Goal: Task Accomplishment & Management: Complete application form

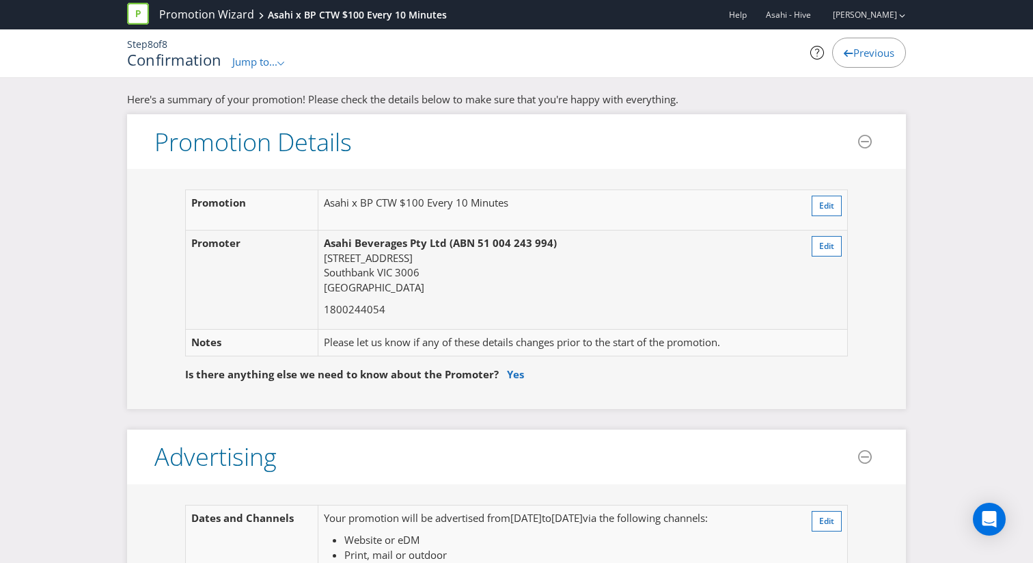
click at [854, 56] on span "Previous" at bounding box center [874, 53] width 41 height 14
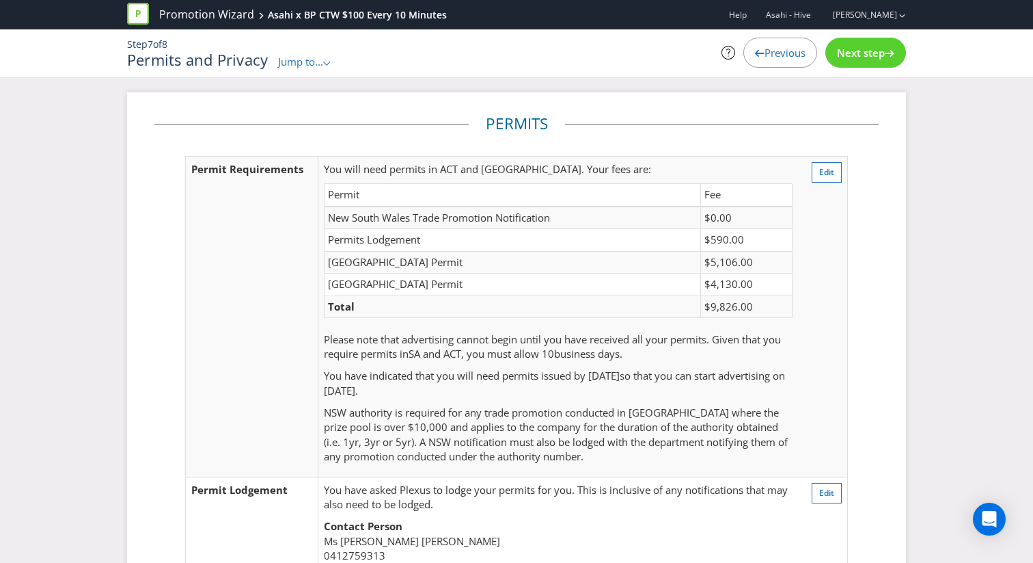
scroll to position [347, 0]
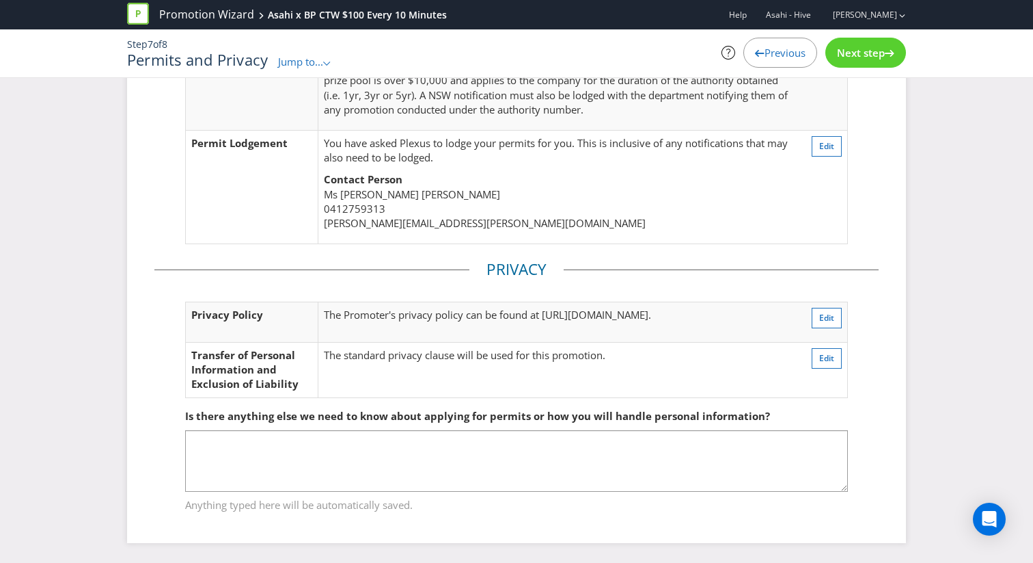
click at [809, 59] on div "Previous" at bounding box center [781, 53] width 74 height 30
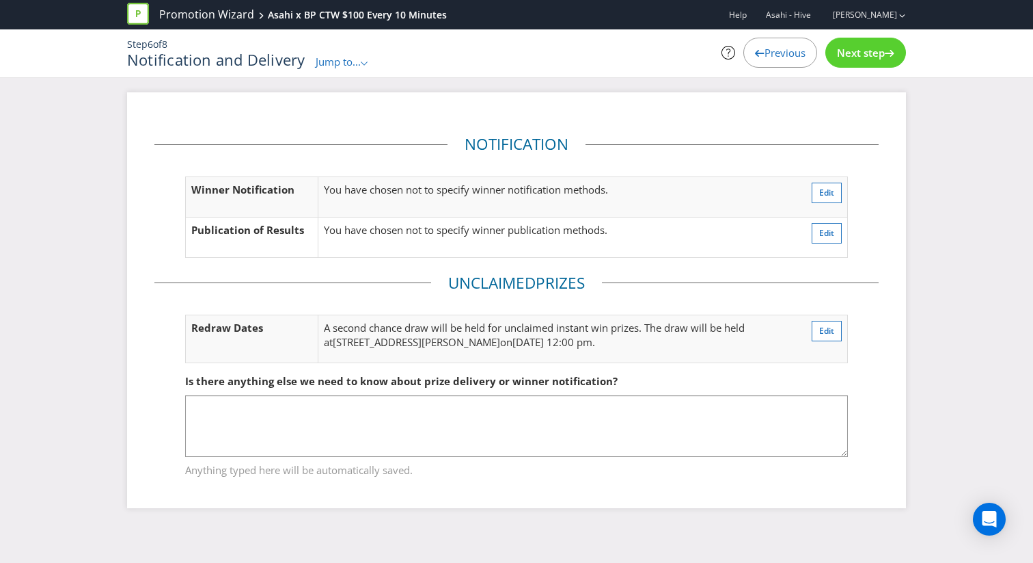
click at [804, 59] on div "Previous" at bounding box center [781, 53] width 74 height 30
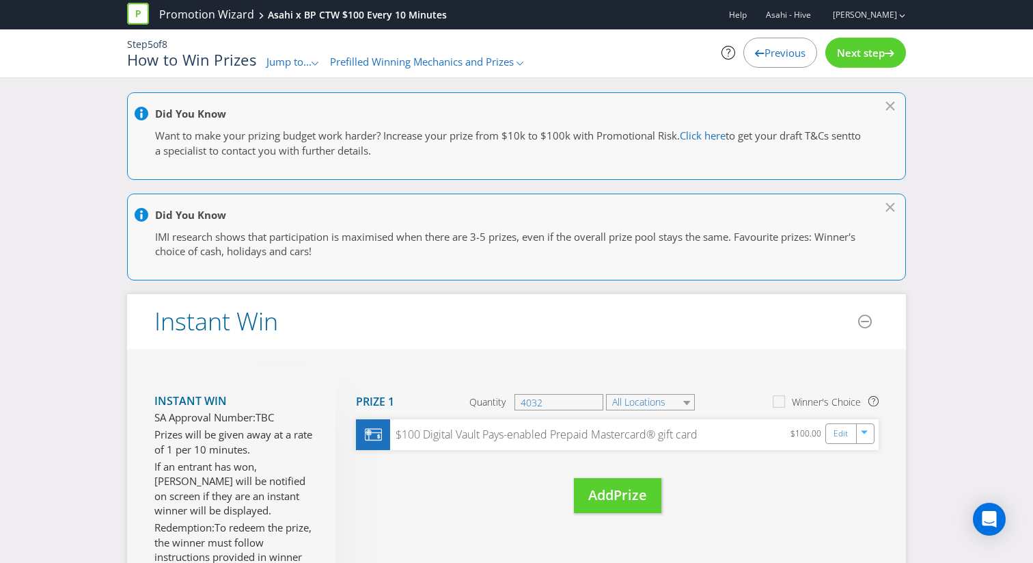
click at [843, 57] on span "Next step" at bounding box center [861, 53] width 48 height 14
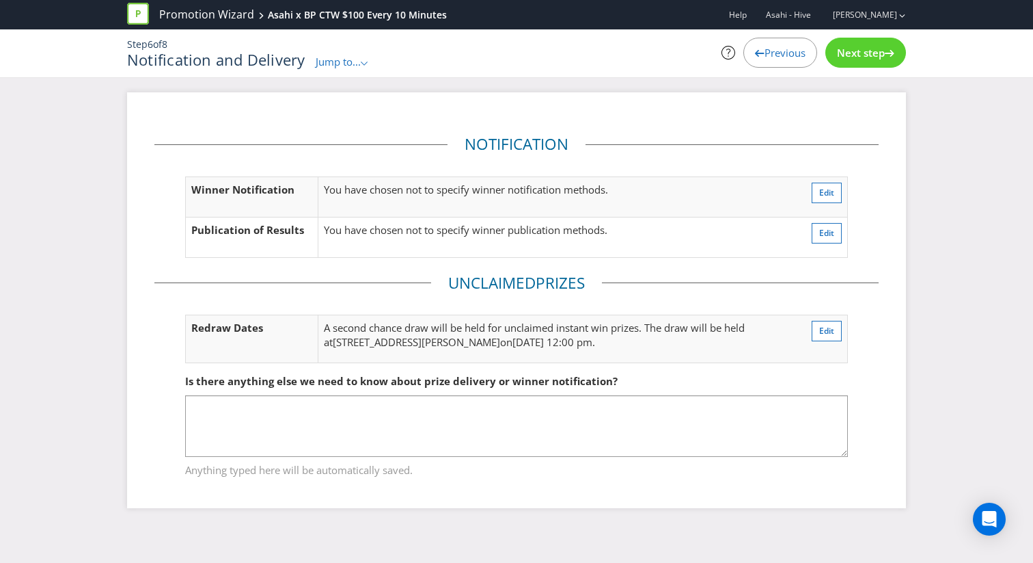
click at [798, 42] on div "Previous" at bounding box center [781, 53] width 74 height 30
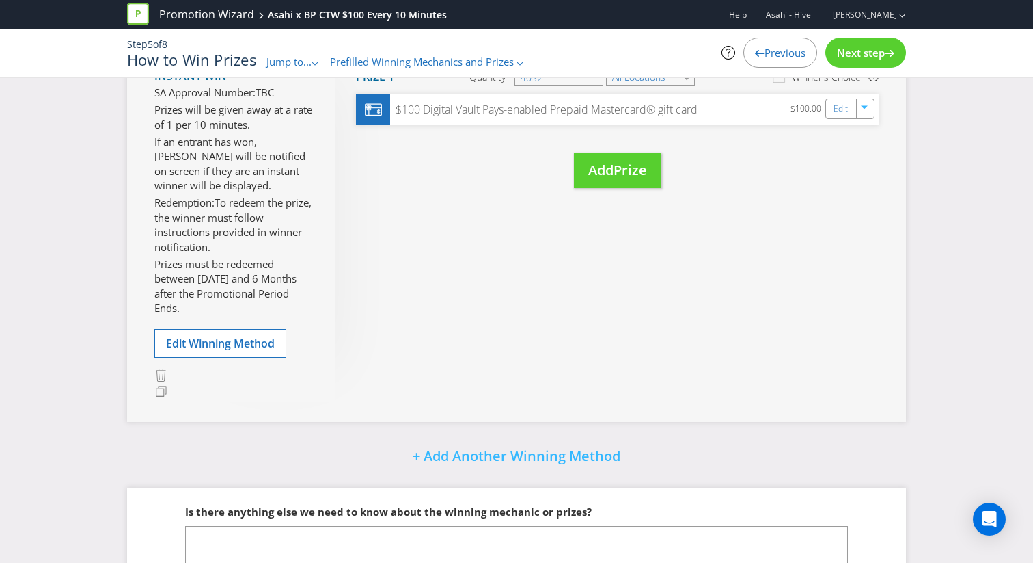
scroll to position [420, 0]
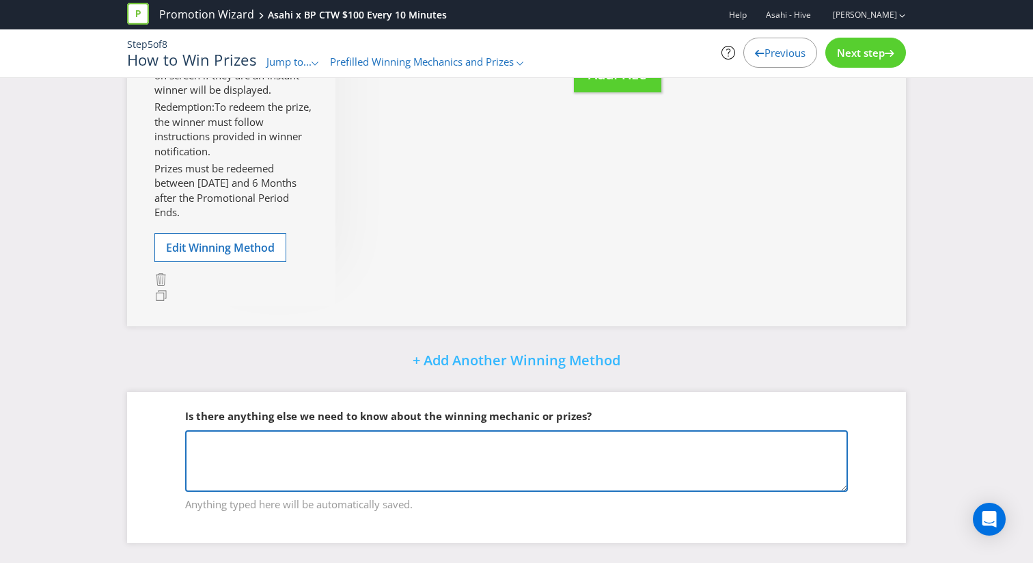
click at [377, 488] on textarea at bounding box center [516, 461] width 663 height 62
paste textarea "There are 2,520 instant win prizes to be awarded based on pre-determined winnin…"
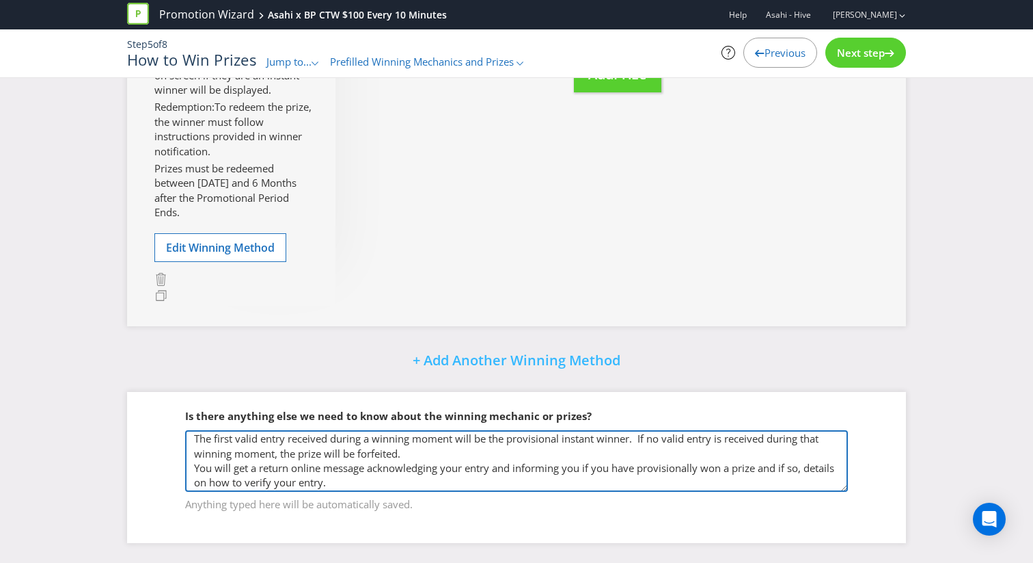
scroll to position [36, 0]
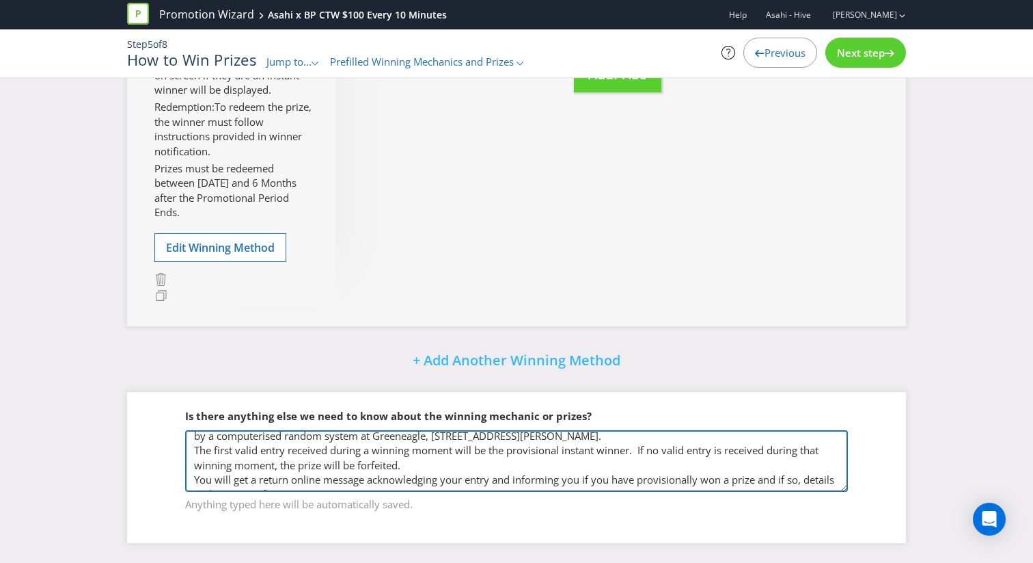
click at [193, 476] on textarea "There are 2,520 instant win prizes to be awarded based on pre-determined winnin…" at bounding box center [516, 461] width 663 height 62
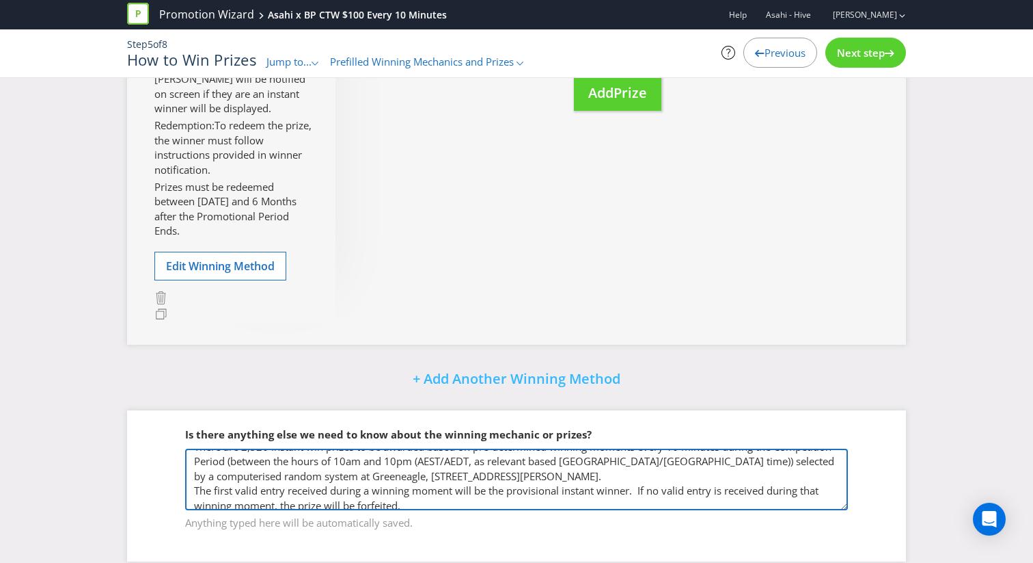
scroll to position [15, 0]
click at [196, 489] on textarea "There are 2,520 instant win prizes to be awarded based on pre-determined winnin…" at bounding box center [516, 479] width 663 height 62
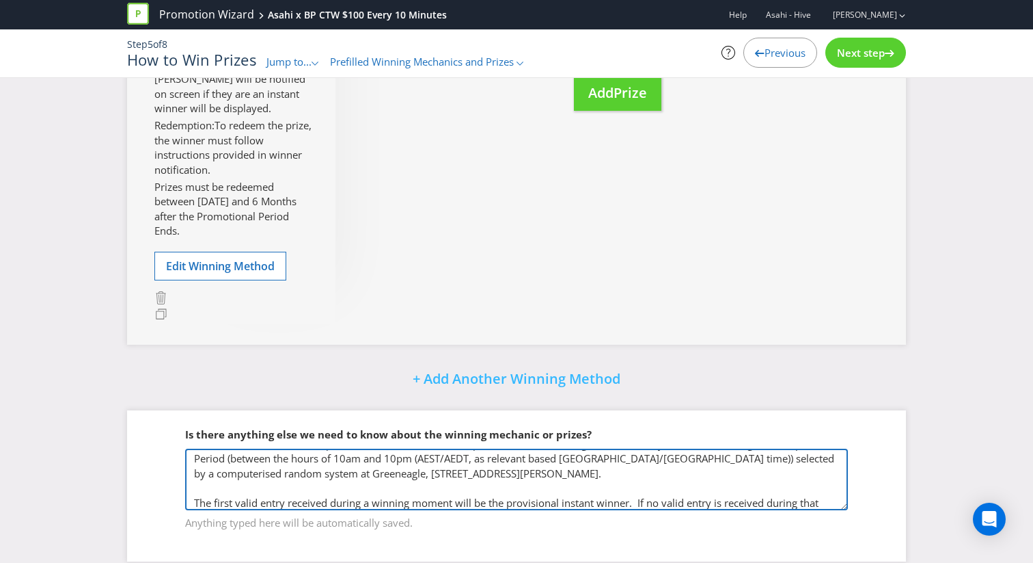
scroll to position [0, 0]
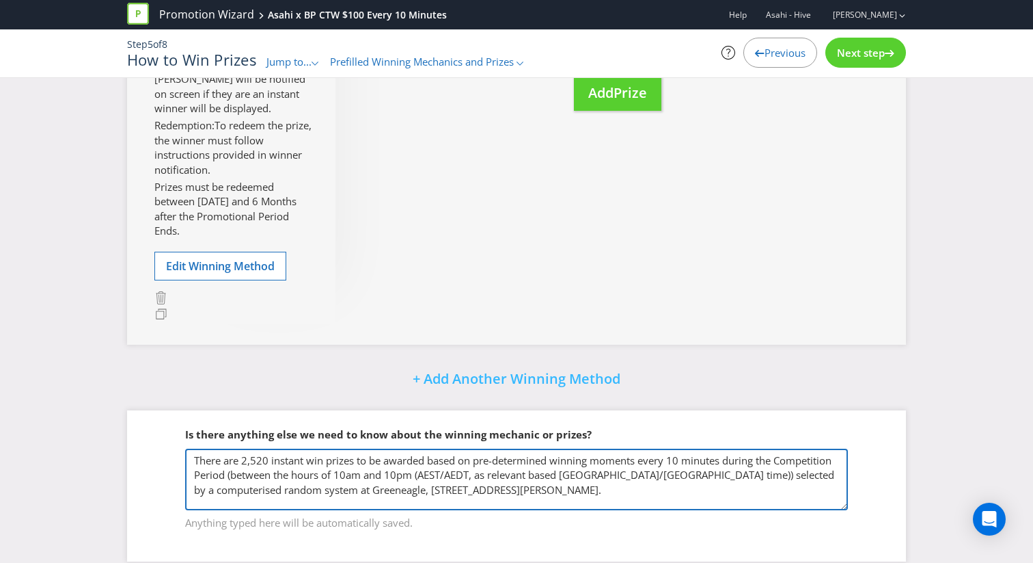
click at [347, 472] on textarea "There are 2,520 instant win prizes to be awarded based on pre-determined winnin…" at bounding box center [516, 479] width 663 height 62
click at [415, 472] on textarea "There are 2,520 instant win prizes to be awarded based on pre-determined winnin…" at bounding box center [516, 479] width 663 height 62
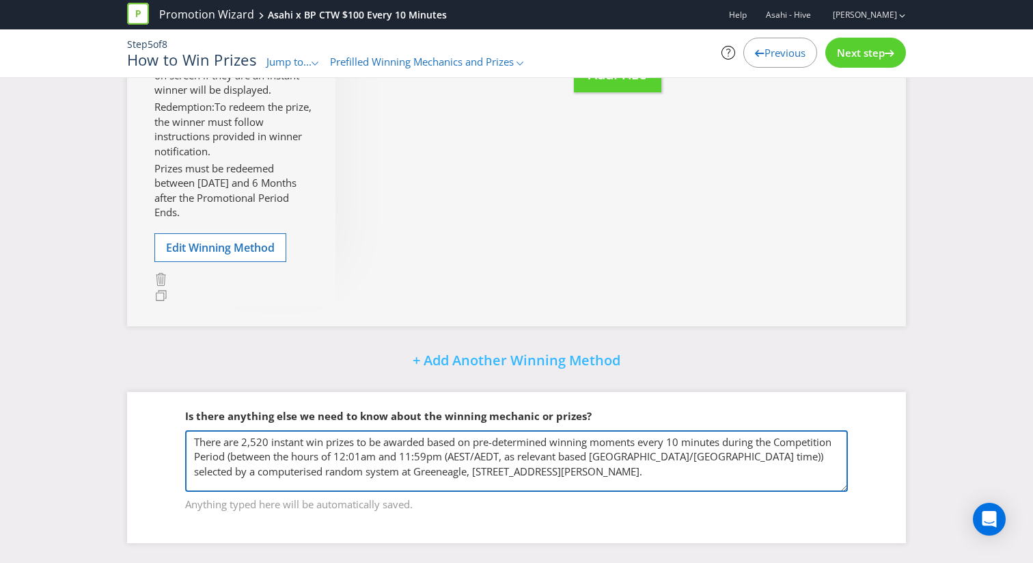
drag, startPoint x: 228, startPoint y: 457, endPoint x: 716, endPoint y: 457, distance: 488.0
click at [716, 457] on textarea "There are 2,520 instant win prizes to be awarded based on pre-determined winnin…" at bounding box center [516, 461] width 663 height 62
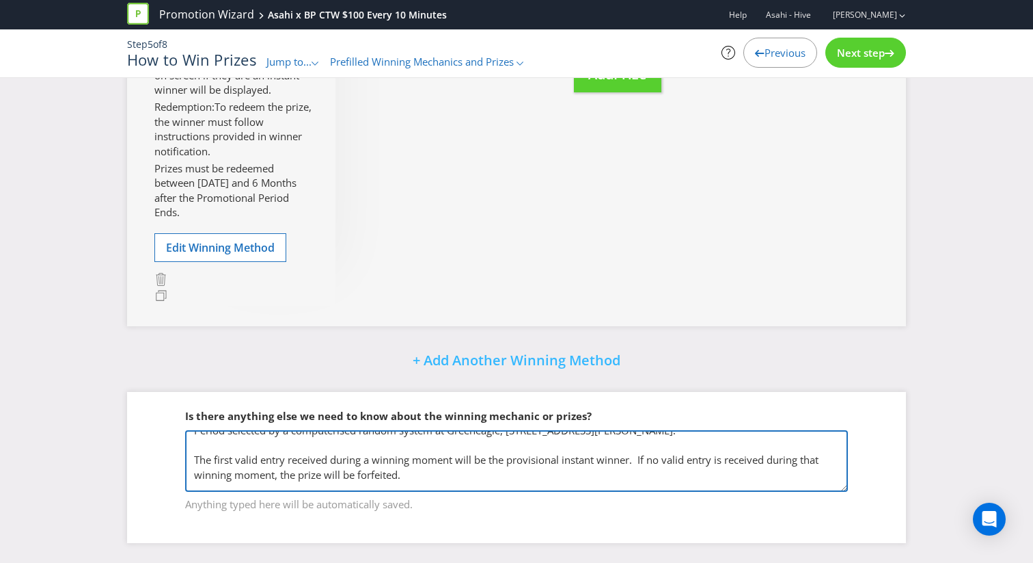
scroll to position [0, 0]
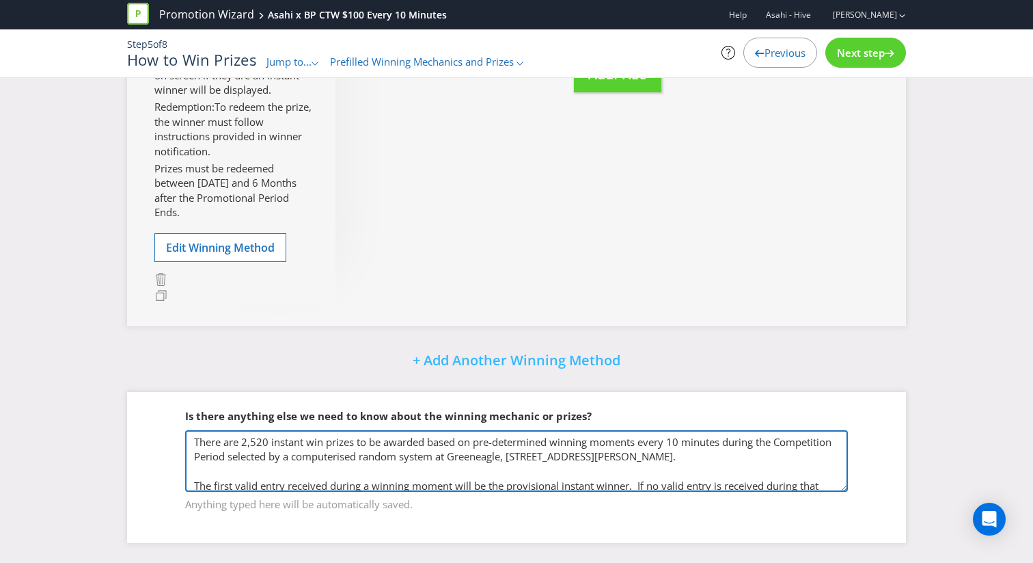
click at [265, 461] on textarea "There are 2,520 instant win prizes to be awarded based on pre-determined winnin…" at bounding box center [516, 461] width 663 height 62
click at [248, 437] on textarea "There are 2,520 instant win prizes to be awarded based on pre-determined winnin…" at bounding box center [516, 461] width 663 height 62
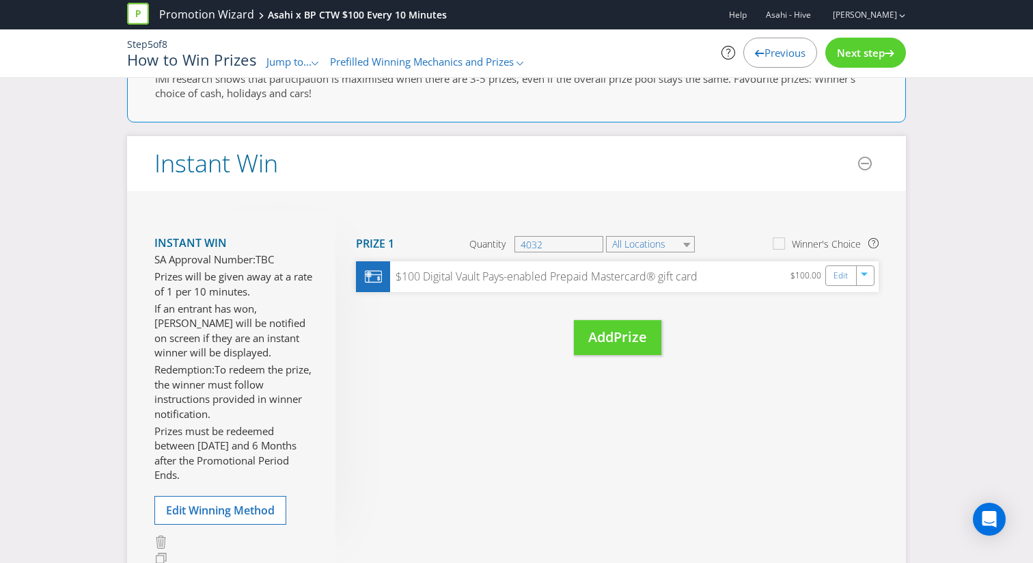
scroll to position [163, 0]
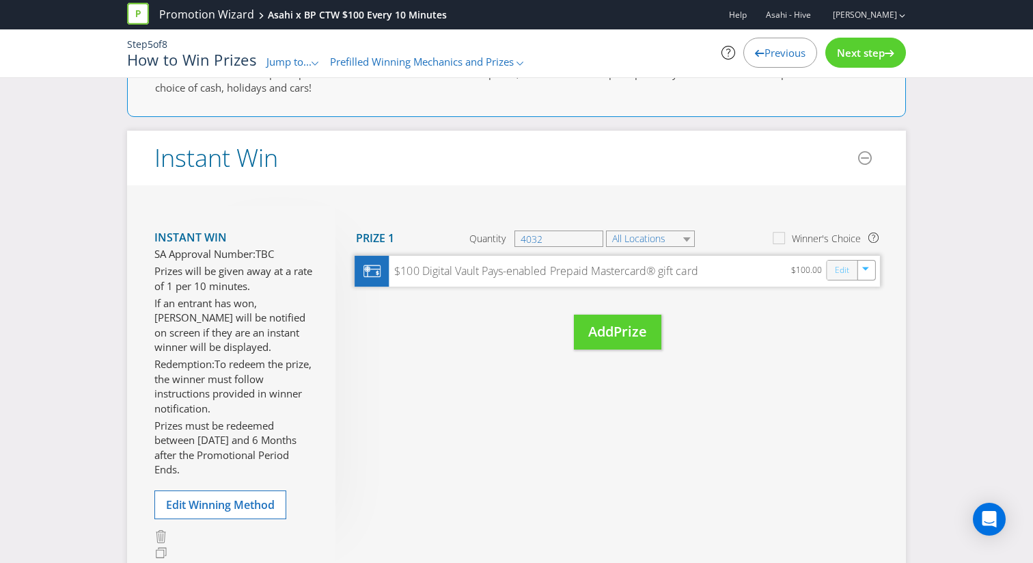
click at [835, 271] on link "Edit" at bounding box center [842, 270] width 14 height 16
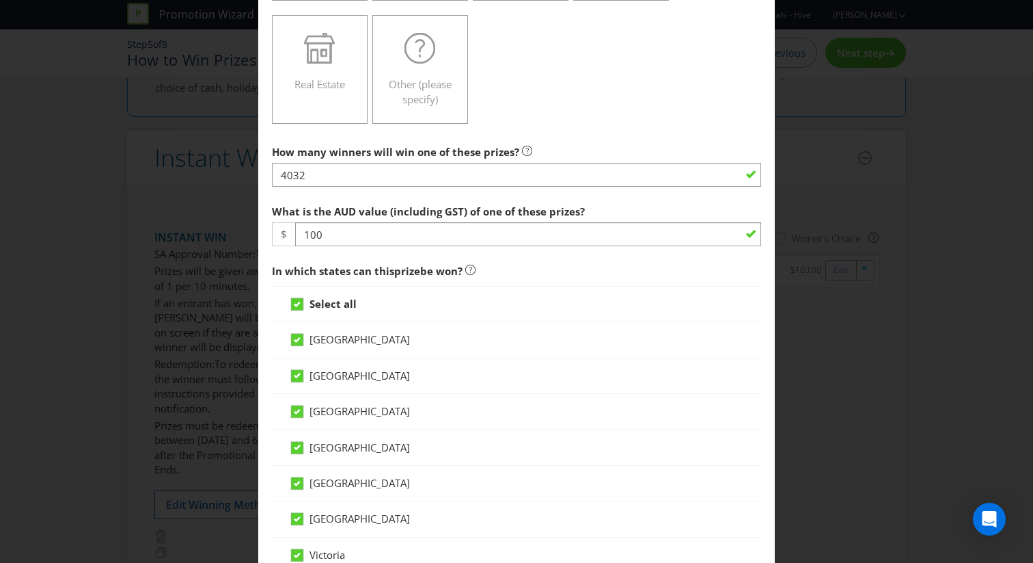
scroll to position [422, 0]
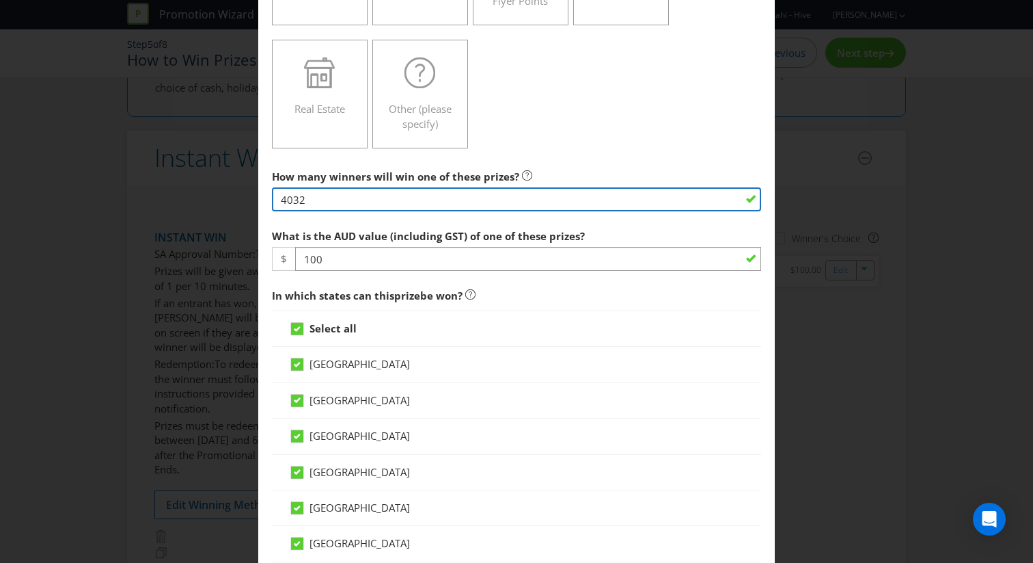
drag, startPoint x: 325, startPoint y: 201, endPoint x: 227, endPoint y: 201, distance: 98.4
click at [227, 201] on div "Edit Prize [GEOGRAPHIC_DATA] [GEOGRAPHIC_DATA] [GEOGRAPHIC_DATA] [GEOGRAPHIC_DA…" at bounding box center [516, 281] width 1033 height 563
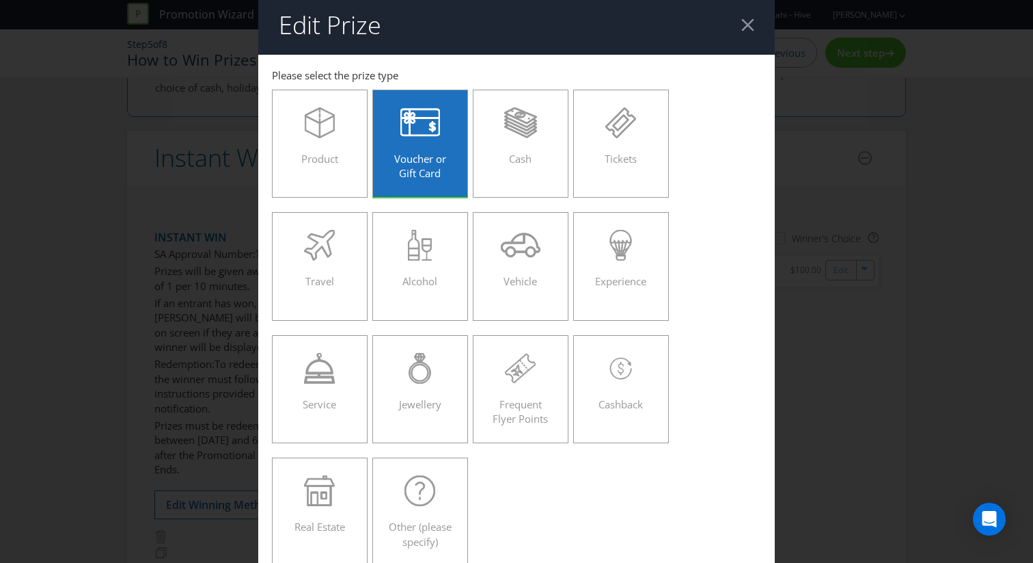
scroll to position [0, 0]
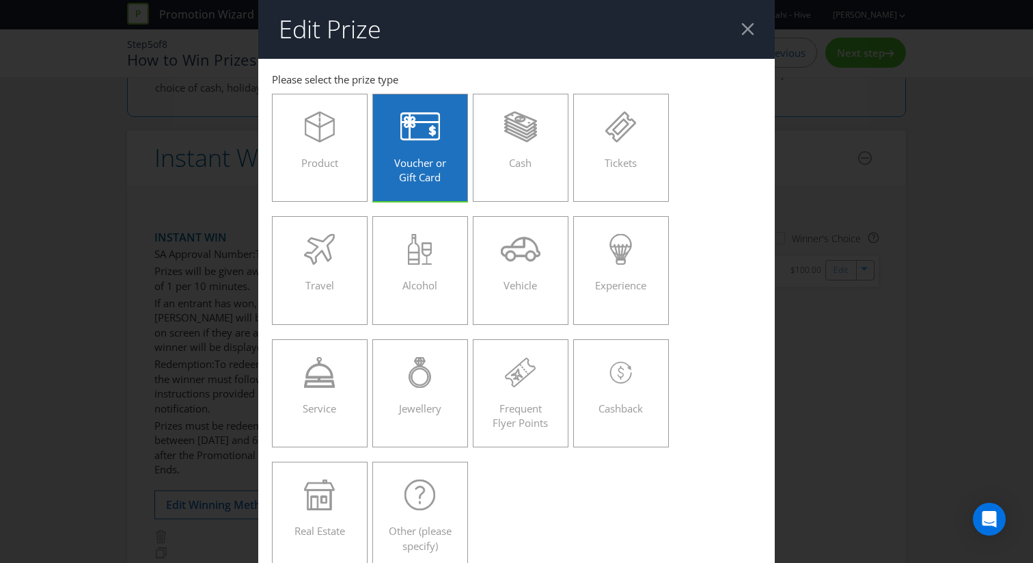
click at [753, 31] on div at bounding box center [748, 29] width 13 height 13
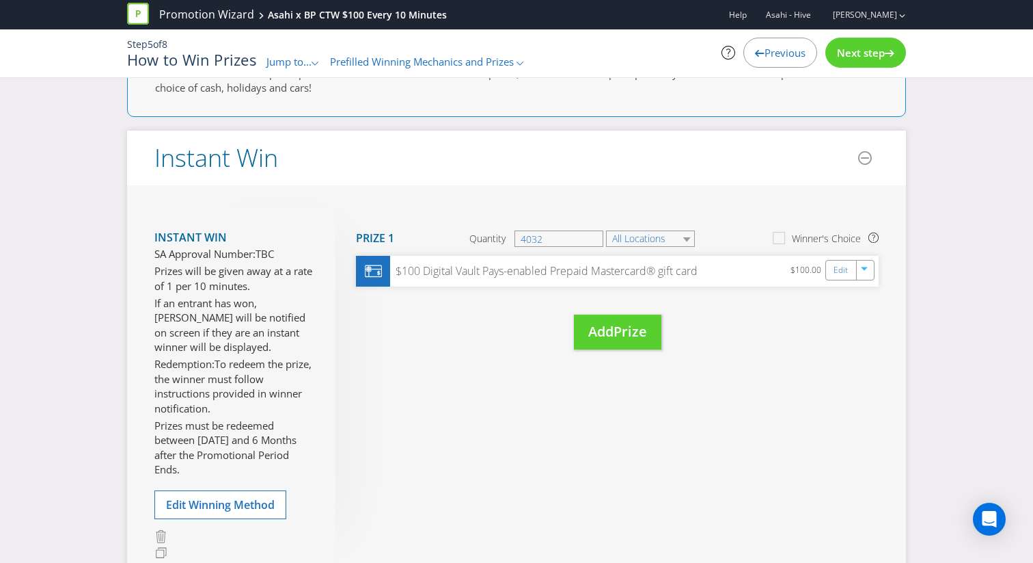
scroll to position [420, 0]
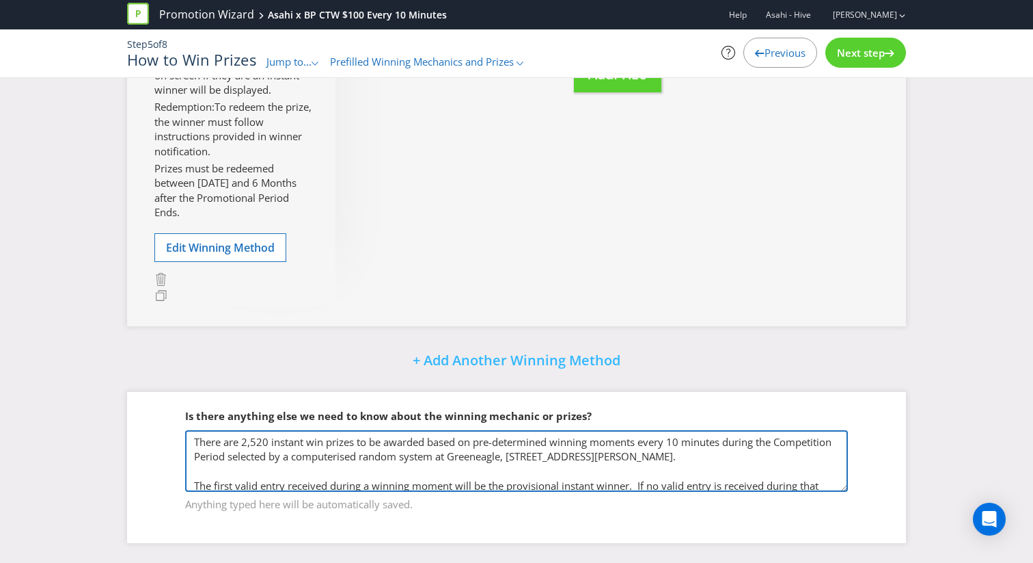
drag, startPoint x: 245, startPoint y: 442, endPoint x: 268, endPoint y: 442, distance: 23.2
click at [268, 442] on textarea "There are 2,520 instant win prizes to be awarded based on pre-determined winnin…" at bounding box center [516, 461] width 663 height 62
paste textarea "4032"
click at [250, 442] on textarea "There are 4032 instant win prizes to be awarded based on pre-determined winning…" at bounding box center [516, 461] width 663 height 62
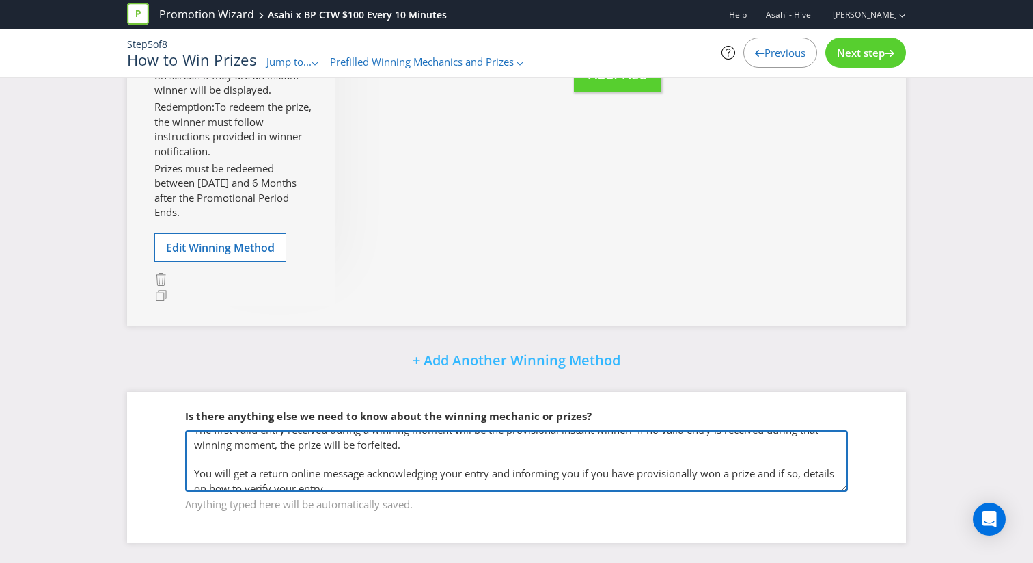
scroll to position [65, 0]
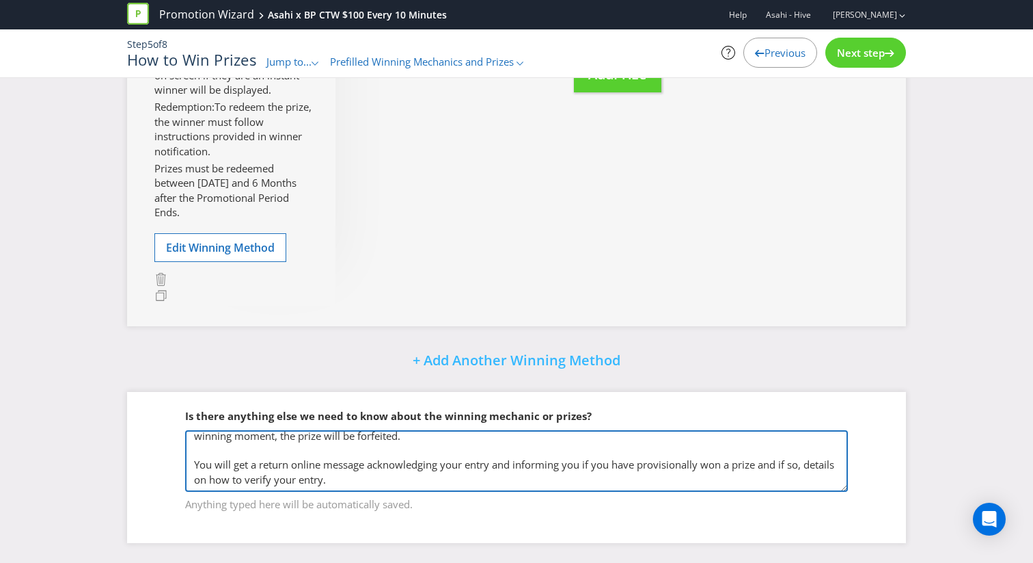
type textarea "There are 4,032 instant win prizes to be awarded based on pre-determined winnin…"
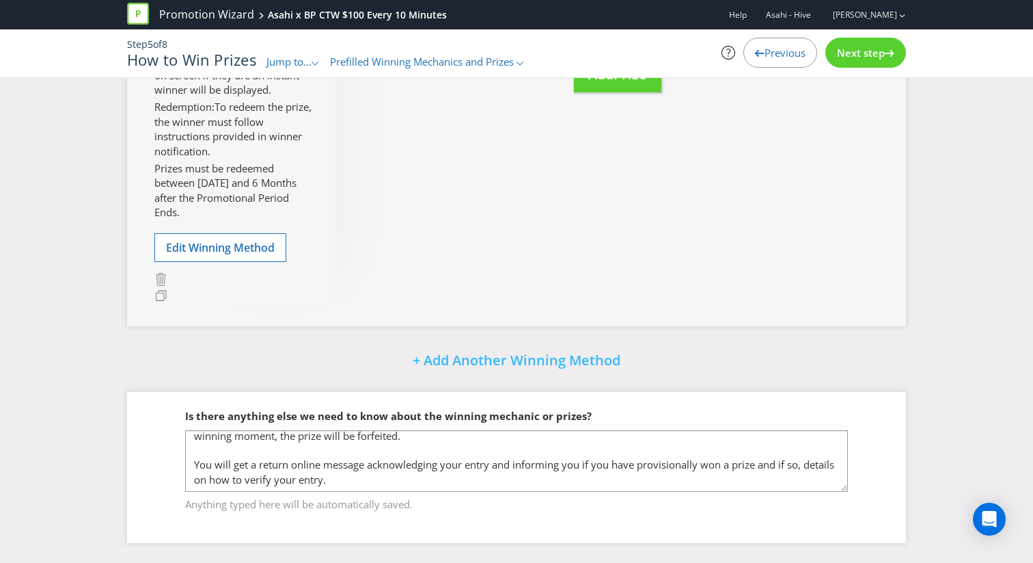
click at [843, 83] on div "Promotion Wizard Asahi x BP CTW $100 Every 10 Minutes Help Asahi - Hive [PERSON…" at bounding box center [516, 46] width 1033 height 92
click at [850, 52] on span "Next step" at bounding box center [861, 53] width 48 height 14
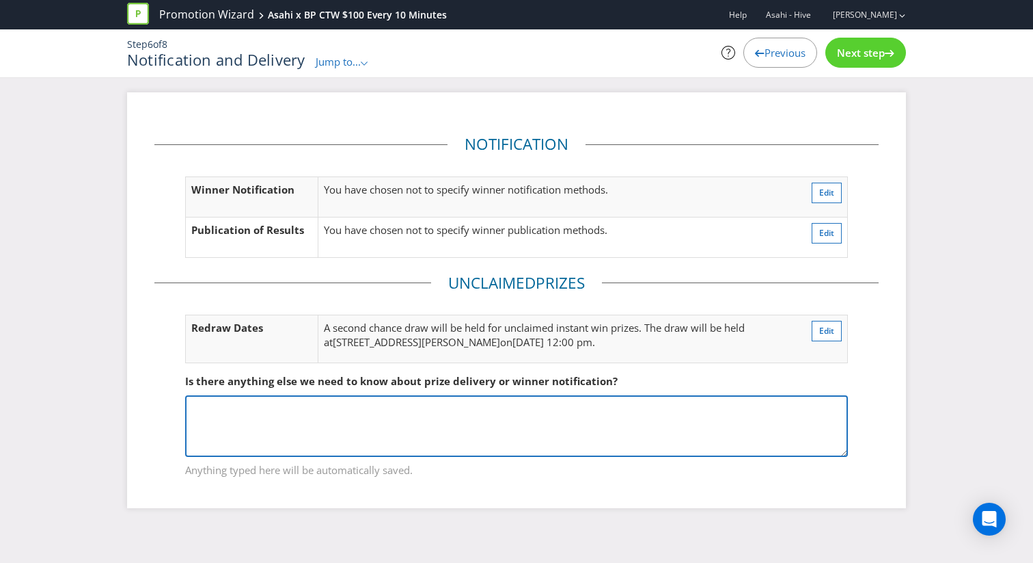
click at [411, 424] on textarea at bounding box center [516, 426] width 663 height 62
drag, startPoint x: 606, startPoint y: 405, endPoint x: 125, endPoint y: 416, distance: 480.6
click at [122, 417] on div "Notification Winner Notification You have chosen not to specify winner notifica…" at bounding box center [517, 310] width 800 height 436
type textarea "This will not be applicable as they are winning moments and not [PERSON_NAME]"
drag, startPoint x: 554, startPoint y: 399, endPoint x: 693, endPoint y: 411, distance: 140.0
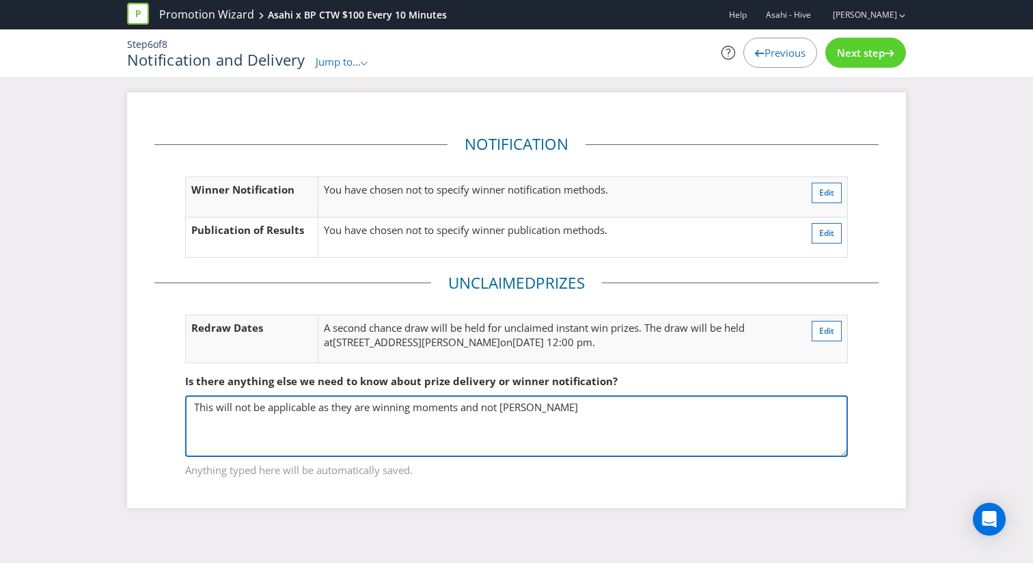
click at [693, 411] on textarea "This will not be applicable as they are winning moments and not [PERSON_NAME]" at bounding box center [516, 426] width 663 height 62
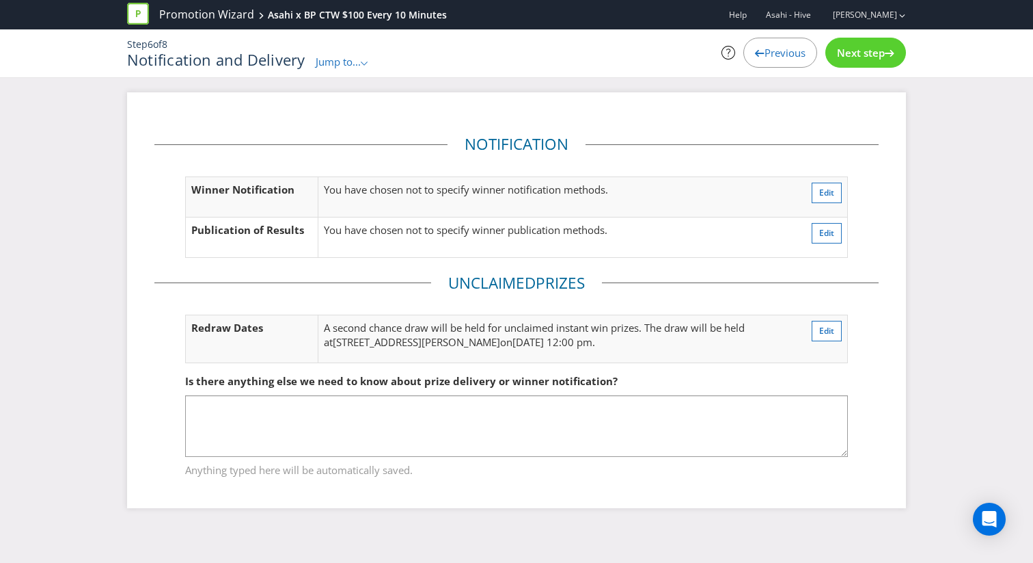
click at [720, 382] on div "Is there anything else we need to know about prize delivery or winner notificat…" at bounding box center [516, 381] width 663 height 28
click at [816, 336] on button "Edit" at bounding box center [827, 331] width 30 height 21
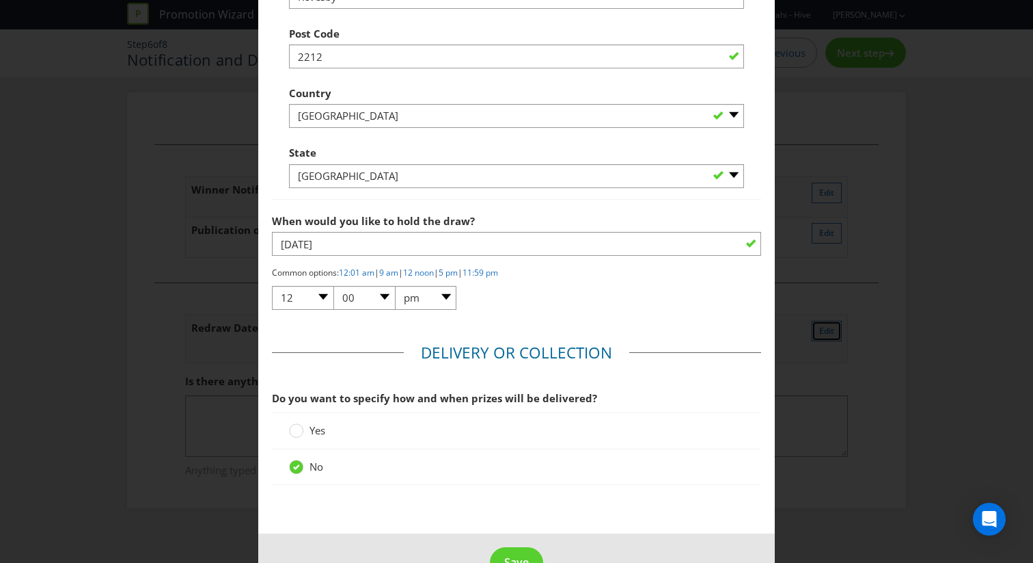
scroll to position [813, 0]
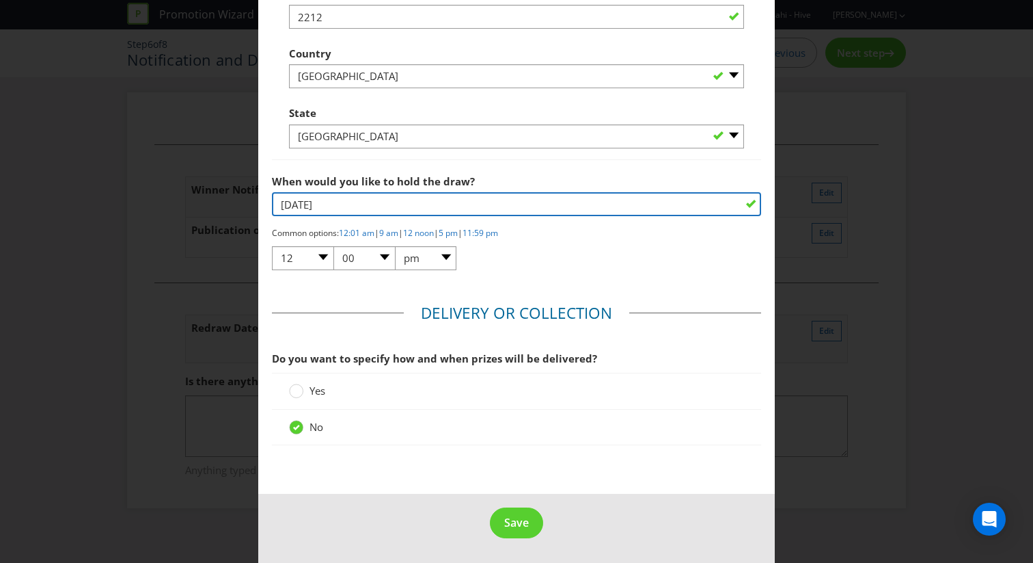
click at [336, 206] on input "[DATE]" at bounding box center [516, 204] width 489 height 24
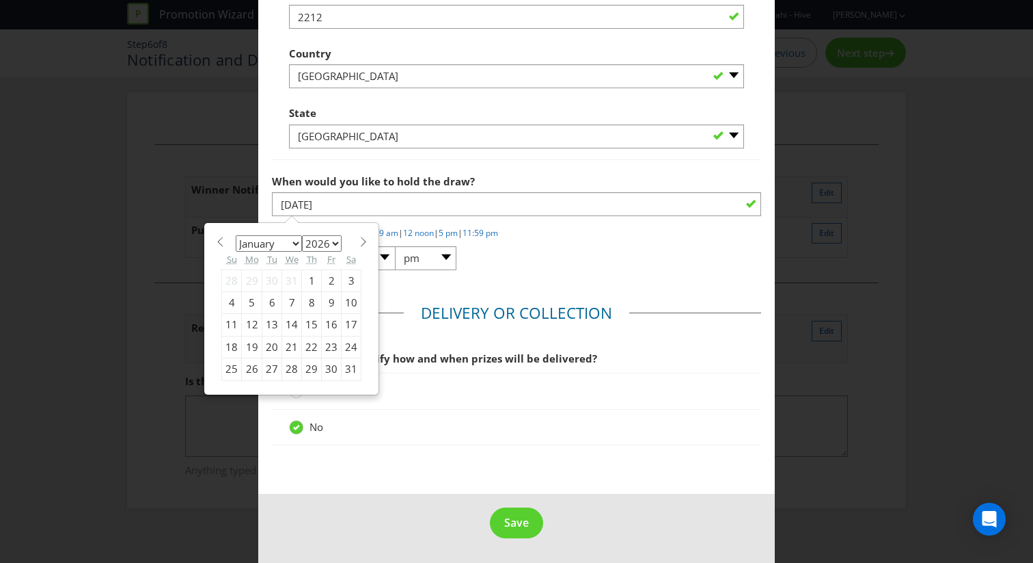
click at [358, 237] on span at bounding box center [363, 241] width 10 height 10
click at [217, 245] on span at bounding box center [220, 241] width 10 height 10
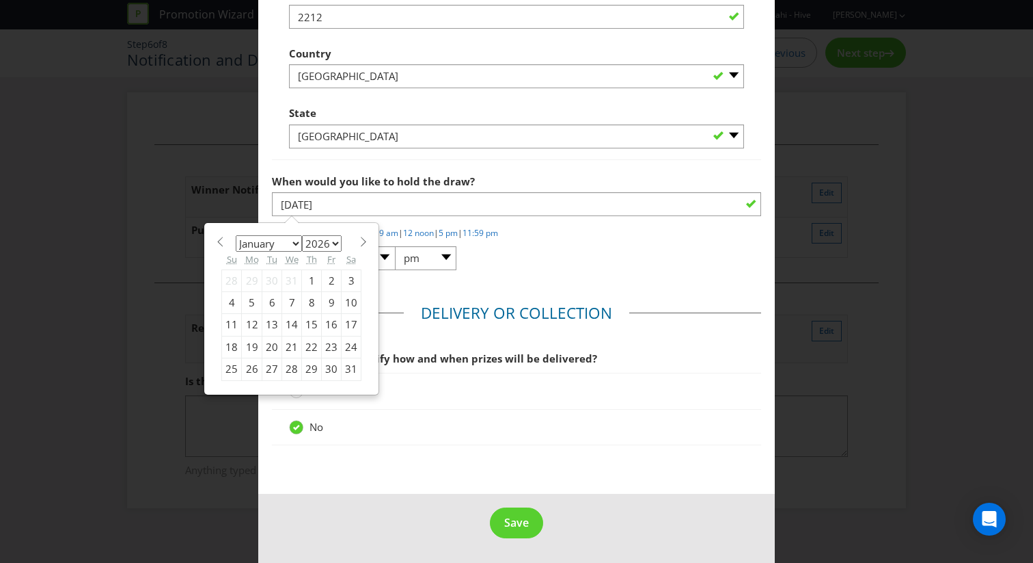
select select "11"
select select "2025"
click at [360, 244] on span at bounding box center [363, 241] width 10 height 10
select select "0"
select select "2026"
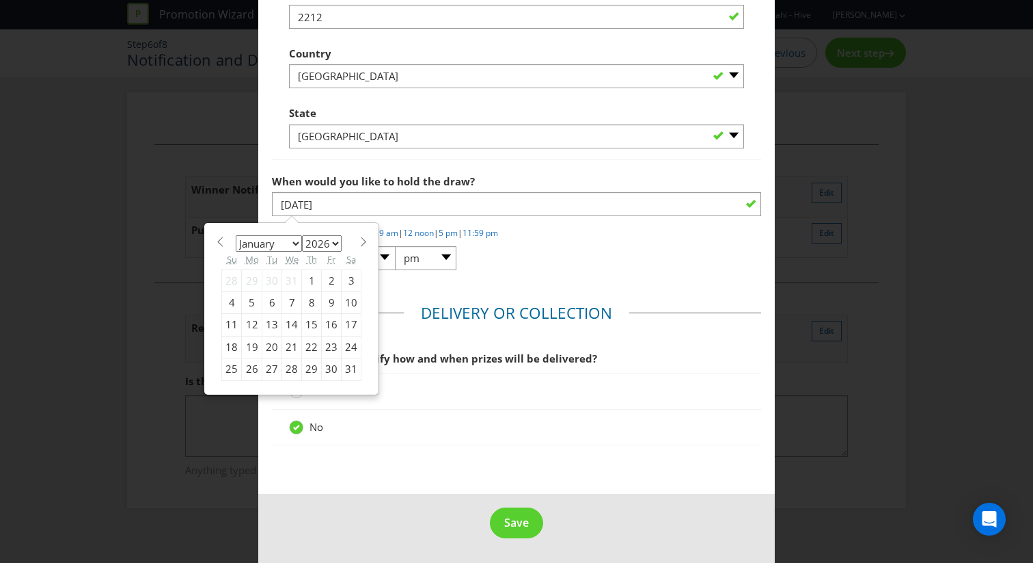
click at [360, 244] on span at bounding box center [363, 241] width 10 height 10
click at [360, 247] on div "January February March April May June July August September October November [D…" at bounding box center [292, 297] width 154 height 135
click at [358, 239] on span at bounding box center [363, 241] width 10 height 10
select select "2"
click at [249, 282] on div "2" at bounding box center [252, 280] width 21 height 22
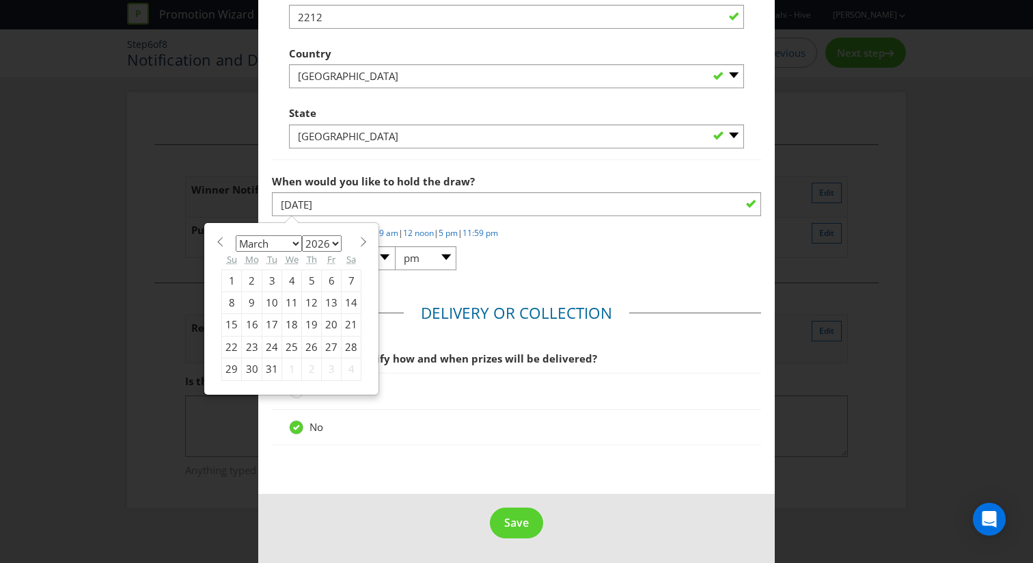
type input "[DATE]"
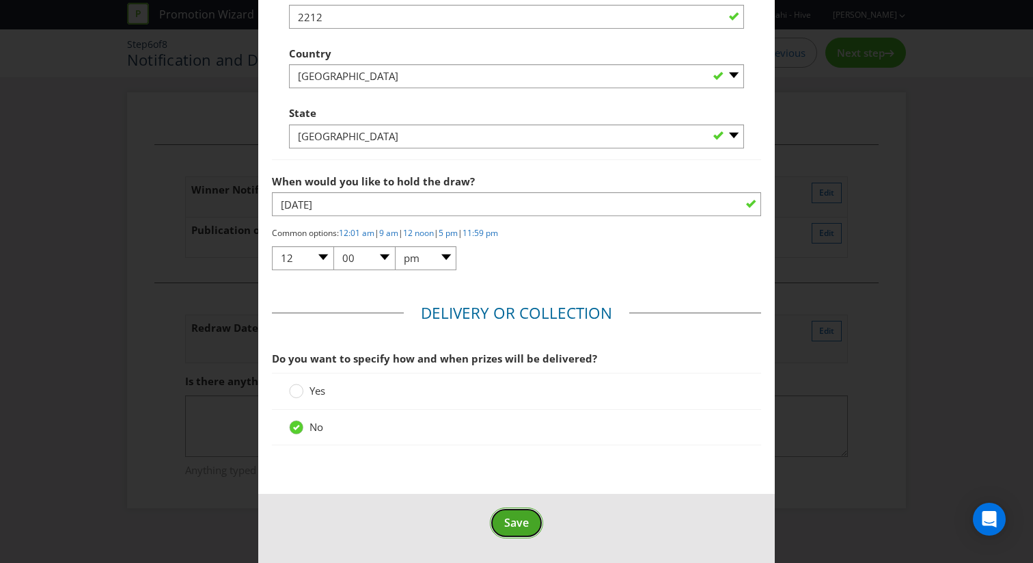
click at [511, 518] on span "Save" at bounding box center [516, 522] width 25 height 15
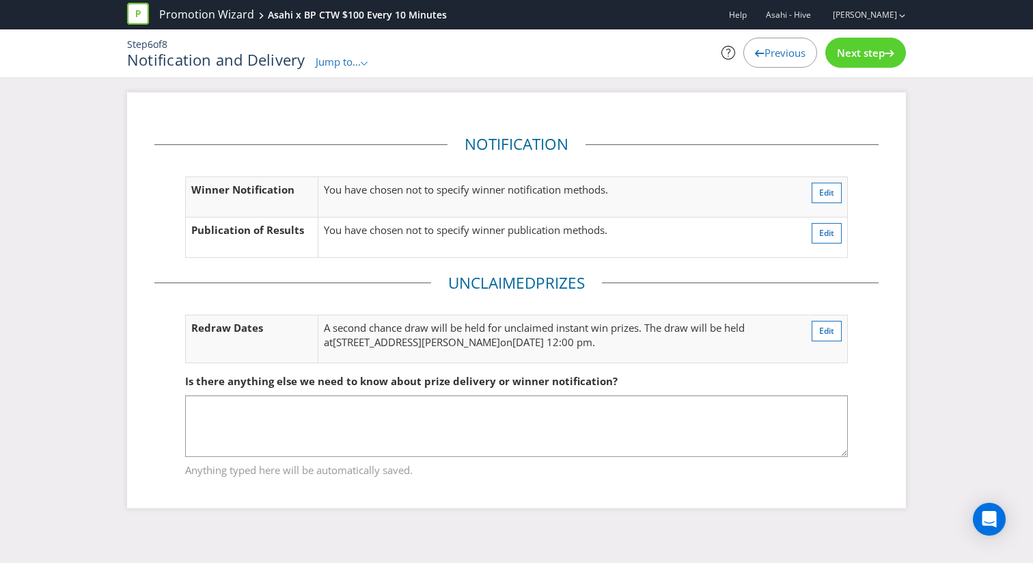
click at [795, 59] on span "Previous" at bounding box center [785, 53] width 41 height 14
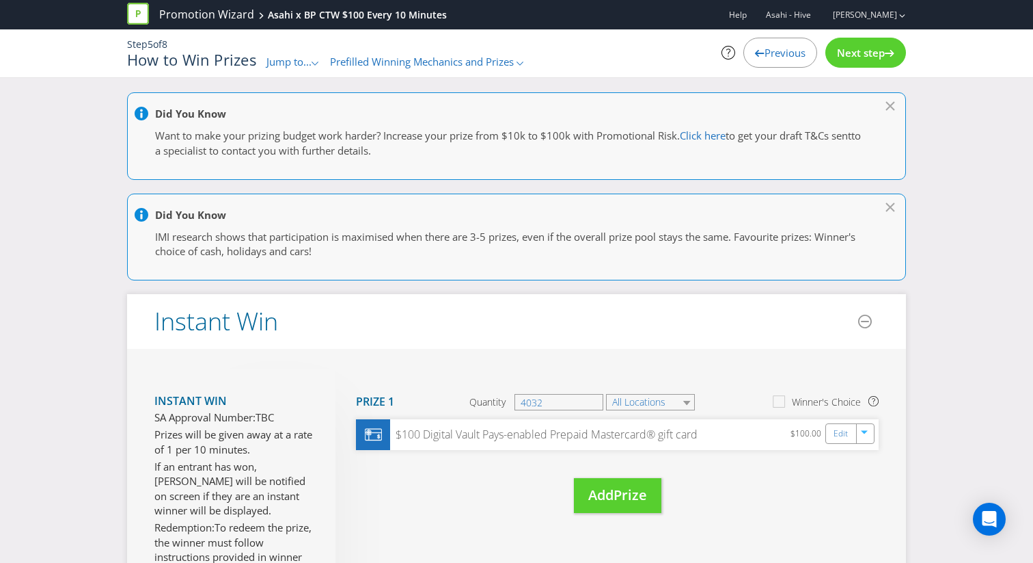
click at [795, 59] on span "Previous" at bounding box center [785, 53] width 41 height 14
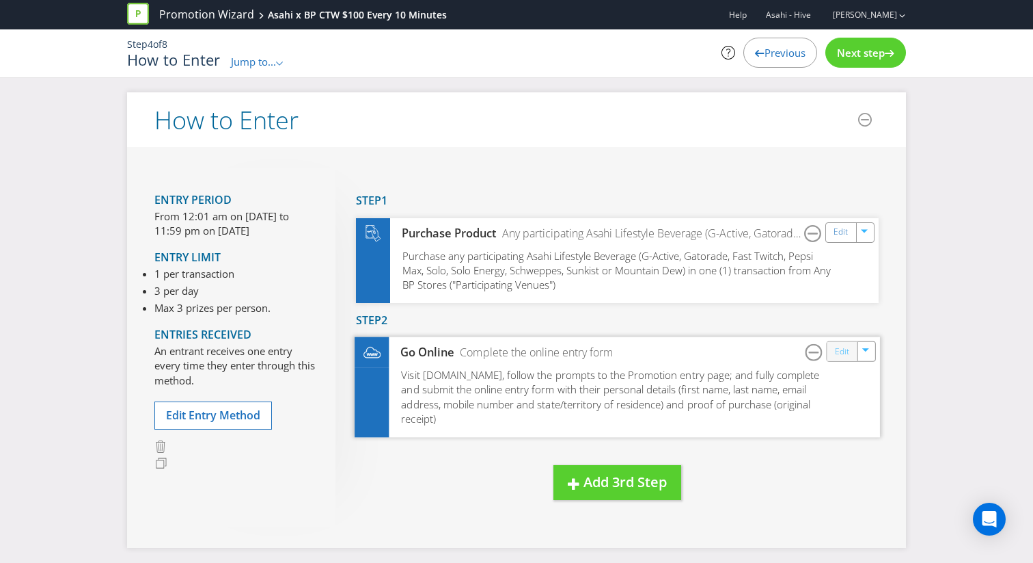
click at [840, 344] on link "Edit" at bounding box center [842, 352] width 14 height 16
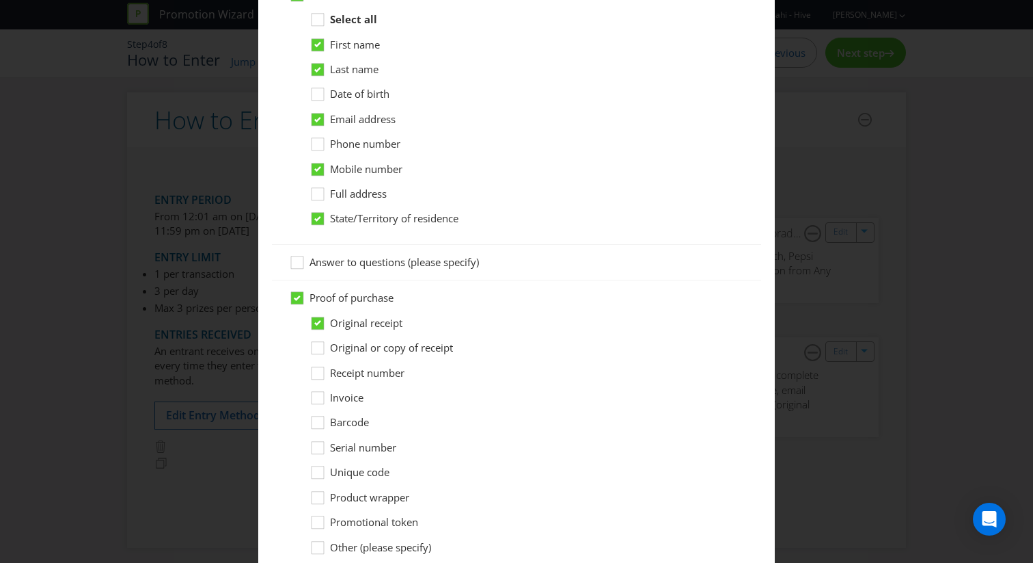
scroll to position [1286, 0]
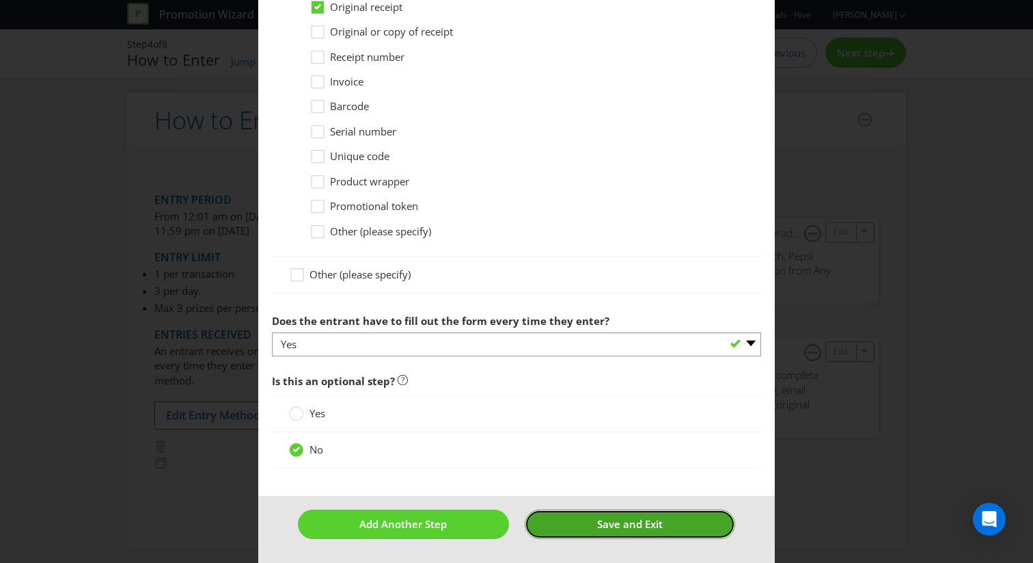
click at [645, 529] on span "Save and Exit" at bounding box center [630, 524] width 66 height 14
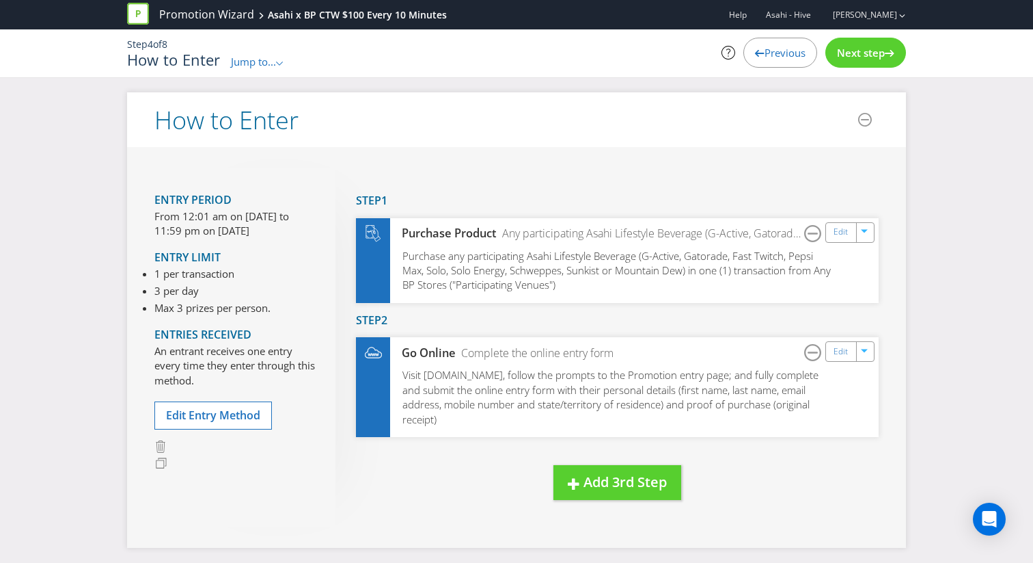
click at [845, 67] on div "Next step" at bounding box center [866, 53] width 81 height 30
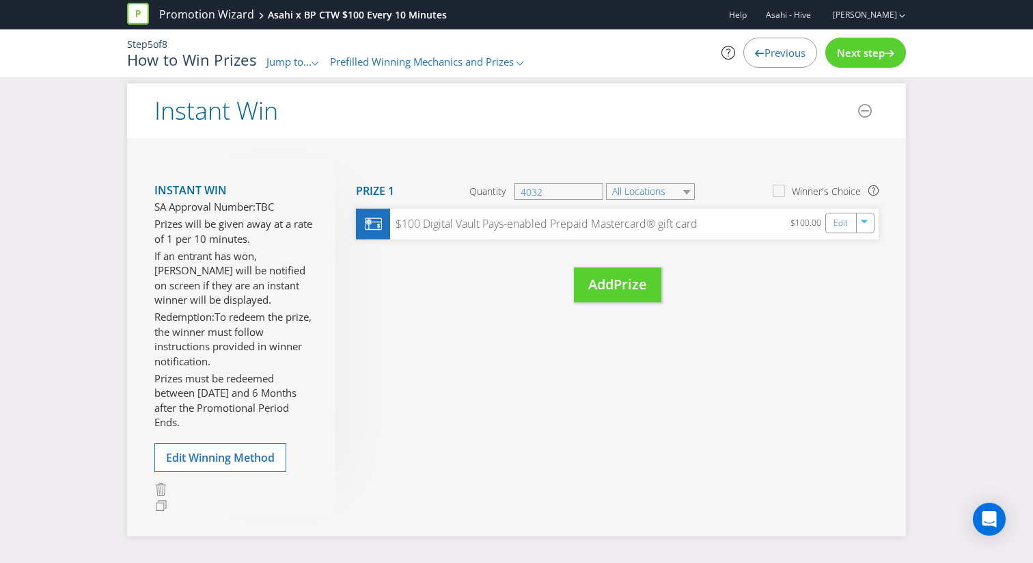
scroll to position [218, 0]
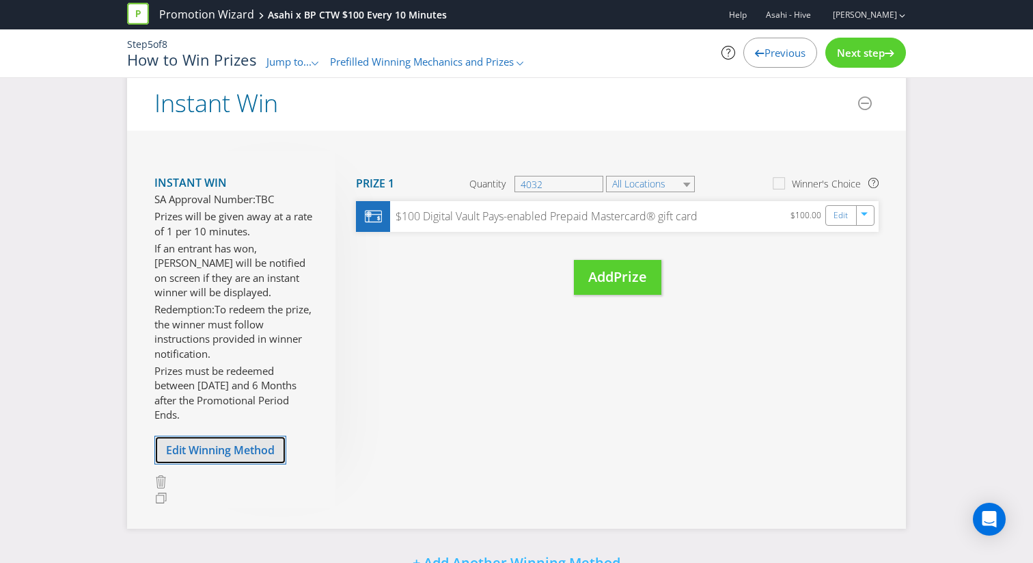
click at [222, 463] on button "Edit Winning Method" at bounding box center [220, 449] width 132 height 29
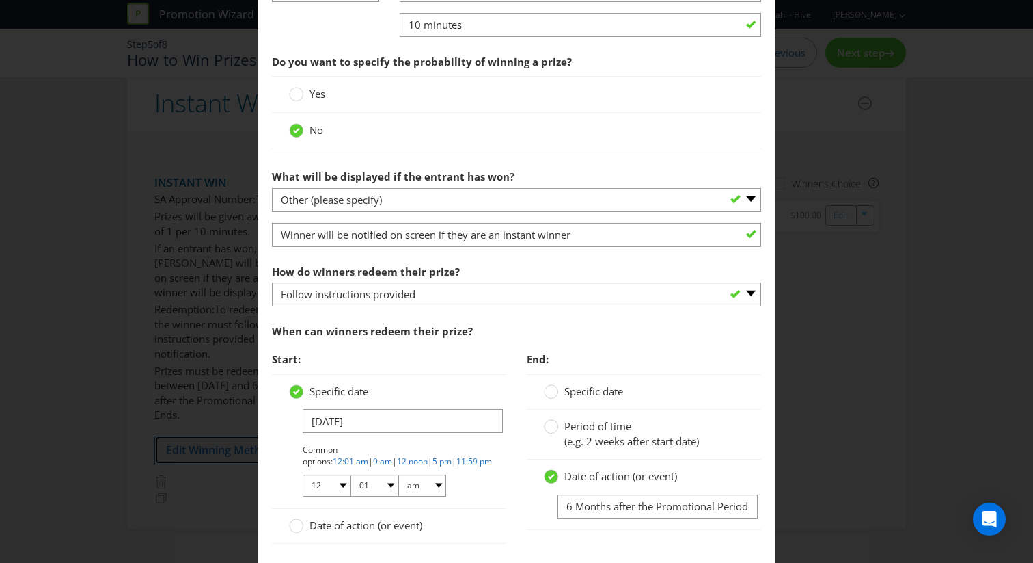
scroll to position [882, 0]
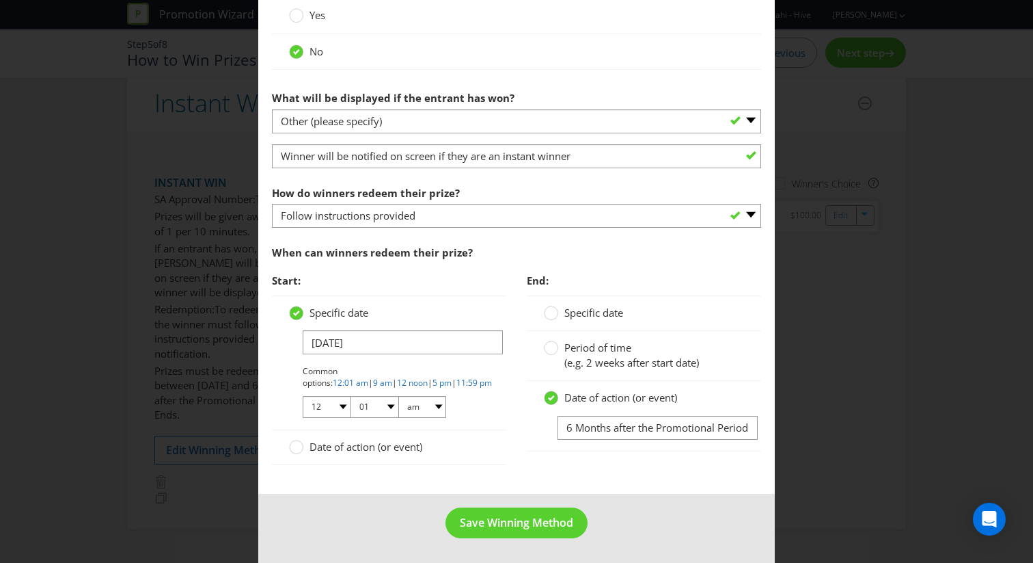
click at [571, 349] on span "Period of time" at bounding box center [598, 347] width 67 height 14
click at [0, 0] on input "Period of time (e.g. 2 weeks after start date)" at bounding box center [0, 0] width 0 height 0
click at [575, 312] on span "Specific date" at bounding box center [594, 313] width 59 height 14
click at [0, 0] on input "Specific date" at bounding box center [0, 0] width 0 height 0
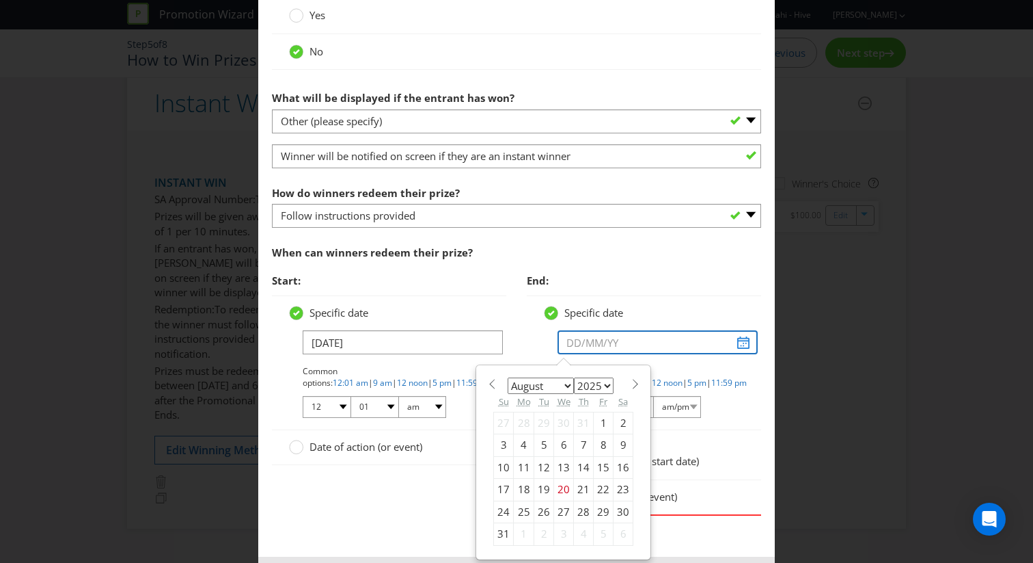
click at [744, 341] on input "text" at bounding box center [658, 342] width 200 height 24
click at [630, 383] on span at bounding box center [635, 384] width 10 height 10
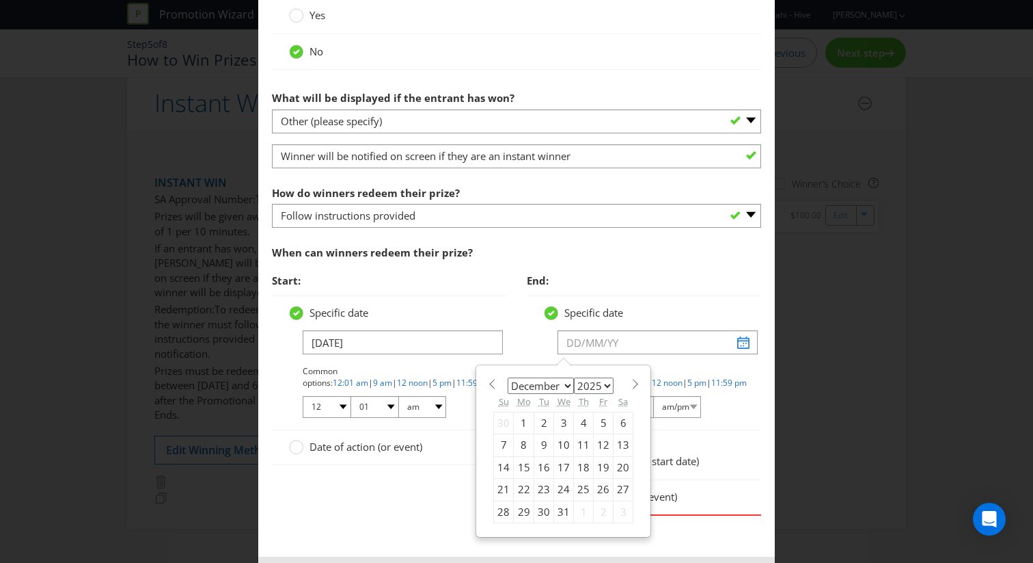
click at [630, 383] on span at bounding box center [635, 384] width 10 height 10
select select "0"
select select "2026"
click at [630, 383] on span at bounding box center [635, 384] width 10 height 10
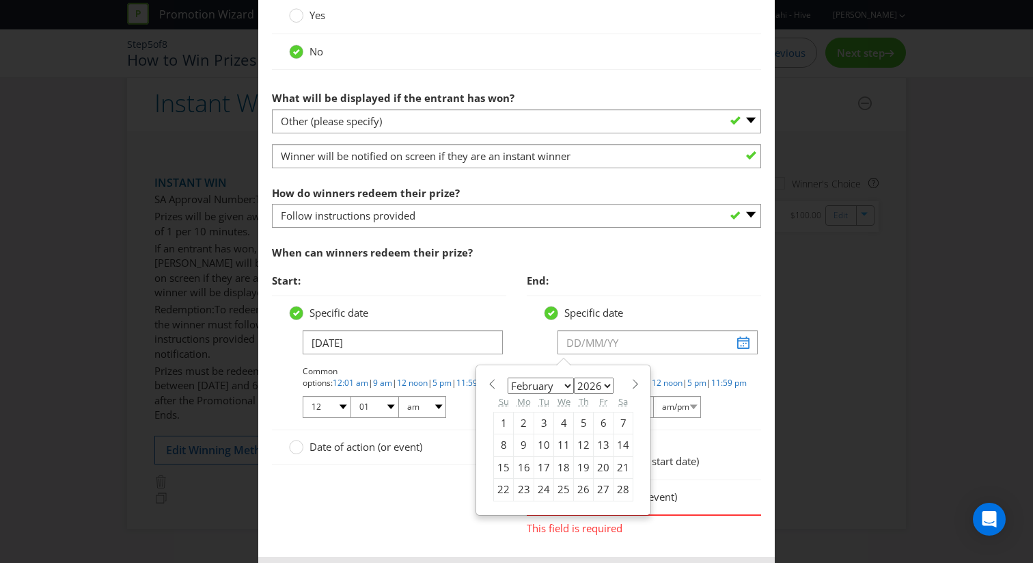
select select "2"
click at [502, 424] on div "1" at bounding box center [504, 423] width 20 height 22
type input "[DATE]"
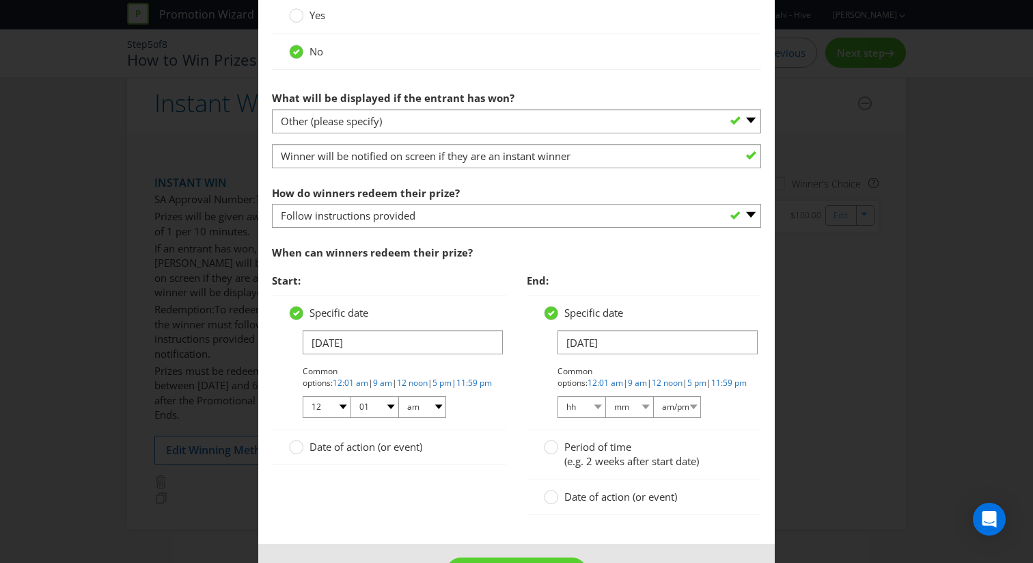
scroll to position [932, 0]
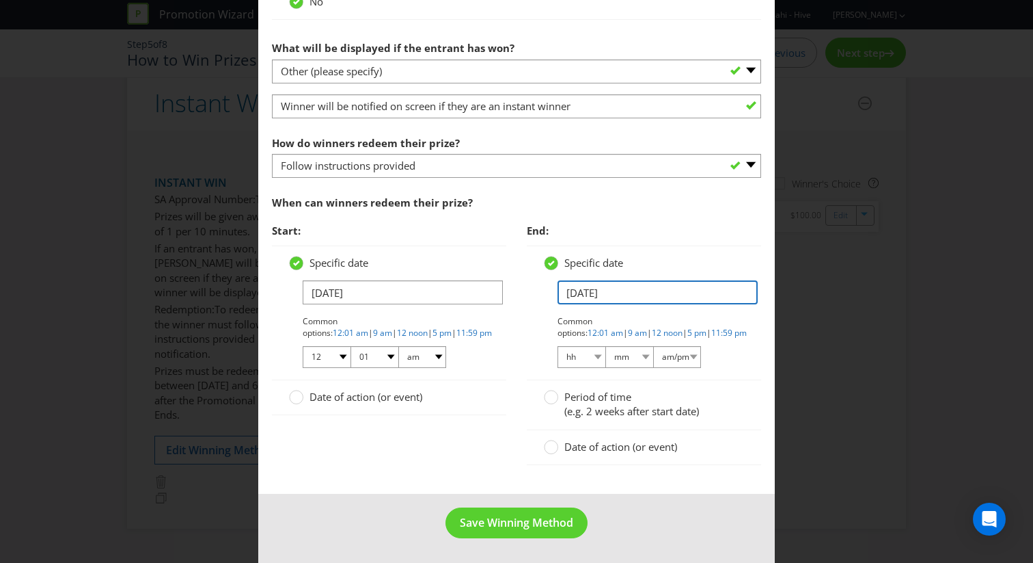
click at [621, 295] on input "[DATE]" at bounding box center [658, 292] width 200 height 24
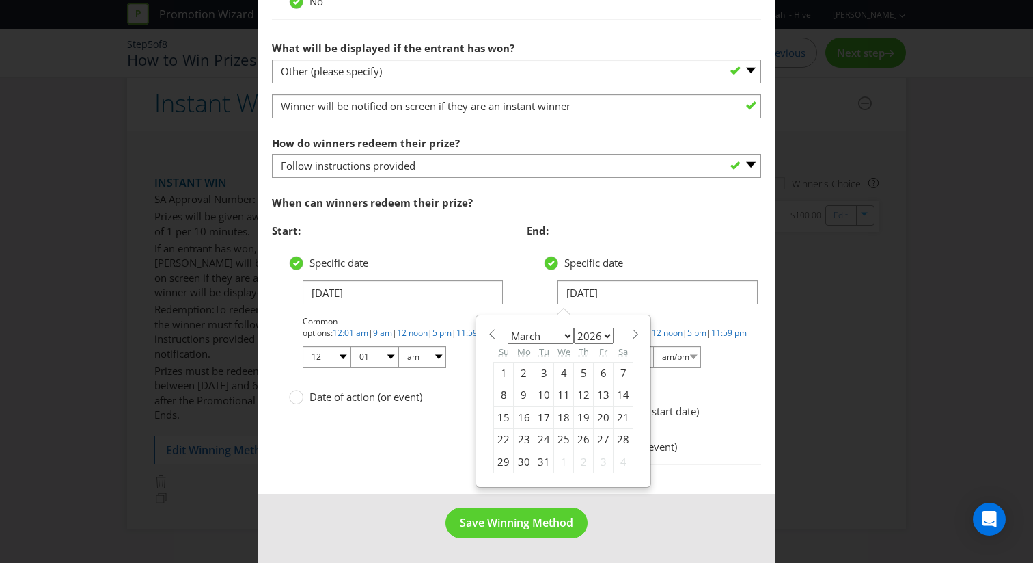
click at [527, 280] on div "Specific date [DATE] January February March April May June July August Septembe…" at bounding box center [644, 312] width 234 height 135
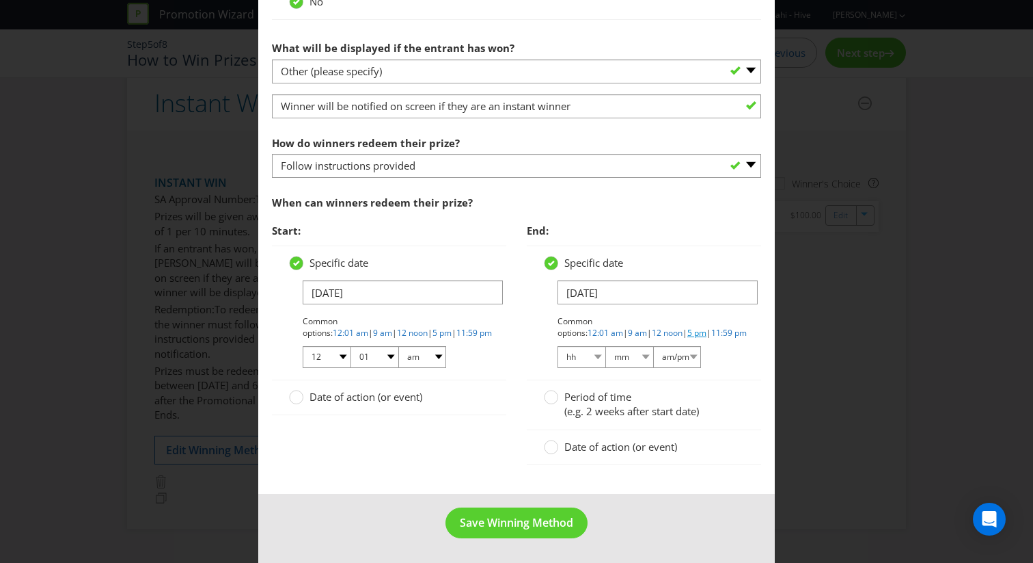
click at [688, 334] on link "5 pm" at bounding box center [697, 333] width 19 height 12
select select "05"
select select "00"
select select "pm"
click at [511, 526] on span "Save Winning Method" at bounding box center [516, 522] width 113 height 15
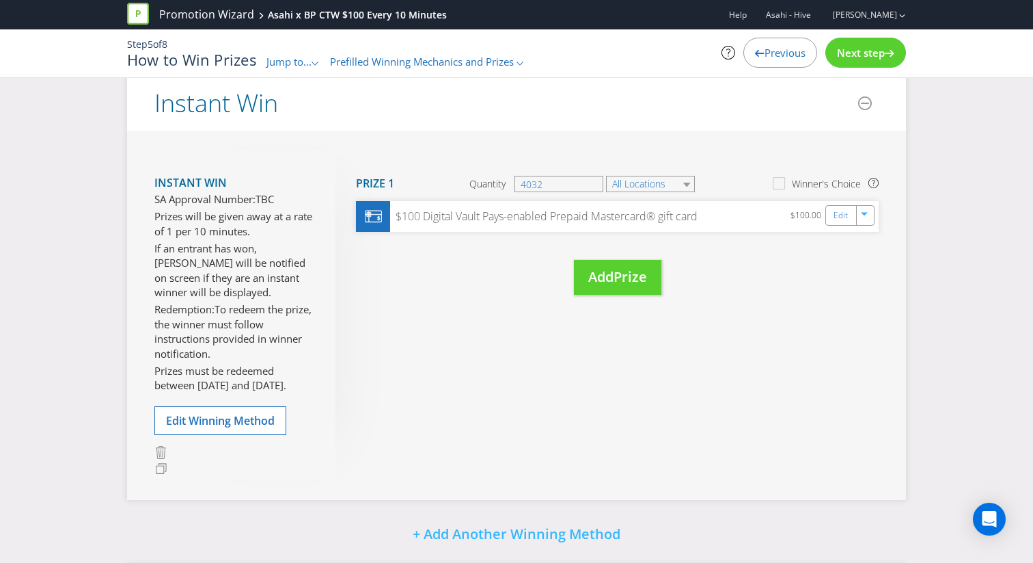
click at [867, 49] on span "Next step" at bounding box center [861, 53] width 48 height 14
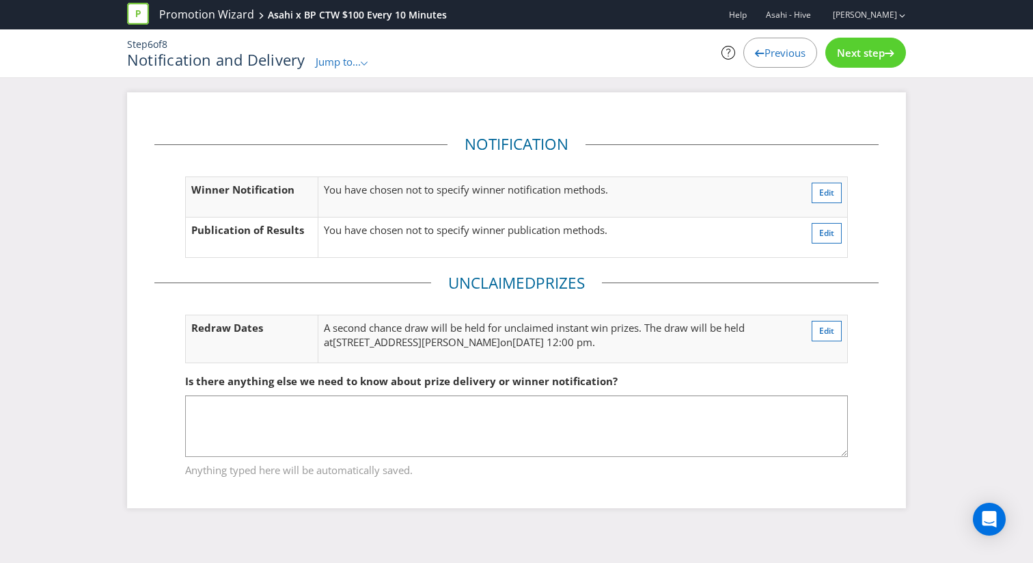
click at [871, 66] on div "Next step" at bounding box center [866, 53] width 81 height 30
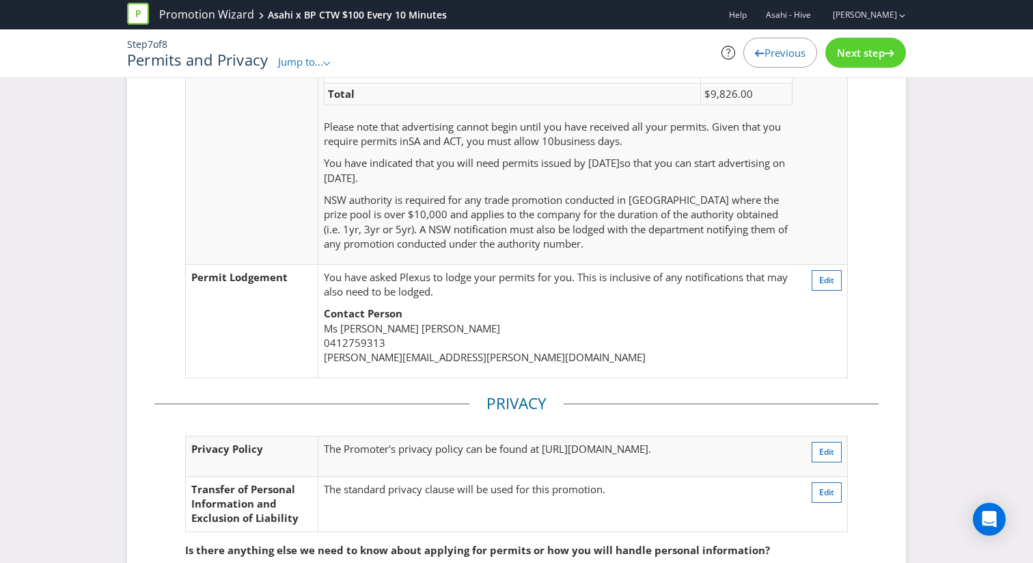
scroll to position [347, 0]
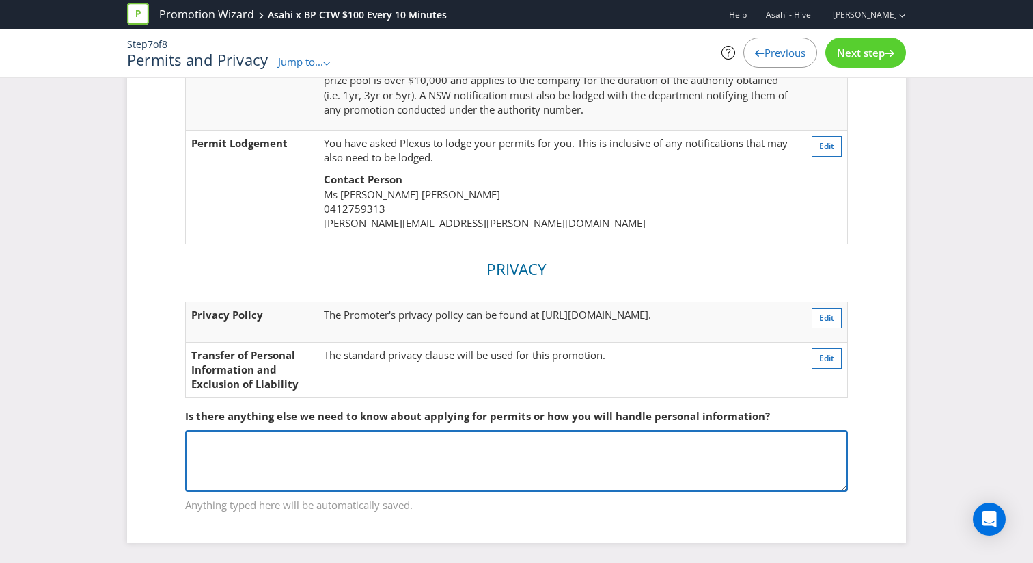
click at [569, 463] on textarea at bounding box center [516, 461] width 663 height 62
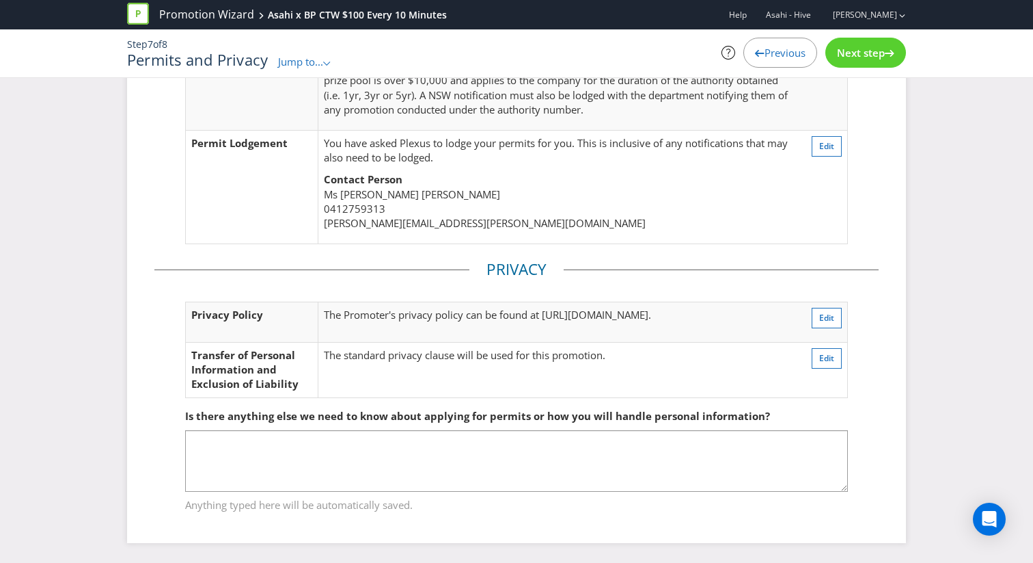
click at [854, 62] on div "Next step" at bounding box center [866, 53] width 81 height 30
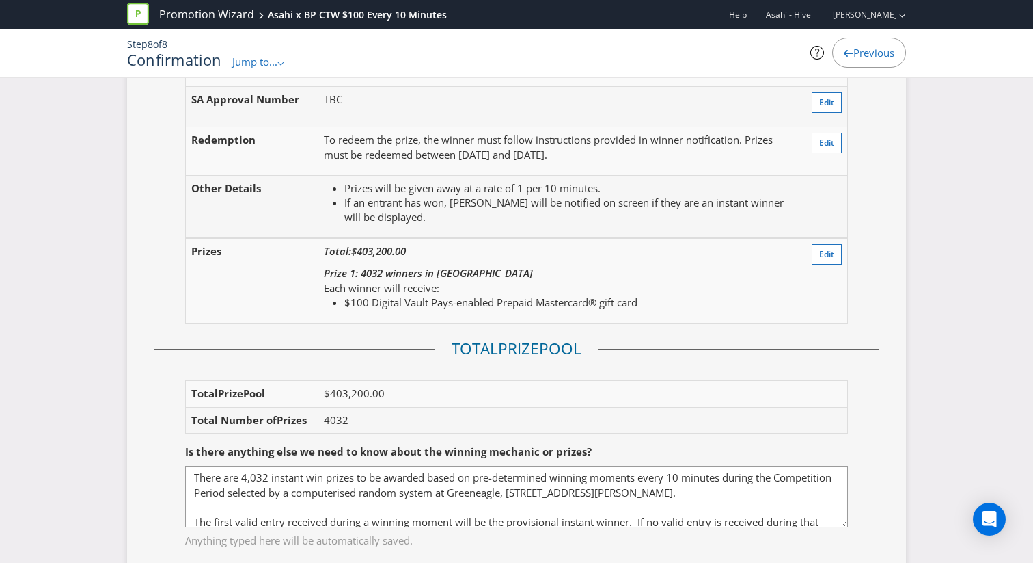
scroll to position [1694, 0]
click at [819, 133] on button "Edit" at bounding box center [827, 142] width 30 height 21
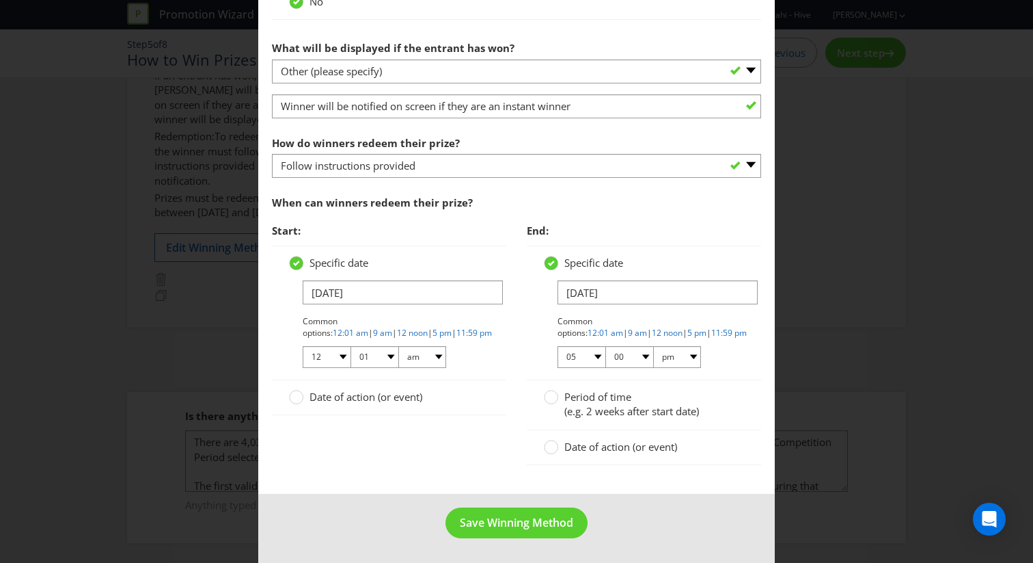
scroll to position [913, 0]
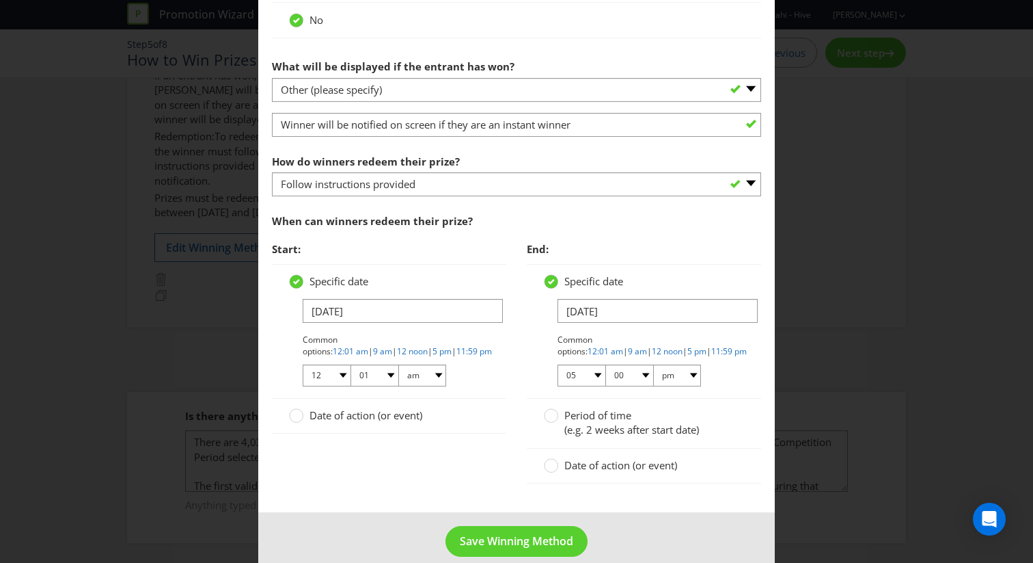
click at [576, 461] on span "Date of action (or event)" at bounding box center [621, 465] width 113 height 14
click at [0, 0] on input "Date of action (or event)" at bounding box center [0, 0] width 0 height 0
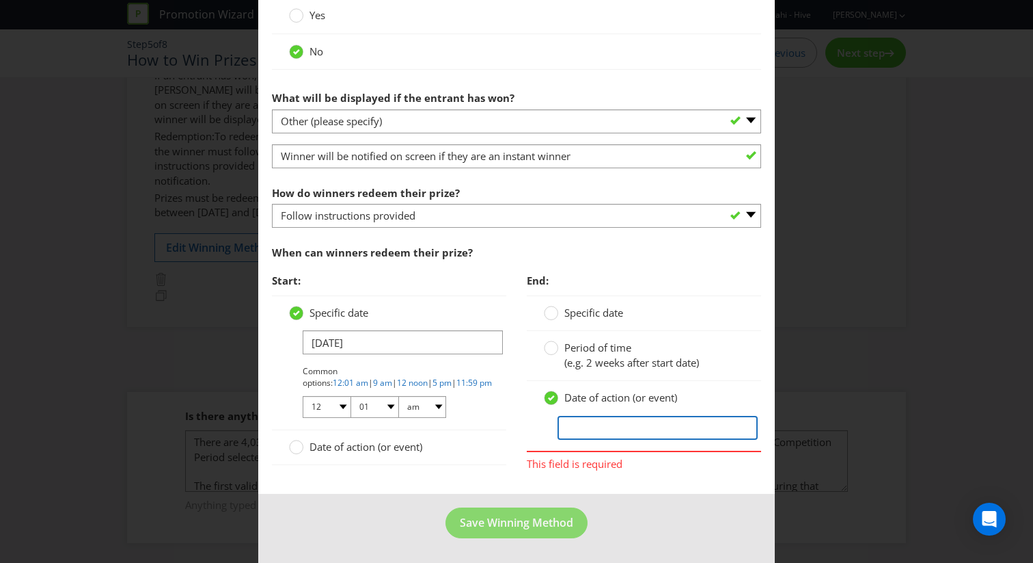
click at [590, 433] on input "text" at bounding box center [658, 428] width 200 height 24
type input "6 Months after the Promotional Period Ends"
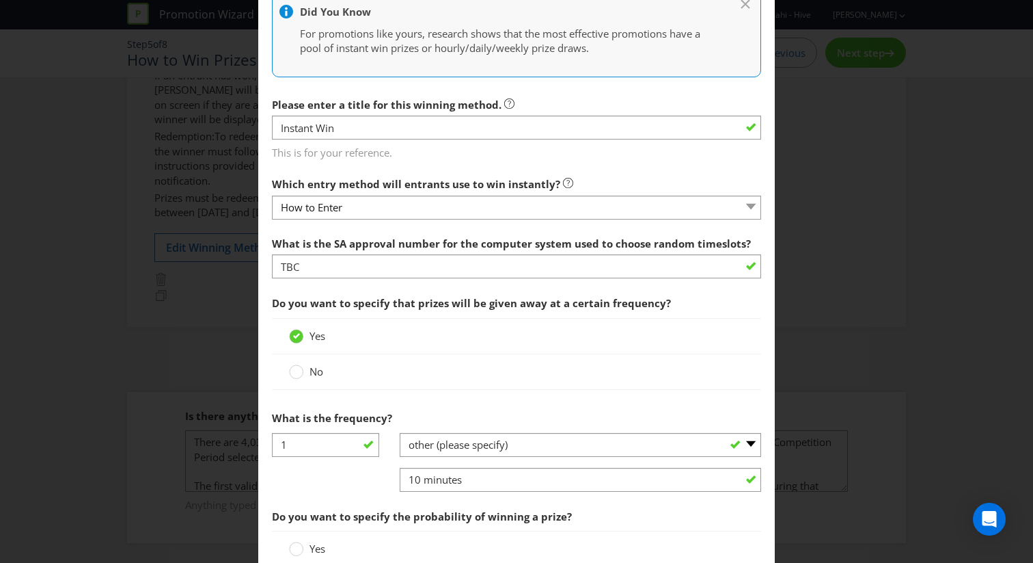
scroll to position [339, 0]
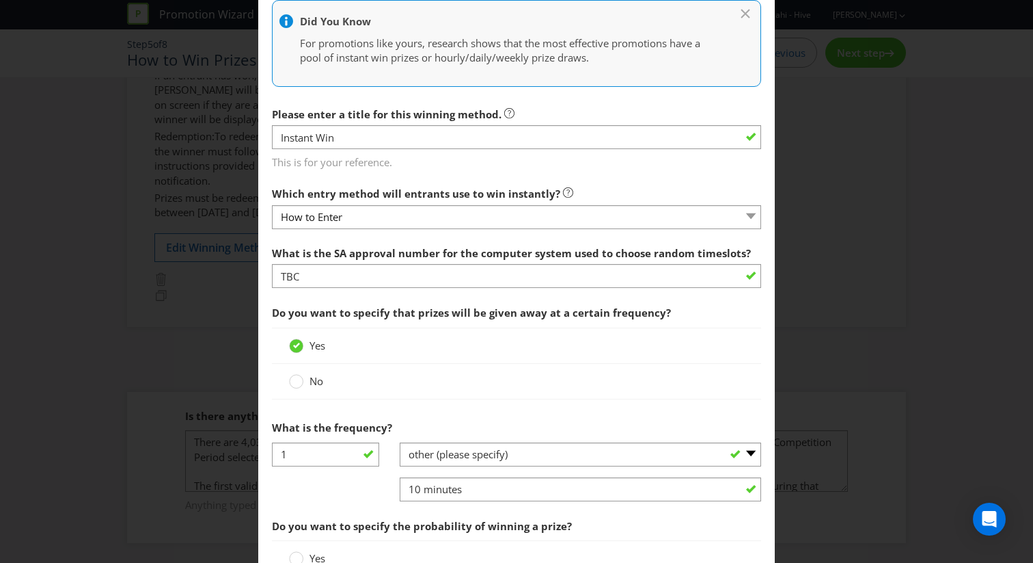
click at [306, 381] on label "No" at bounding box center [307, 381] width 37 height 14
click at [0, 0] on input "No" at bounding box center [0, 0] width 0 height 0
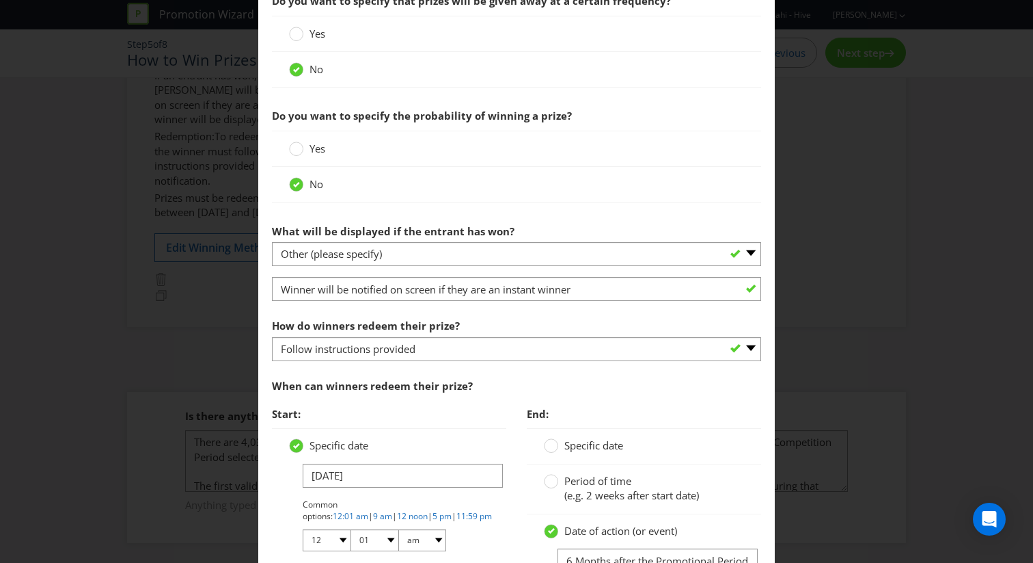
scroll to position [784, 0]
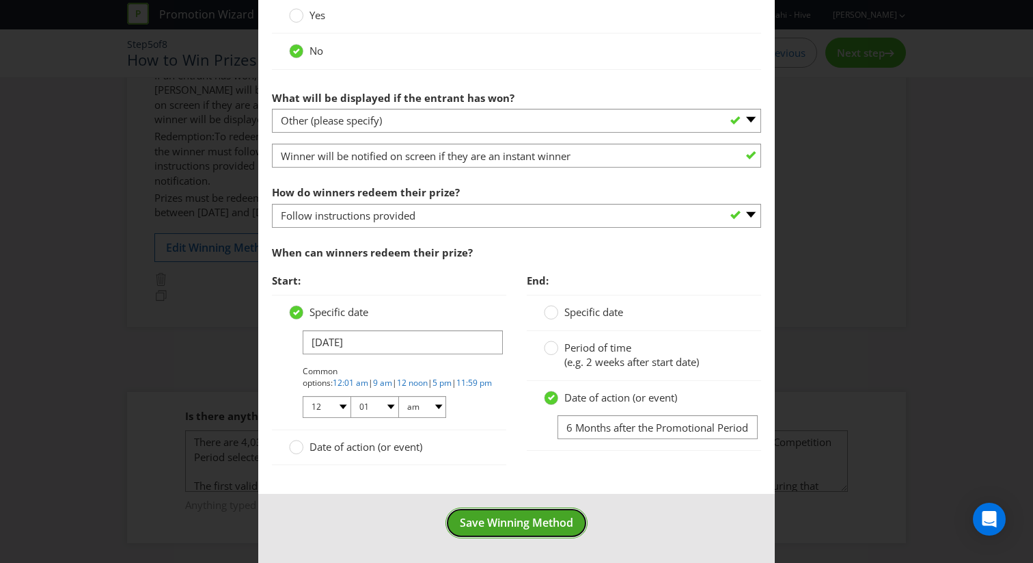
click at [521, 535] on button "Save Winning Method" at bounding box center [517, 522] width 142 height 31
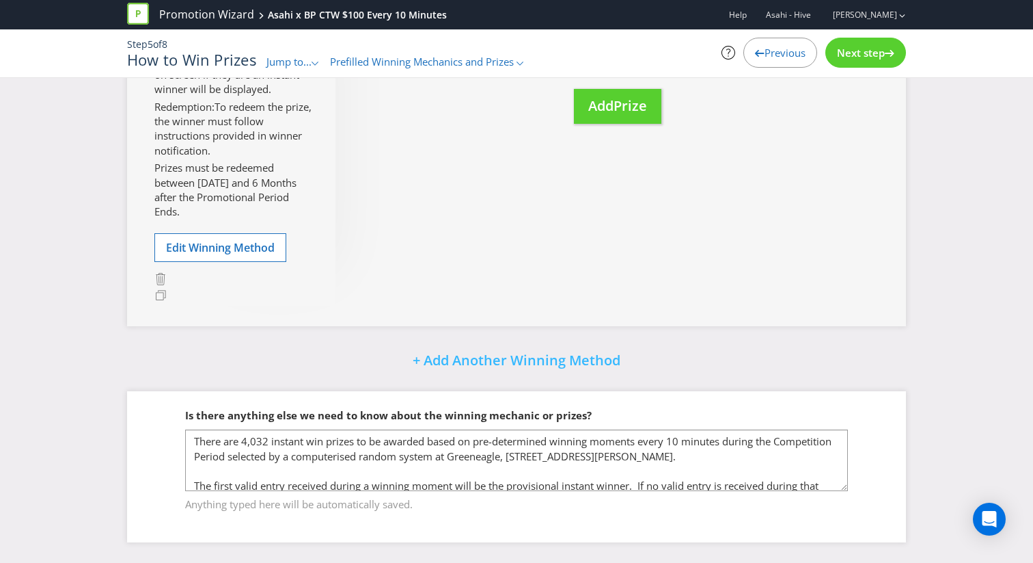
click at [832, 64] on div "Next step" at bounding box center [866, 53] width 81 height 30
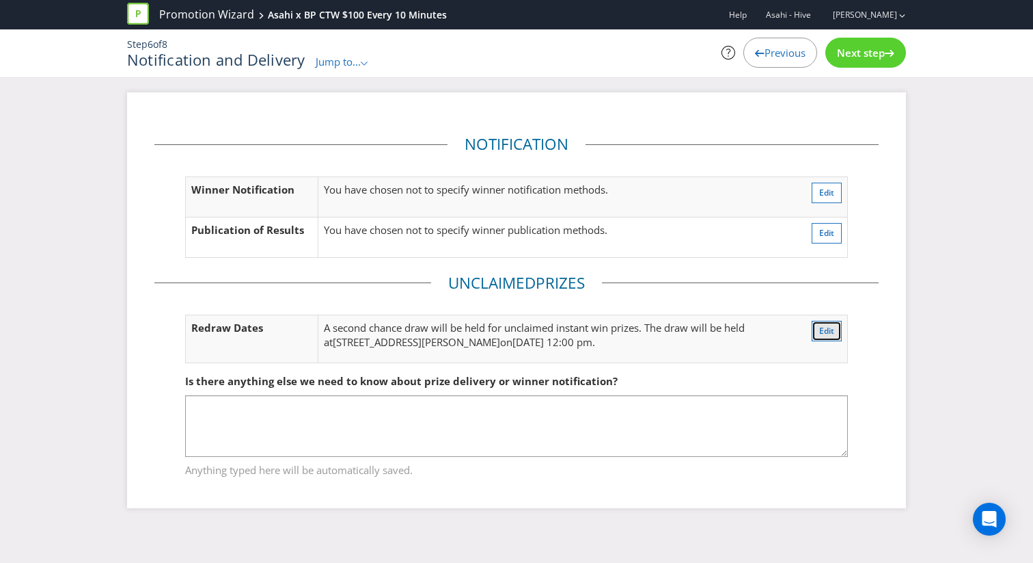
click at [820, 328] on span "Edit" at bounding box center [827, 331] width 15 height 12
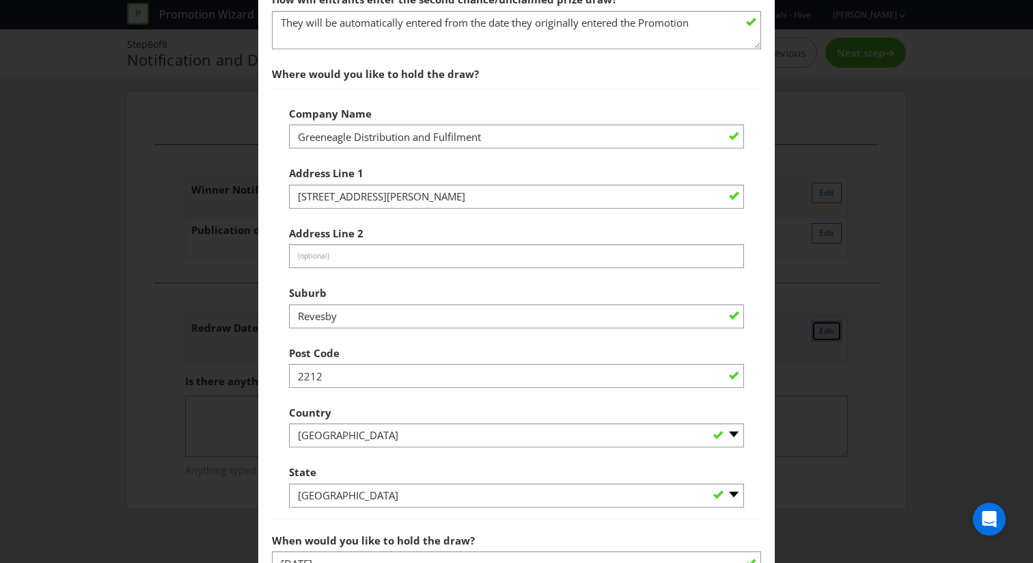
scroll to position [813, 0]
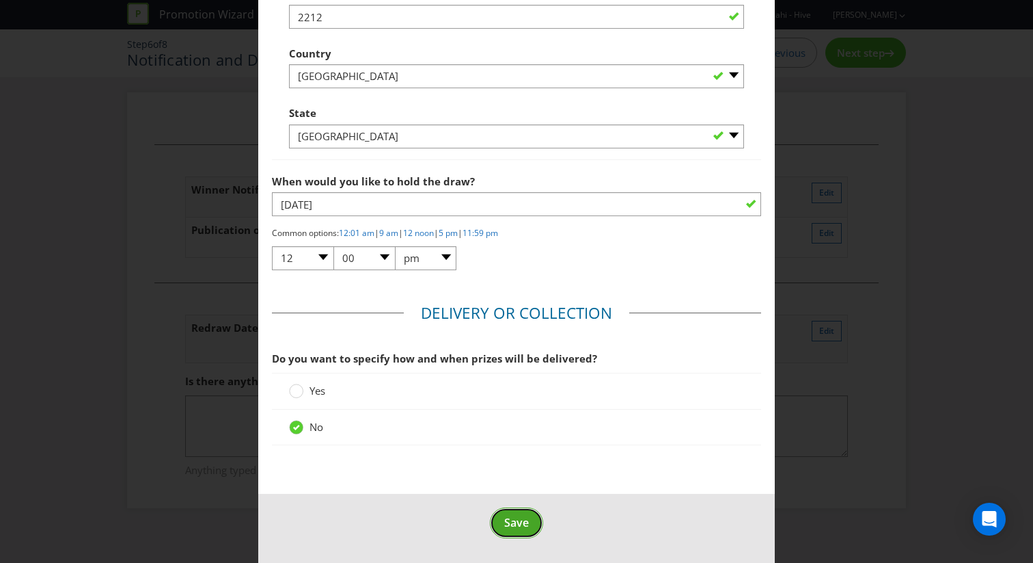
click at [524, 516] on span "Save" at bounding box center [516, 522] width 25 height 15
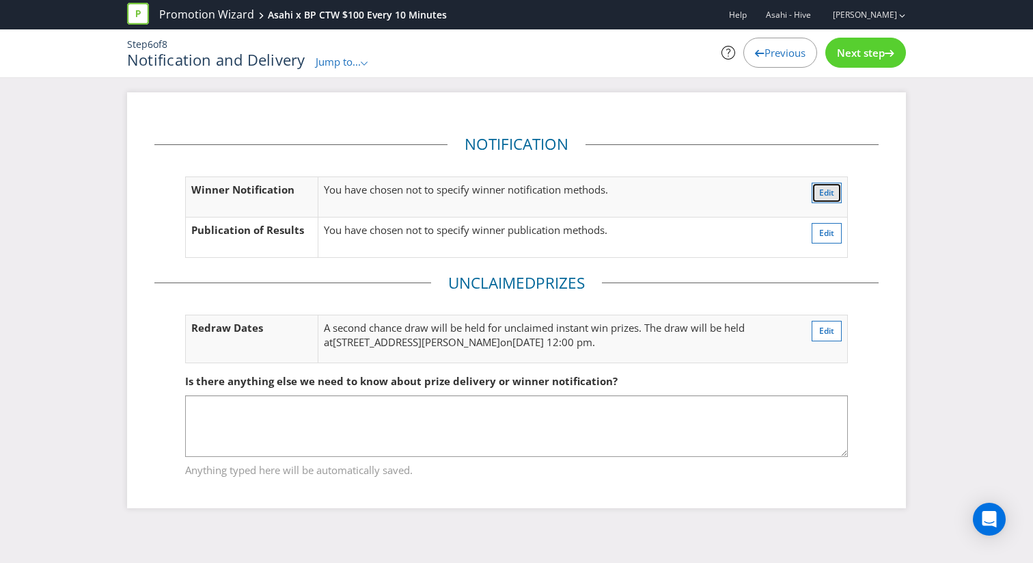
click at [836, 194] on button "Edit" at bounding box center [827, 192] width 30 height 21
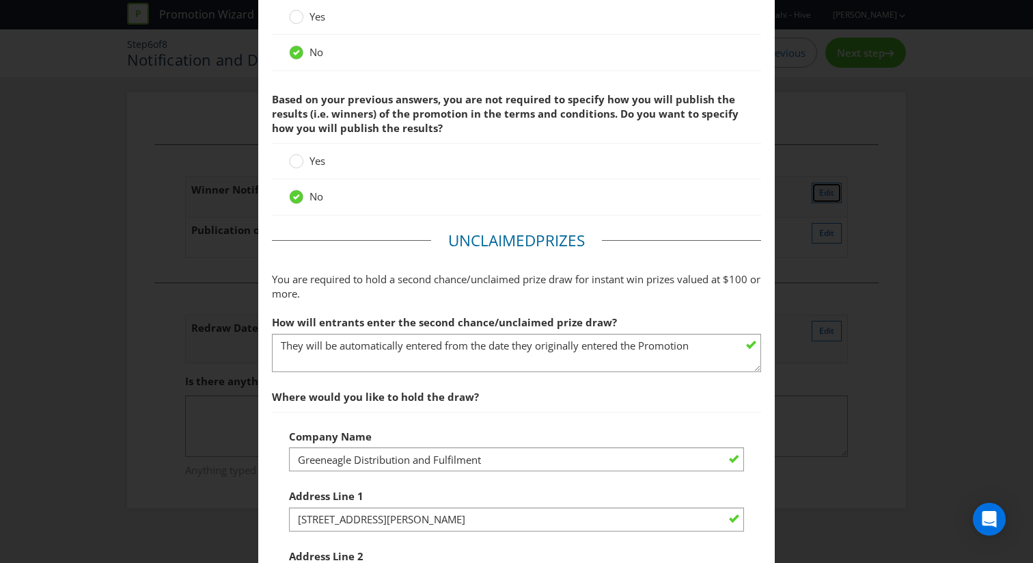
scroll to position [141, 0]
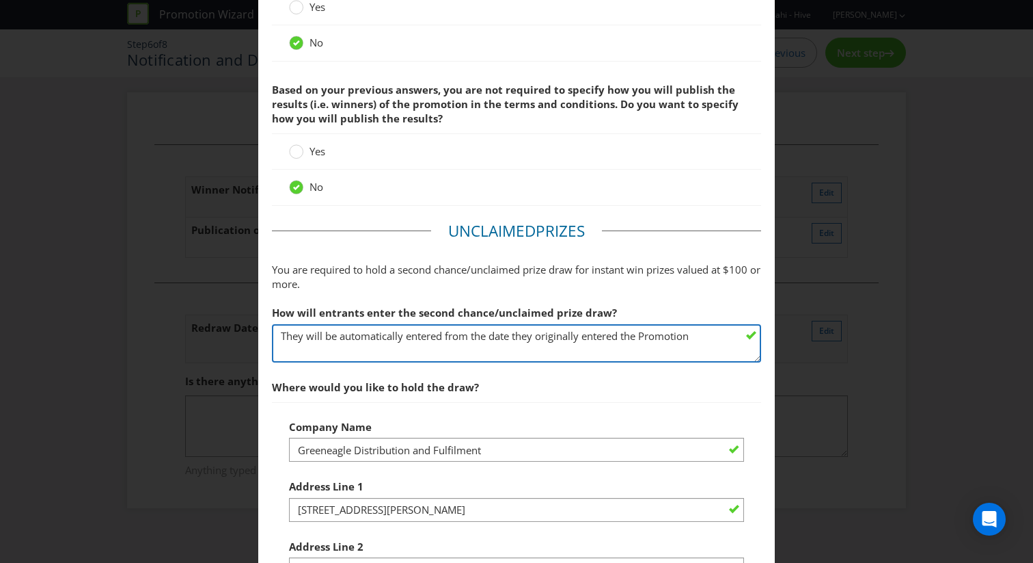
drag, startPoint x: 719, startPoint y: 340, endPoint x: 143, endPoint y: 340, distance: 576.2
click at [143, 340] on div "Notification and Delivery Based on your previous answers, you are not required …" at bounding box center [516, 281] width 1033 height 563
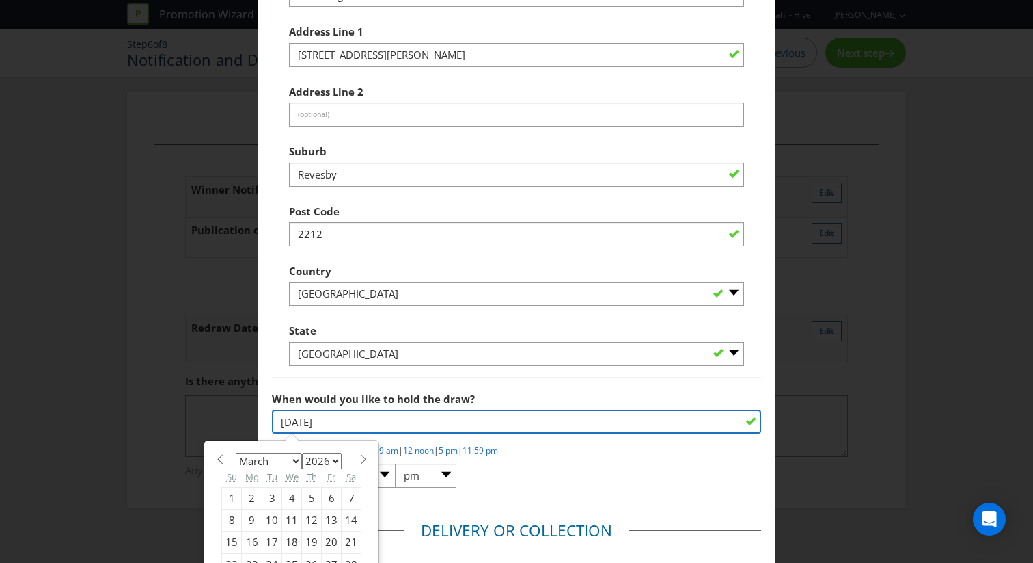
scroll to position [634, 0]
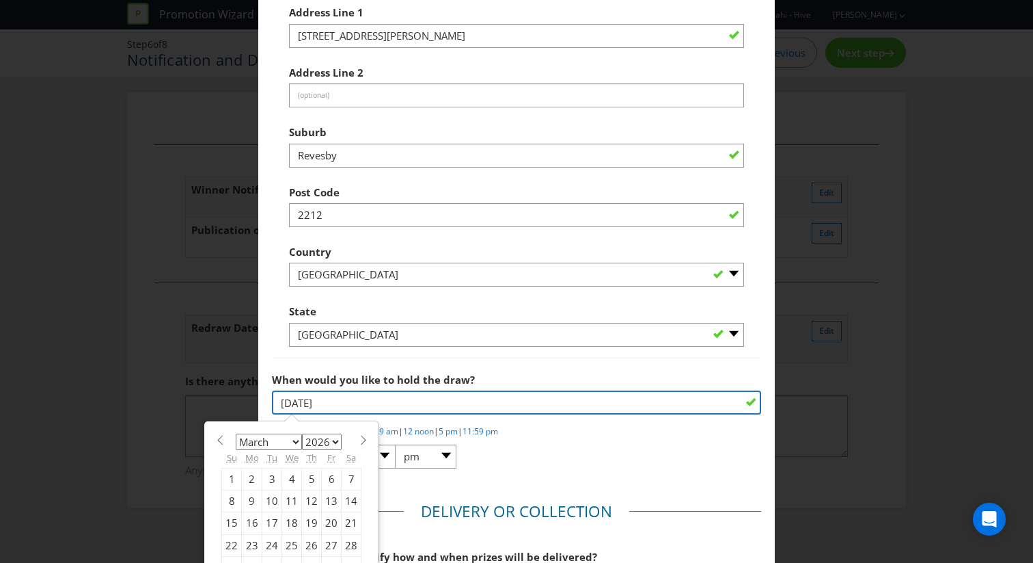
click at [373, 402] on input "[DATE]" at bounding box center [516, 402] width 489 height 24
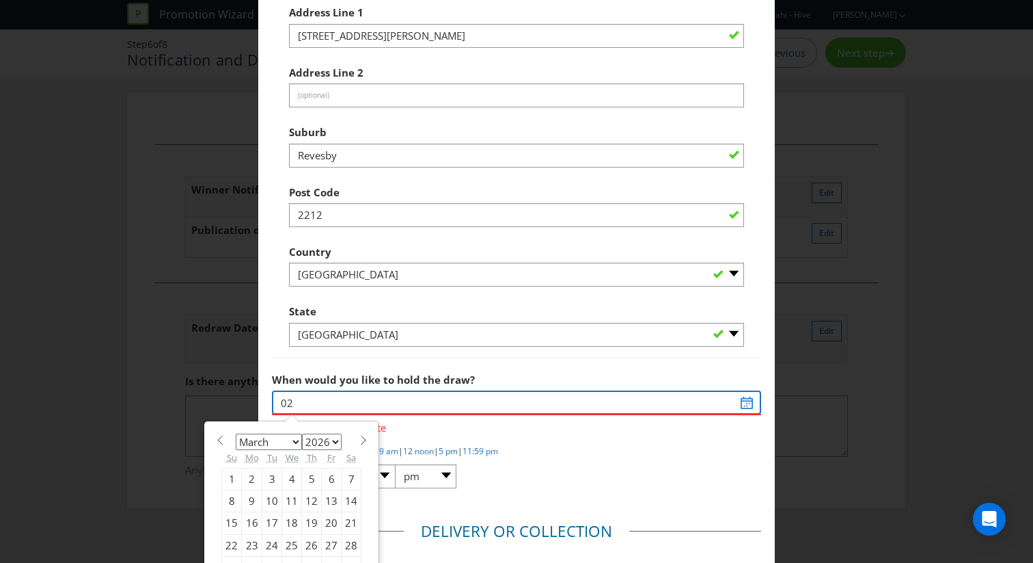
type input "0"
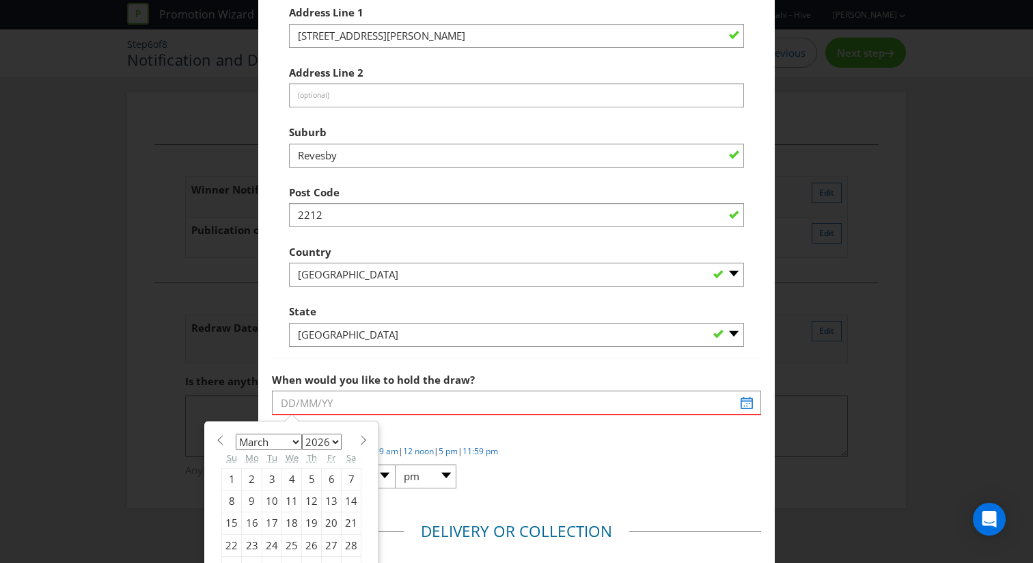
click at [415, 354] on div "Company Name Greeneagle Distribution and Fulfilment Address Line [GEOGRAPHIC_DA…" at bounding box center [516, 143] width 489 height 430
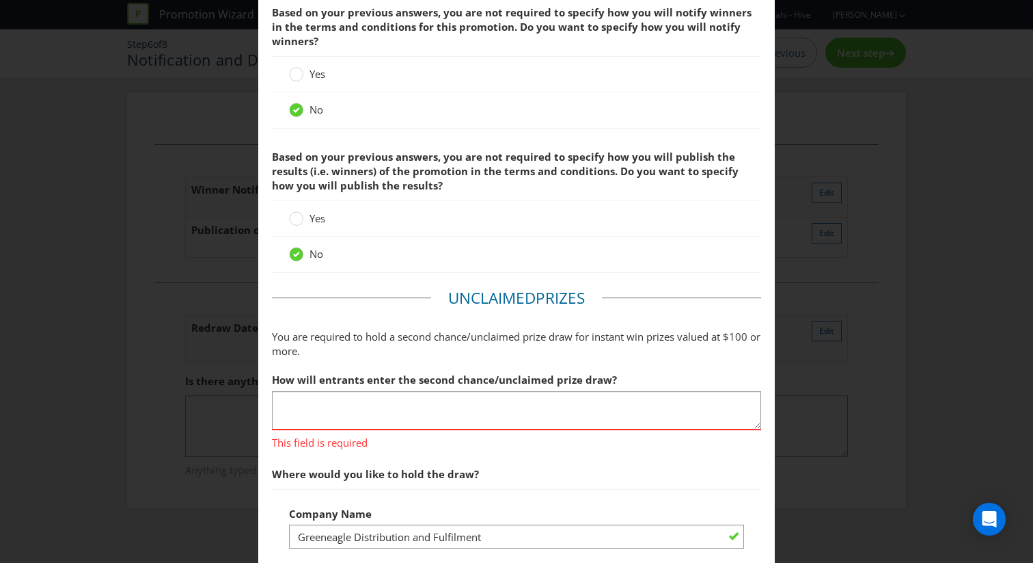
scroll to position [0, 0]
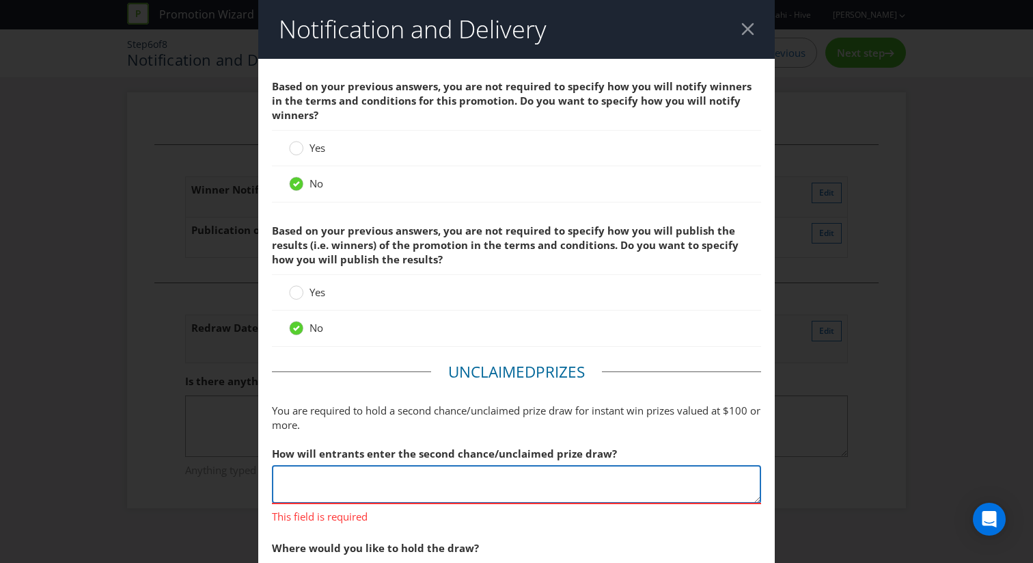
click at [412, 491] on textarea "They will be automatically entered from the date they originally entered the Pr…" at bounding box center [516, 484] width 489 height 39
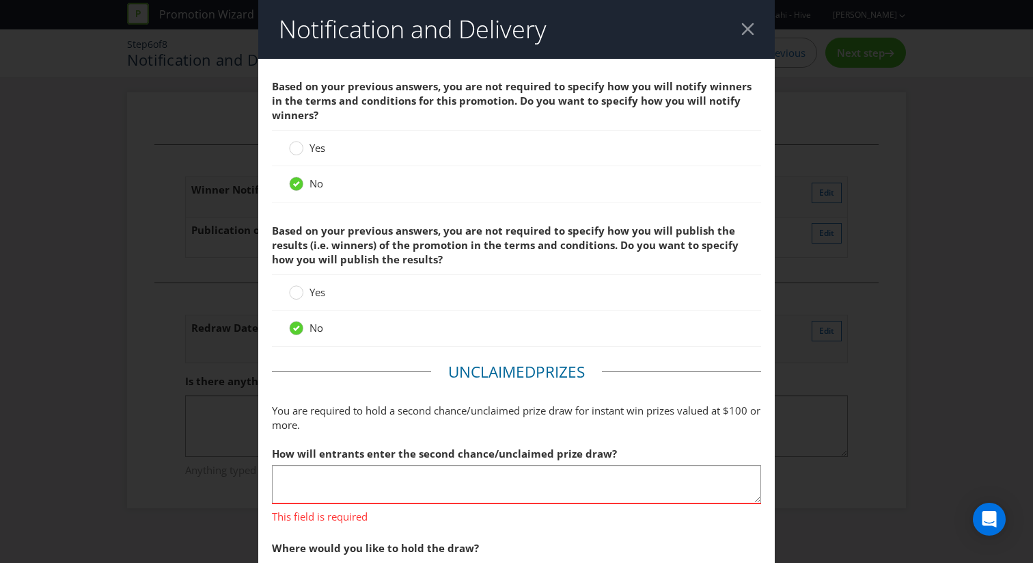
click at [444, 415] on p "You are required to hold a second chance/unclaimed prize draw for instant win p…" at bounding box center [516, 417] width 489 height 29
click at [322, 287] on span "Yes" at bounding box center [318, 292] width 16 height 14
click at [0, 0] on input "Yes" at bounding box center [0, 0] width 0 height 0
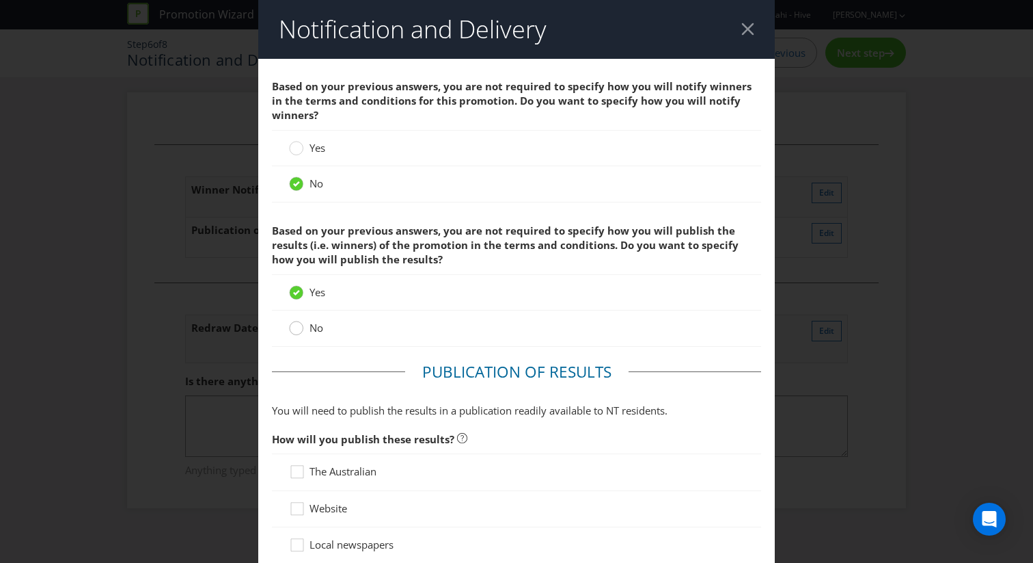
click at [301, 324] on circle at bounding box center [297, 328] width 14 height 14
click at [0, 0] on input "No" at bounding box center [0, 0] width 0 height 0
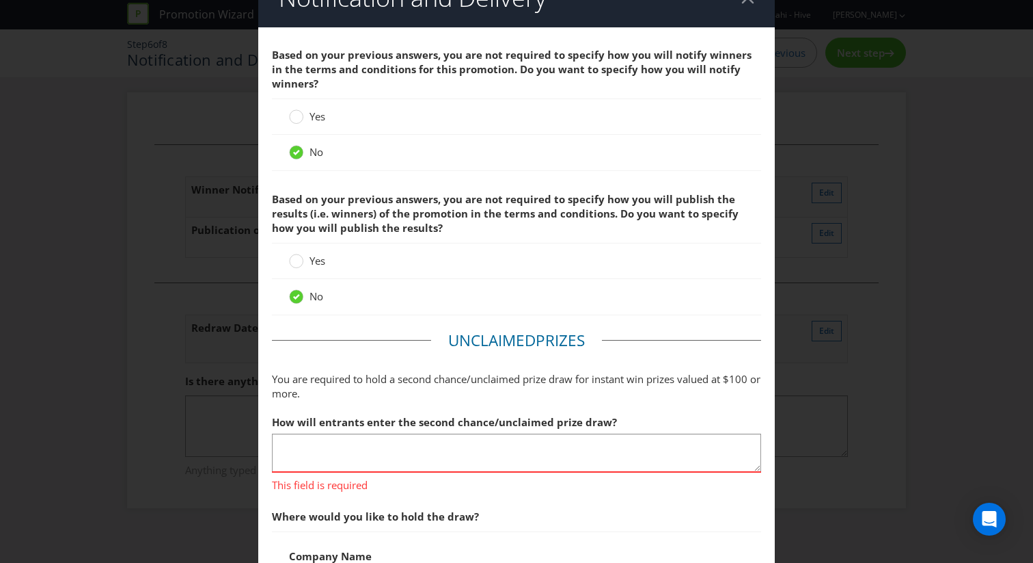
scroll to position [5, 0]
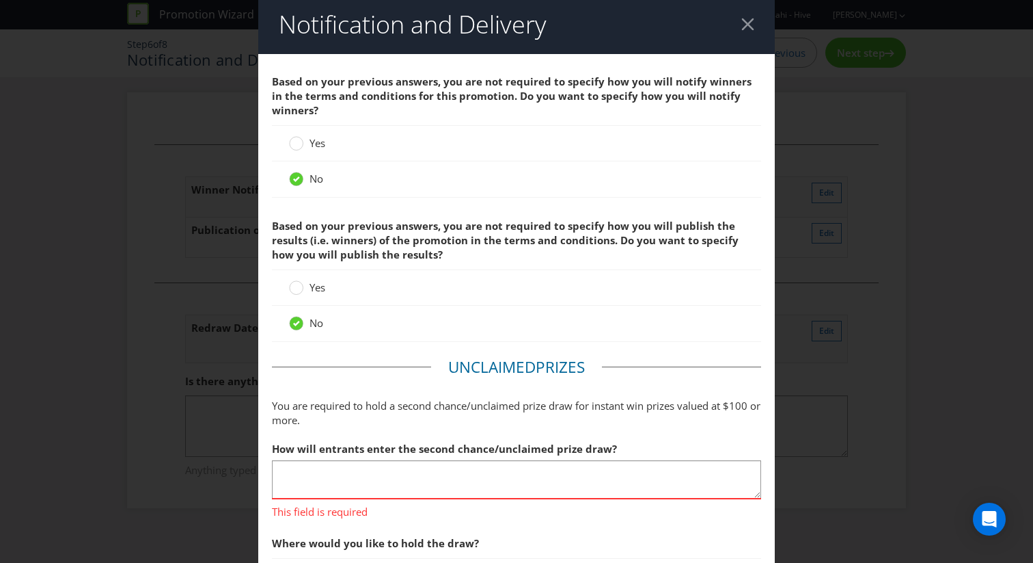
click at [746, 21] on div at bounding box center [748, 24] width 13 height 13
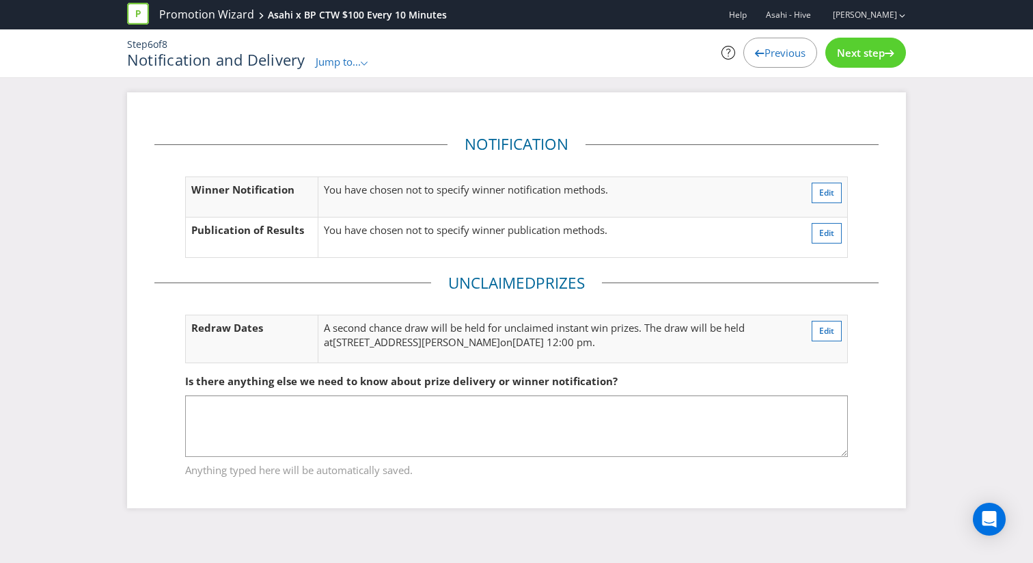
click at [774, 57] on span "Previous" at bounding box center [785, 53] width 41 height 14
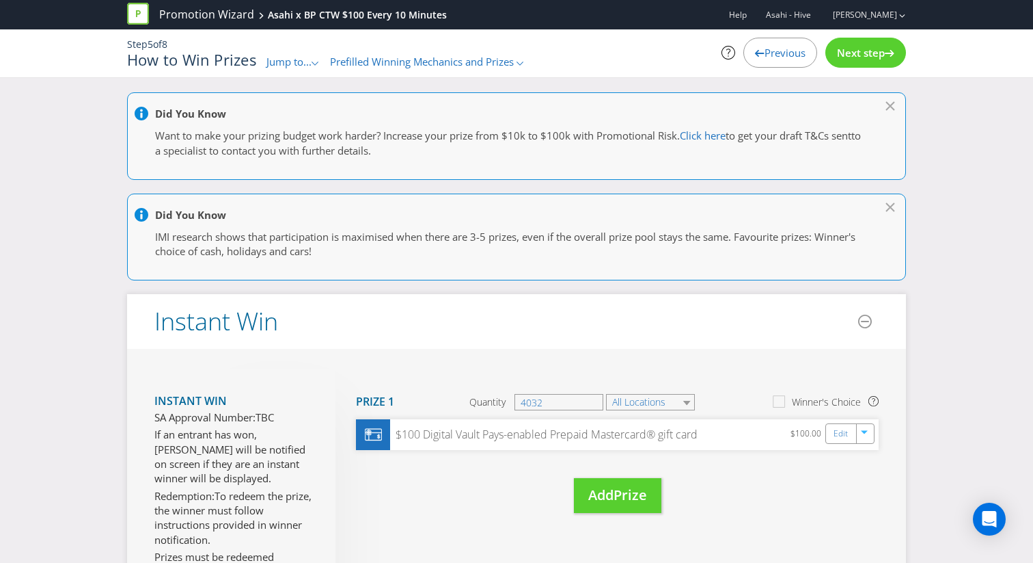
click at [774, 57] on span "Previous" at bounding box center [785, 53] width 41 height 14
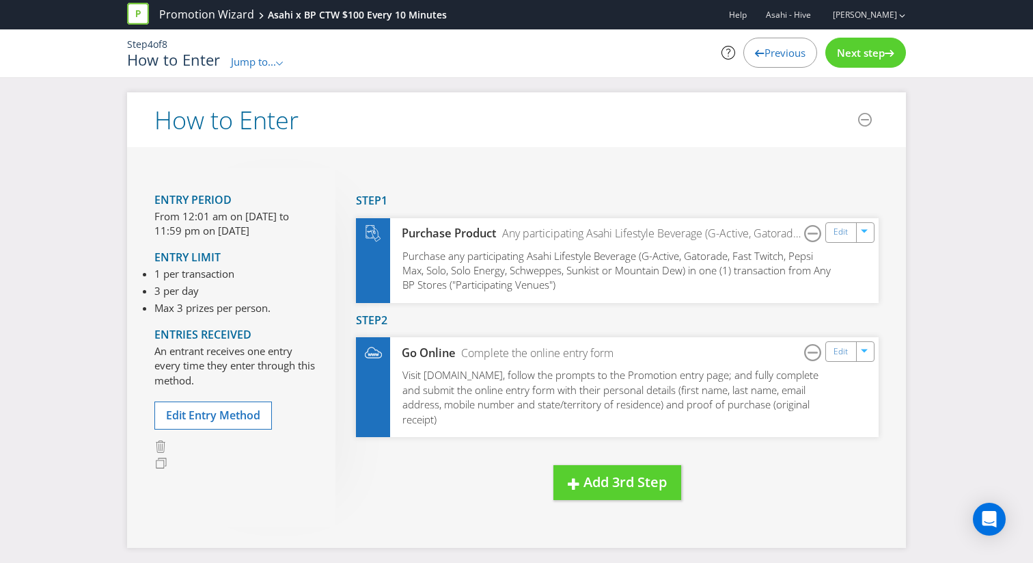
click at [774, 57] on span "Previous" at bounding box center [785, 53] width 41 height 14
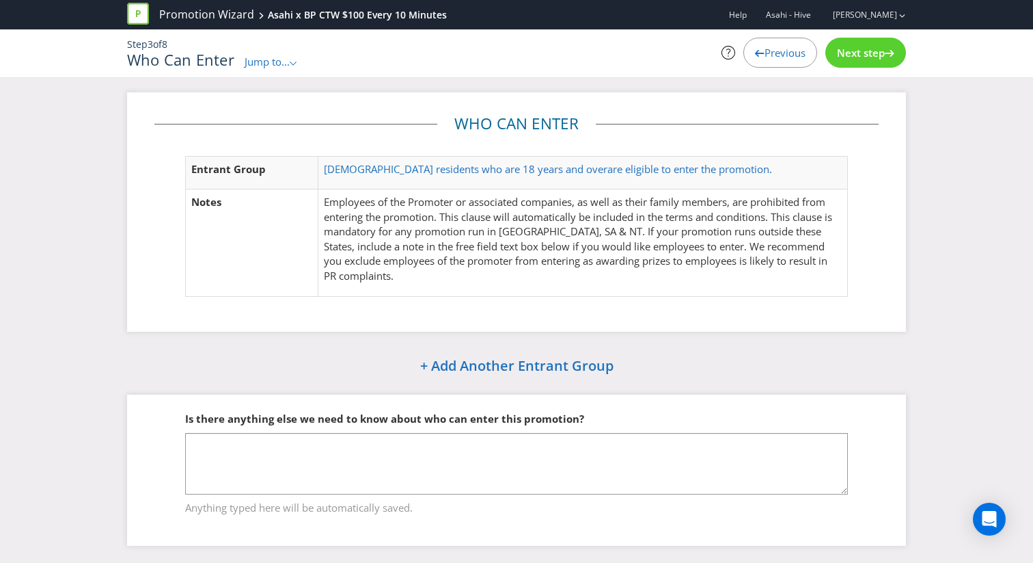
click at [774, 57] on span "Previous" at bounding box center [785, 53] width 41 height 14
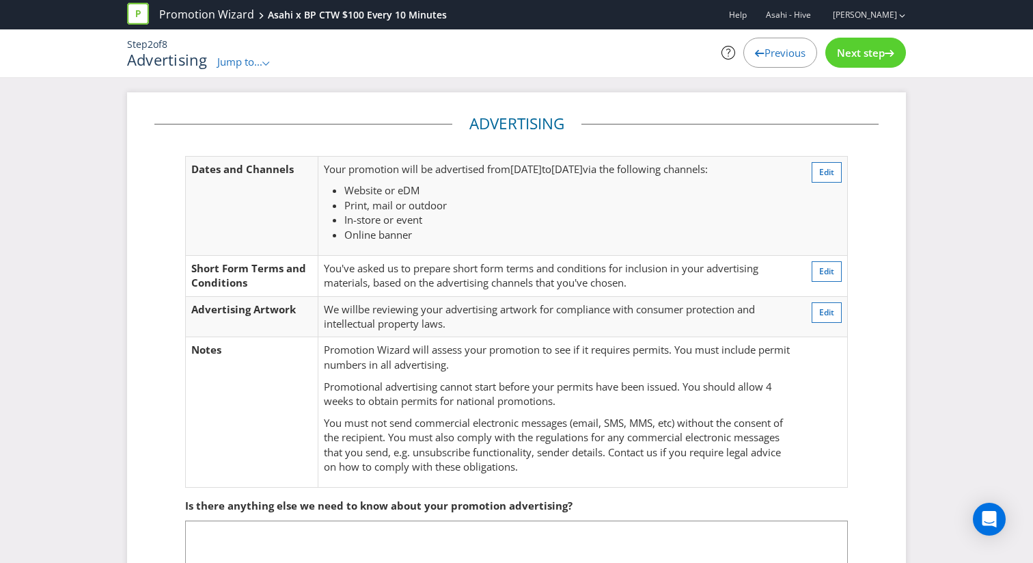
click at [827, 46] on div "Next step" at bounding box center [866, 53] width 81 height 30
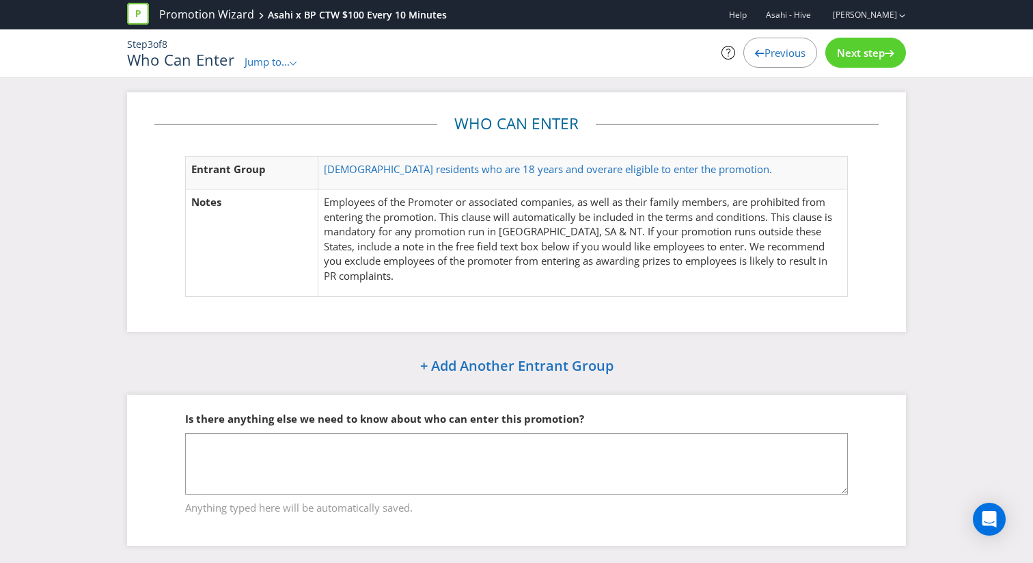
click at [847, 47] on span "Next step" at bounding box center [861, 53] width 48 height 14
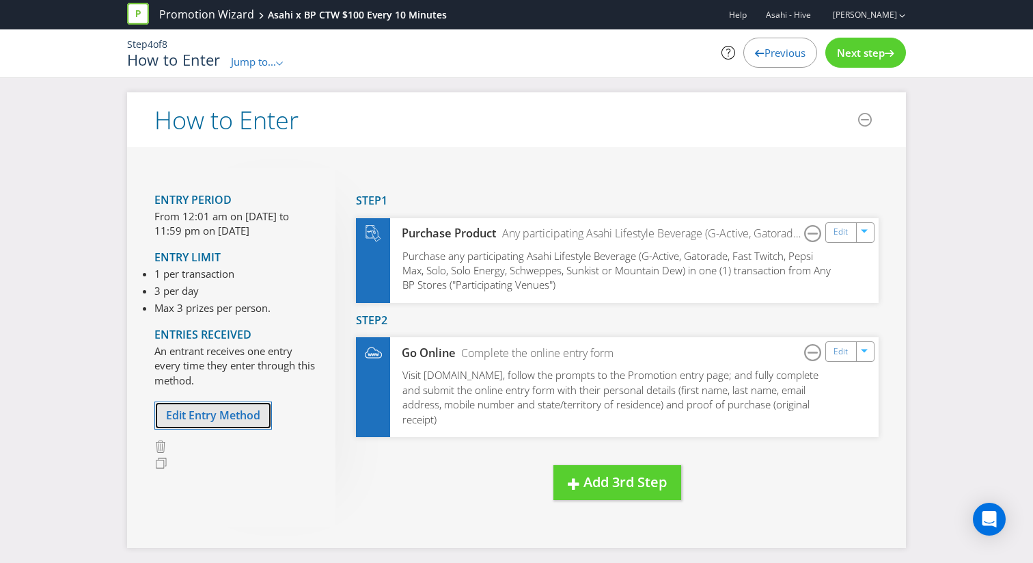
click at [260, 401] on button "Edit Entry Method" at bounding box center [213, 415] width 118 height 28
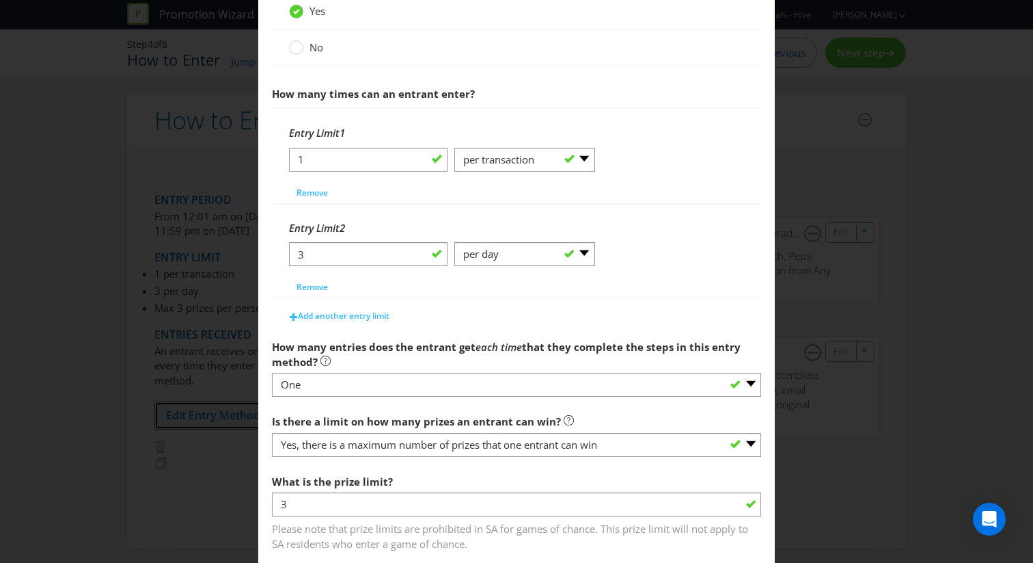
scroll to position [604, 0]
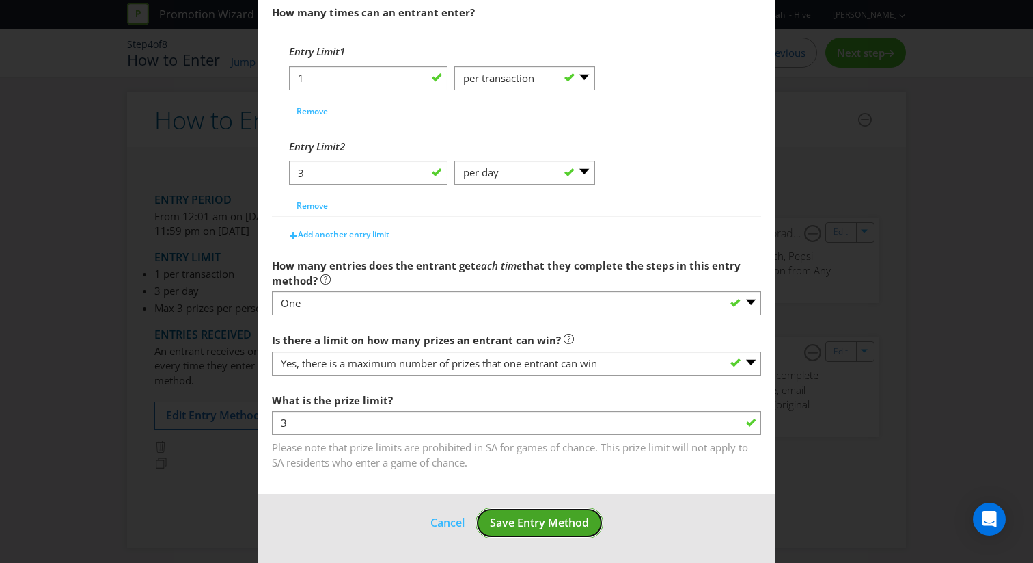
click at [541, 530] on button "Save Entry Method" at bounding box center [540, 522] width 128 height 31
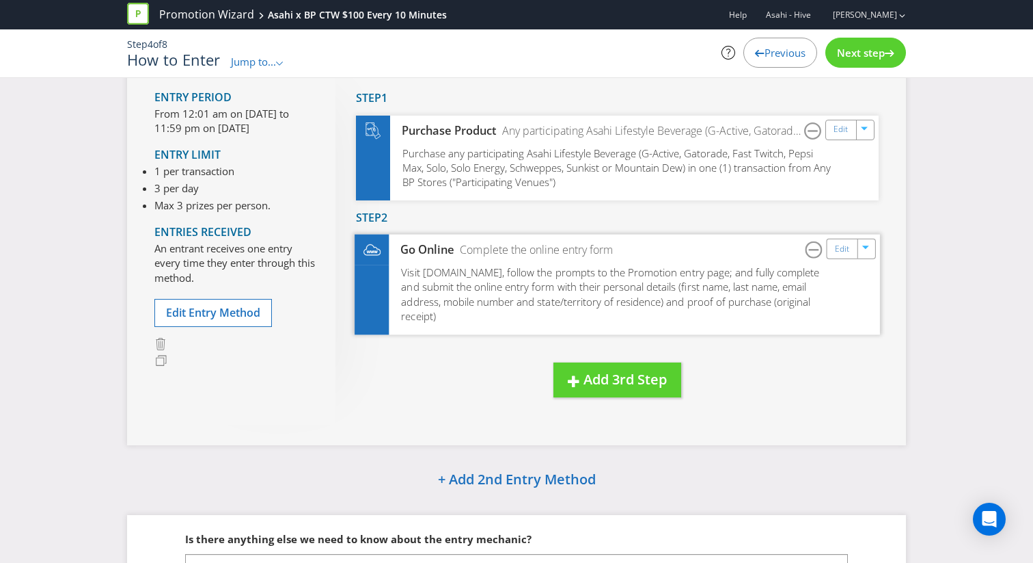
scroll to position [137, 0]
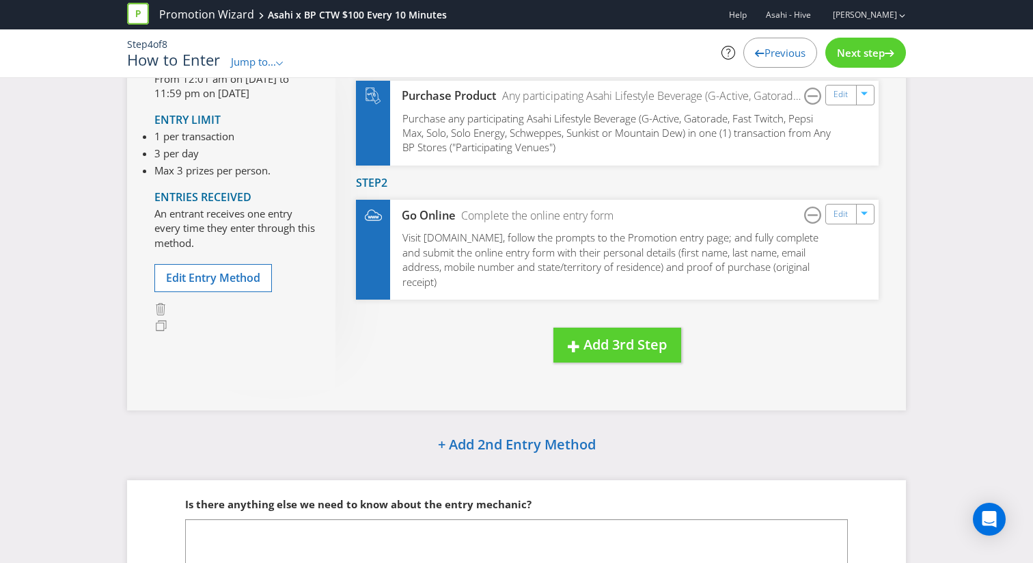
click at [867, 46] on span "Next step" at bounding box center [861, 53] width 48 height 14
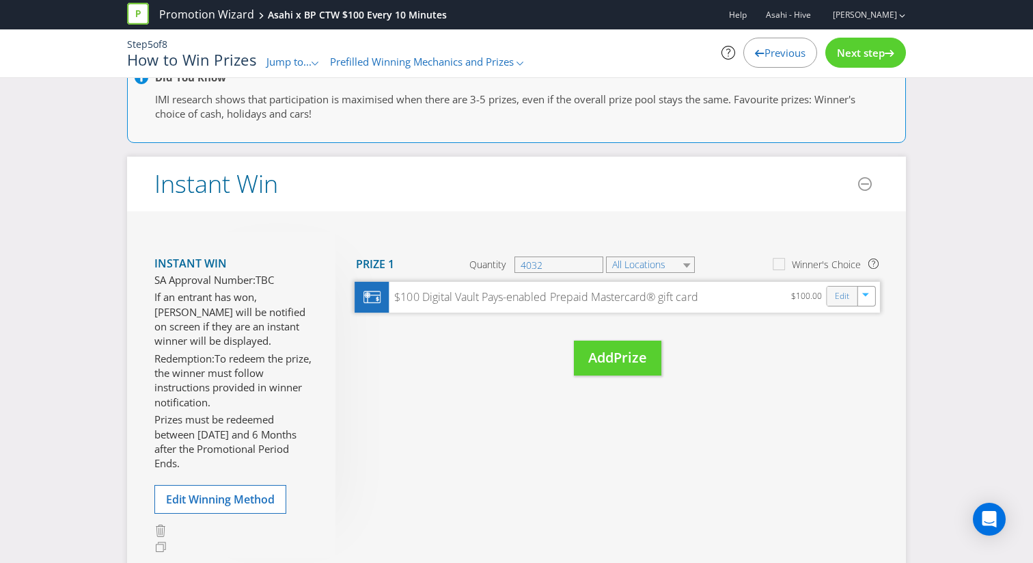
click at [833, 297] on div "Edit" at bounding box center [843, 295] width 31 height 19
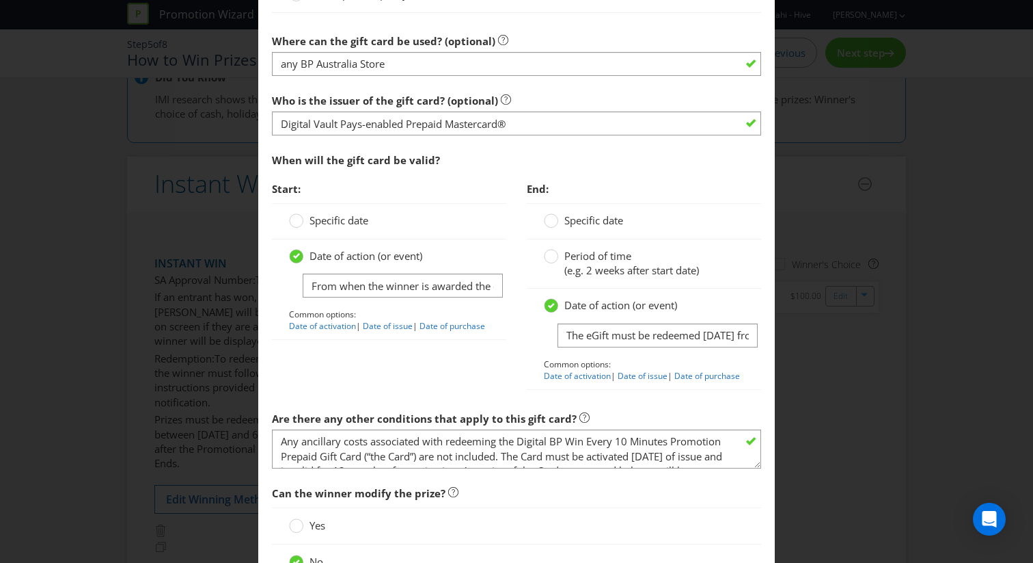
scroll to position [1456, 0]
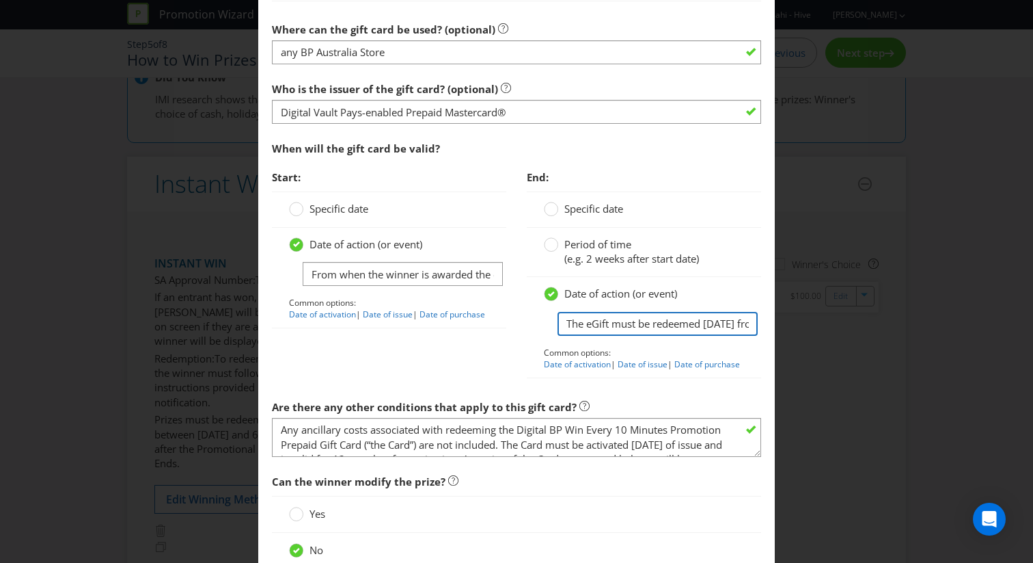
click at [651, 325] on input "The eGift must be redeemed [DATE] from when the winner is awarded the eGift Card" at bounding box center [658, 324] width 200 height 24
click at [750, 325] on input "The eGift must be redeemed [DATE] from when the winner is awarded the eGift Card" at bounding box center [658, 324] width 200 height 24
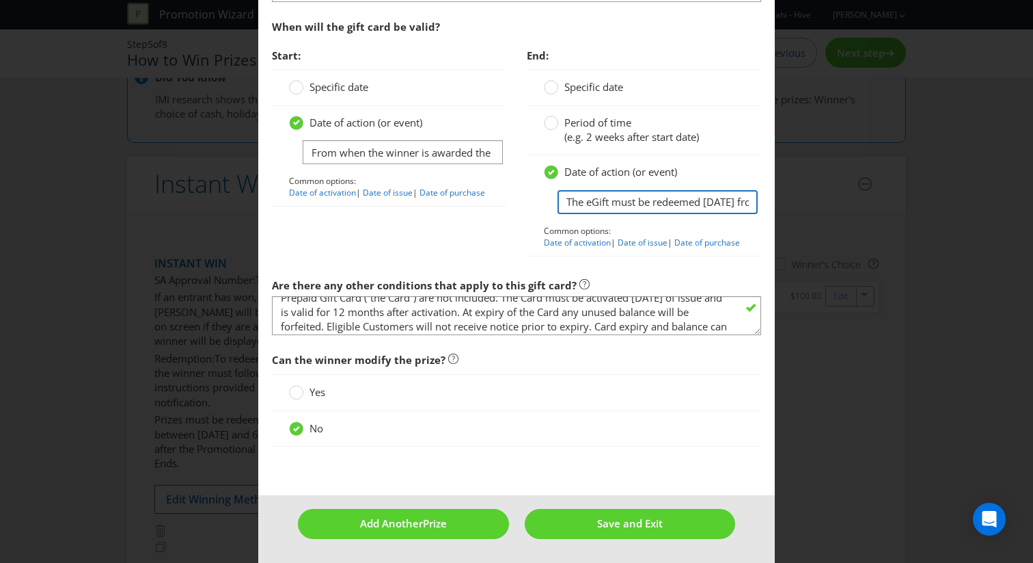
scroll to position [0, 0]
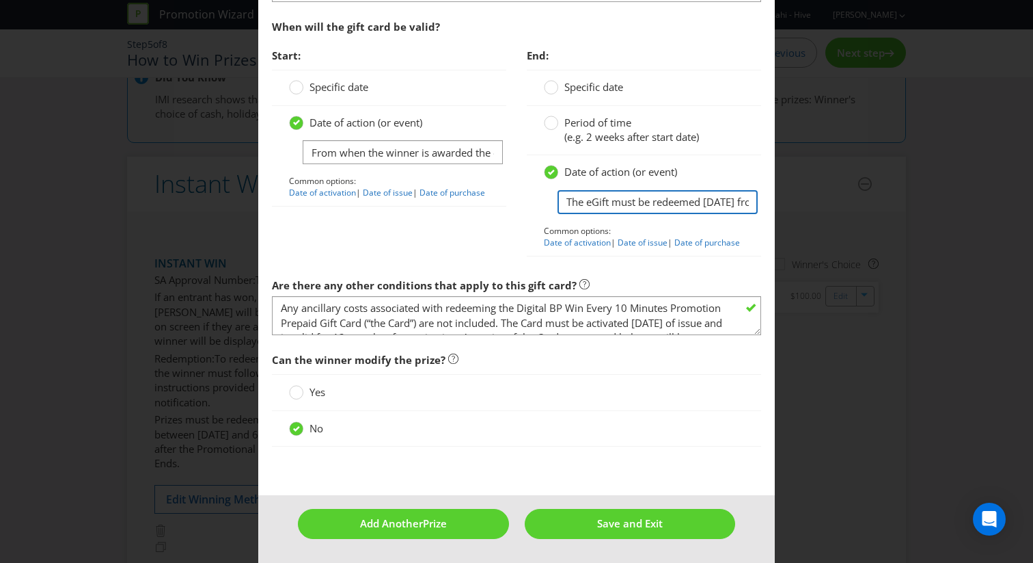
click at [746, 194] on input "The eGift must be redeemed [DATE] from when the winner is awarded the eGift Card" at bounding box center [658, 202] width 200 height 24
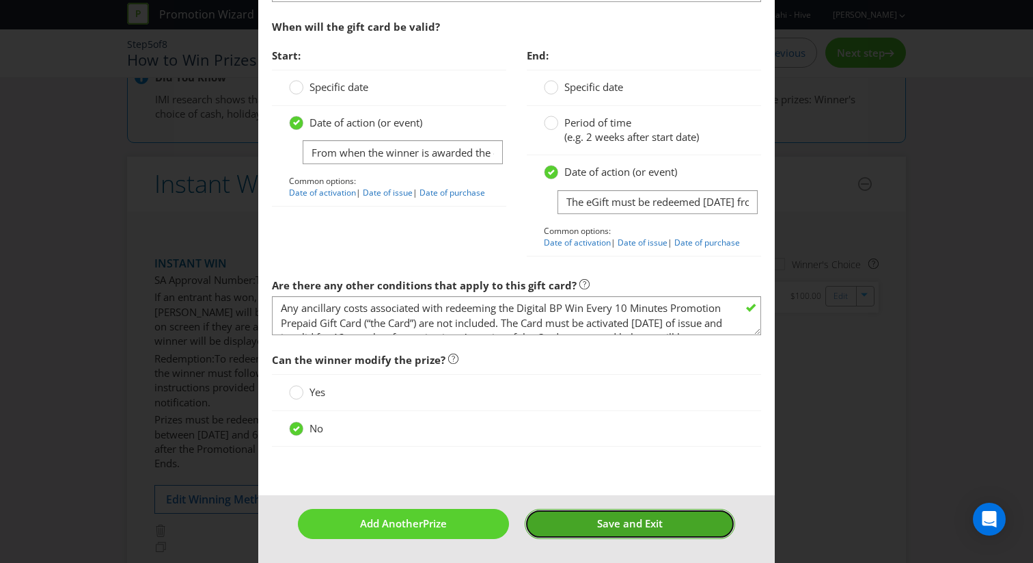
click at [672, 532] on button "Save and Exit" at bounding box center [630, 523] width 211 height 29
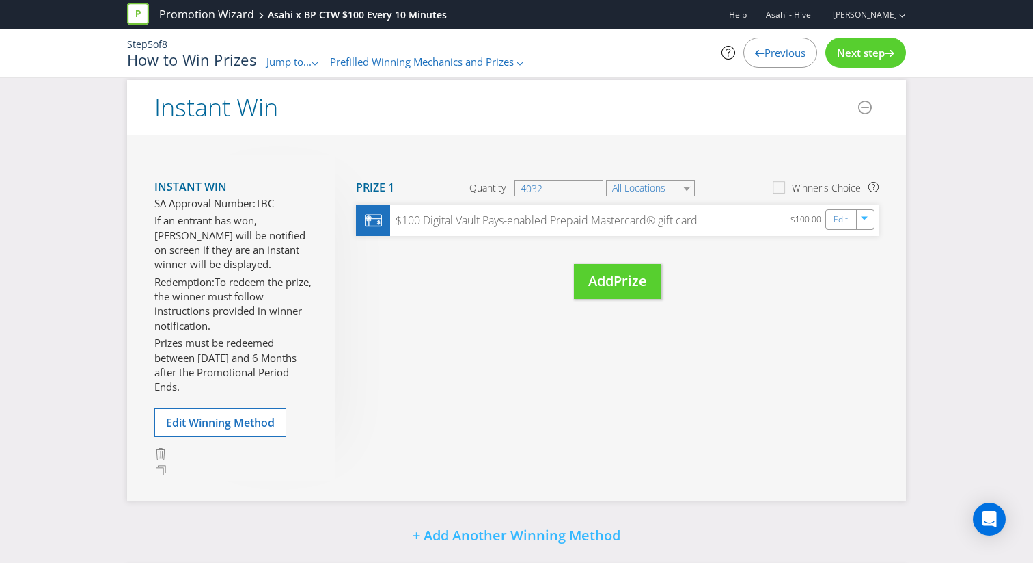
scroll to position [224, 0]
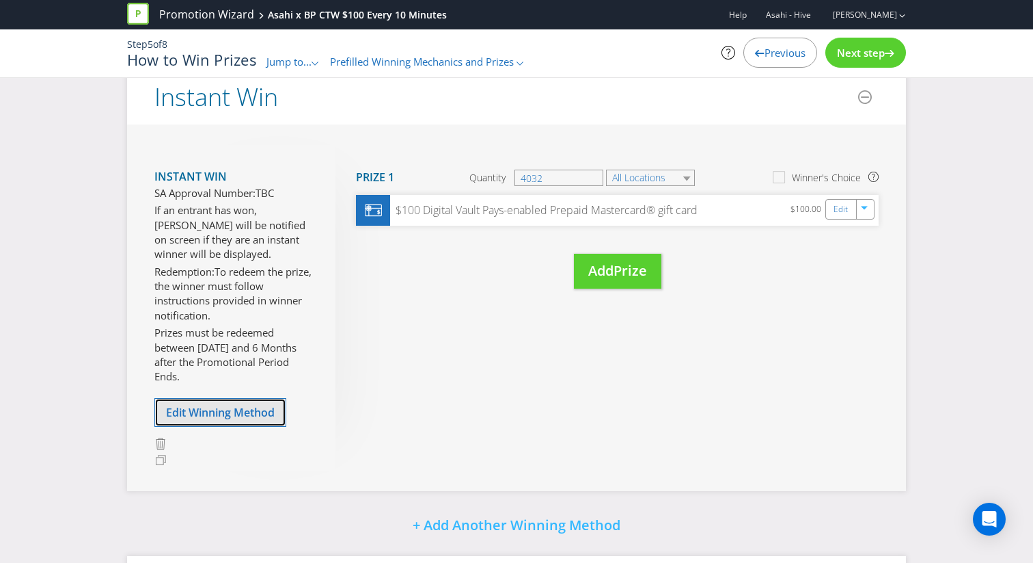
click at [230, 416] on span "Edit Winning Method" at bounding box center [220, 412] width 109 height 15
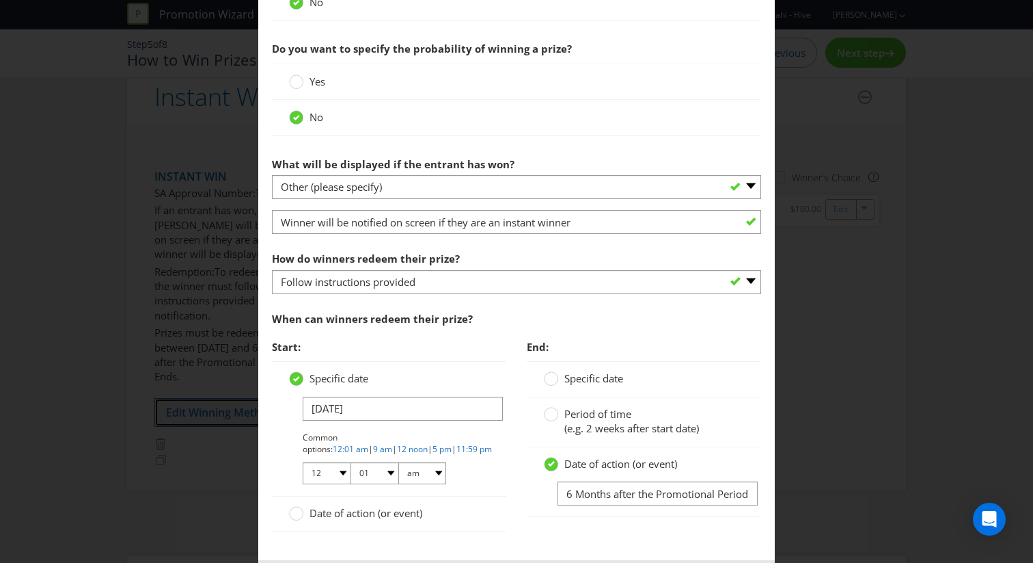
scroll to position [784, 0]
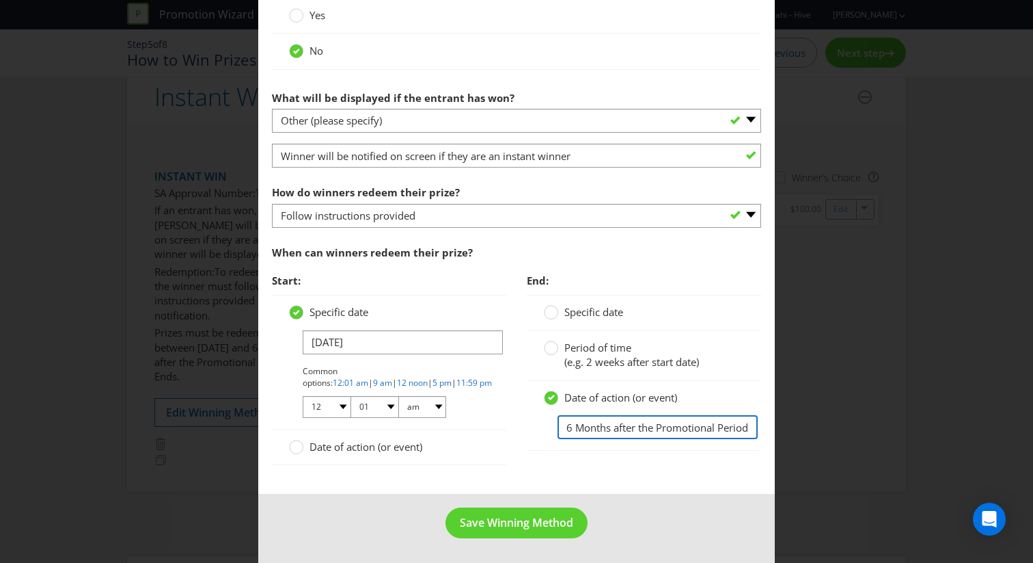
click at [627, 427] on input "6 Months after the Promotional Period Ends" at bounding box center [658, 427] width 200 height 24
click at [573, 422] on input "6 Months after the Promotional Period Ends" at bounding box center [658, 427] width 200 height 24
click at [565, 318] on span "Specific date" at bounding box center [594, 312] width 59 height 14
click at [0, 0] on input "Specific date" at bounding box center [0, 0] width 0 height 0
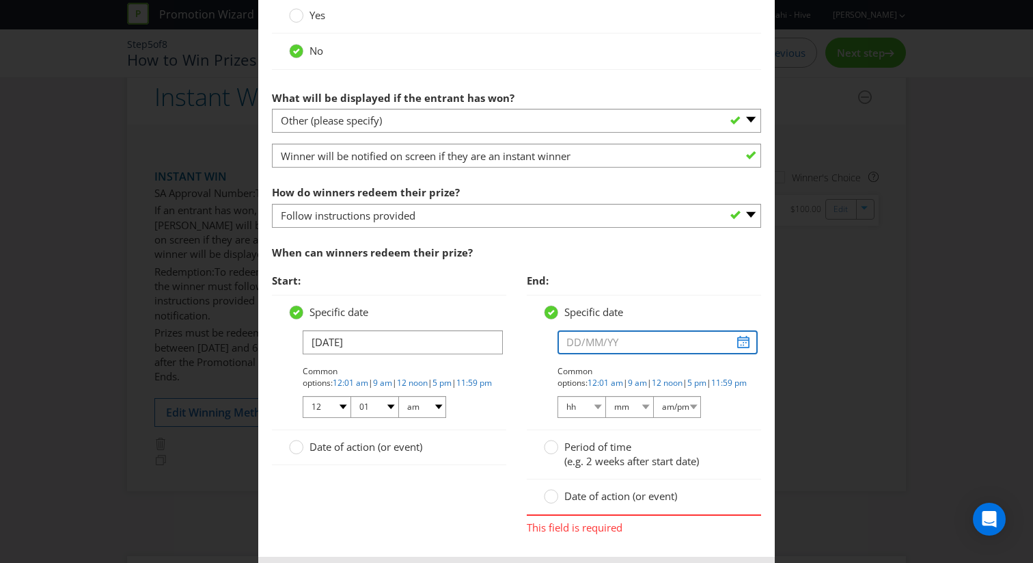
click at [608, 338] on input "text" at bounding box center [658, 342] width 200 height 24
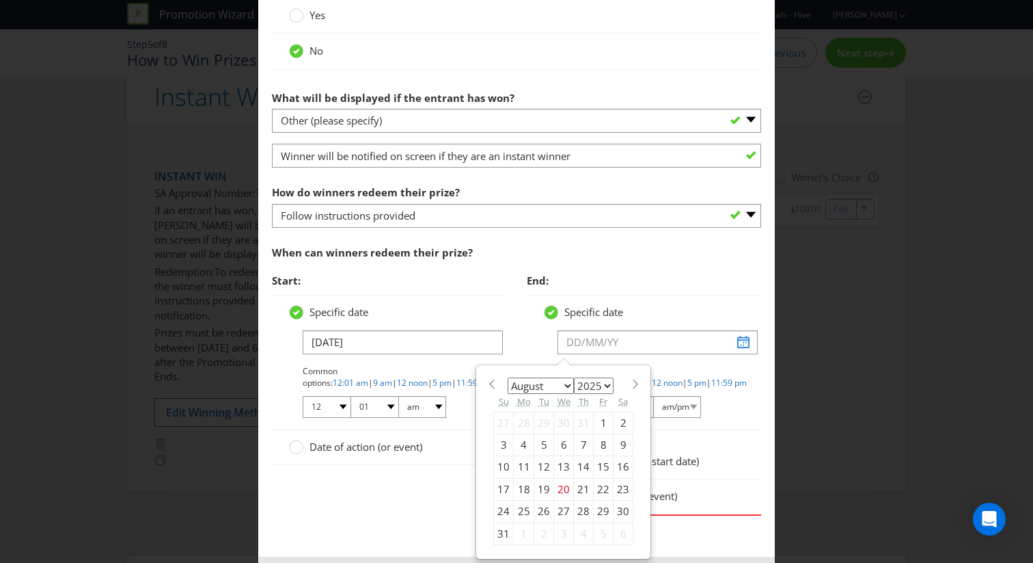
click at [637, 403] on div "January February March April May June July August September October November [D…" at bounding box center [564, 462] width 154 height 180
click at [630, 383] on span at bounding box center [635, 384] width 10 height 10
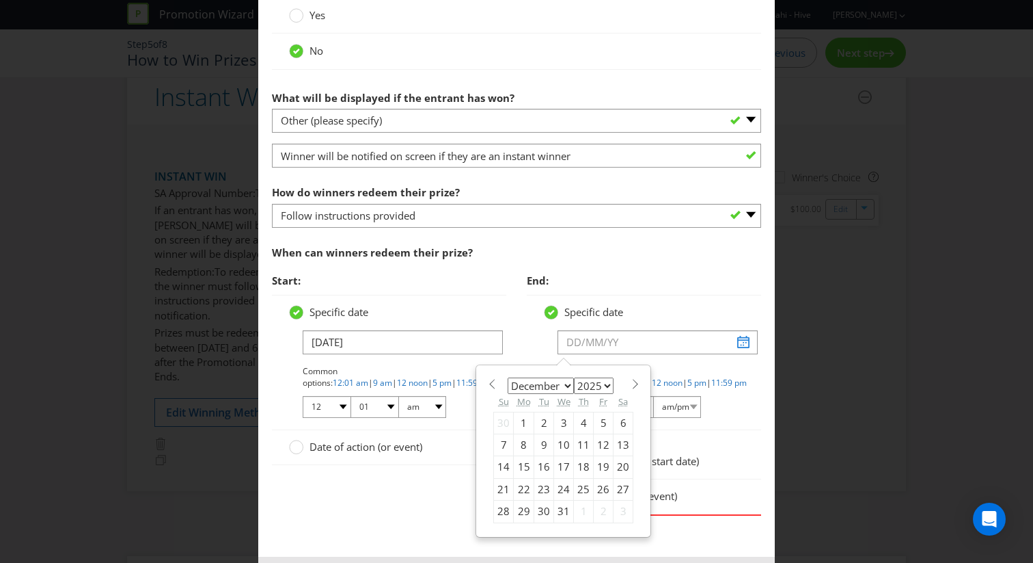
click at [630, 383] on span at bounding box center [635, 384] width 10 height 10
select select "0"
select select "2026"
click at [630, 383] on span at bounding box center [635, 384] width 10 height 10
click at [633, 389] on div "January February March April May June July August September October November [D…" at bounding box center [564, 439] width 154 height 135
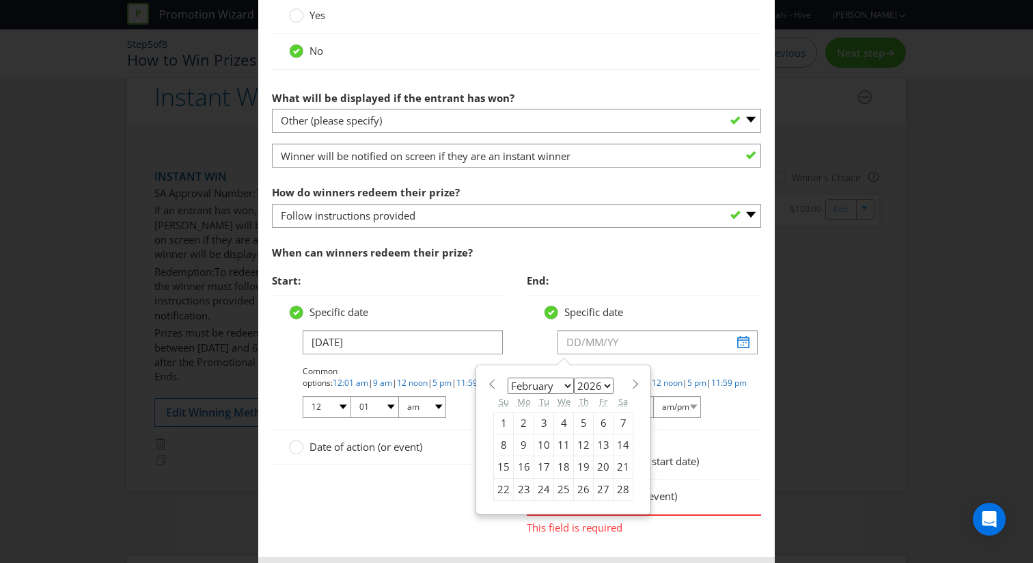
click at [632, 383] on span at bounding box center [635, 384] width 10 height 10
select select "2"
click at [499, 420] on div "1" at bounding box center [504, 422] width 20 height 22
type input "[DATE]"
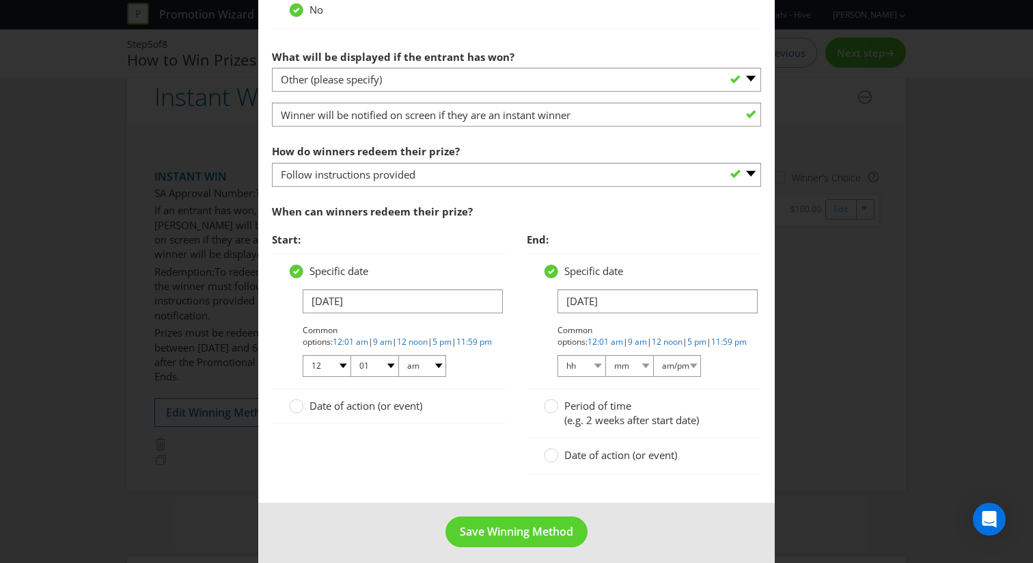
scroll to position [834, 0]
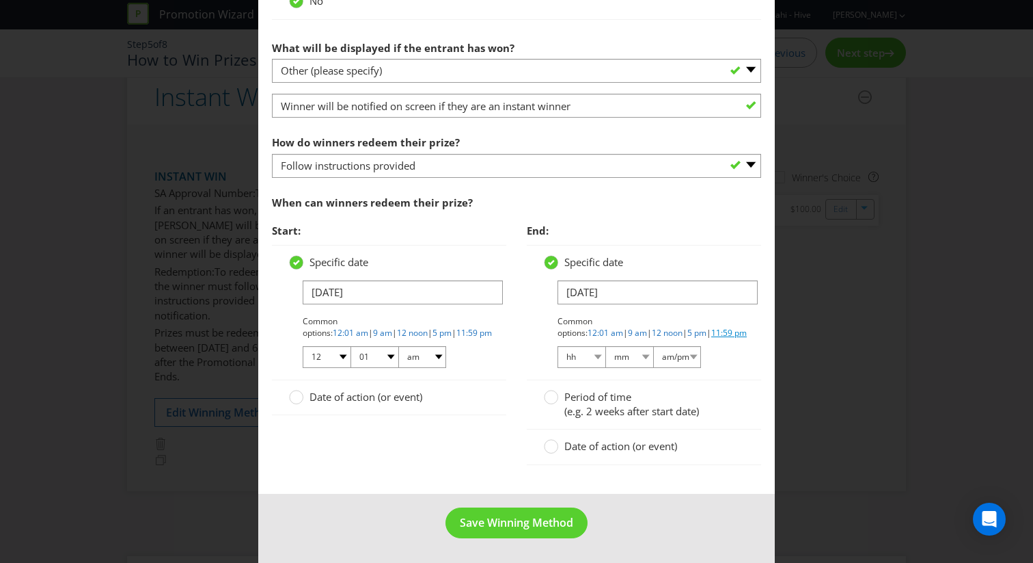
click at [712, 332] on link "11:59 pm" at bounding box center [730, 333] width 36 height 12
select select "11"
select select "59"
select select "pm"
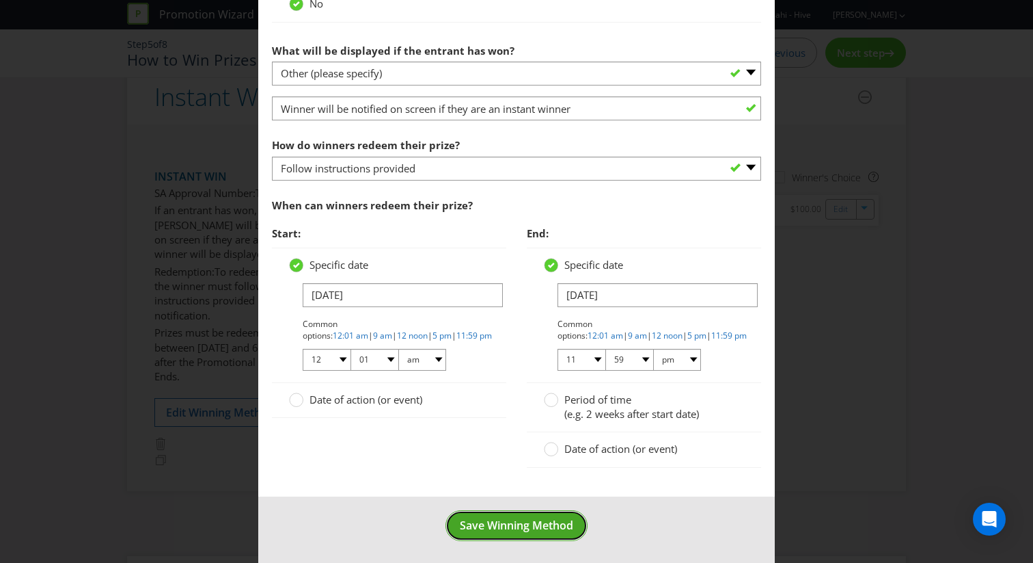
click at [513, 535] on button "Save Winning Method" at bounding box center [517, 525] width 142 height 31
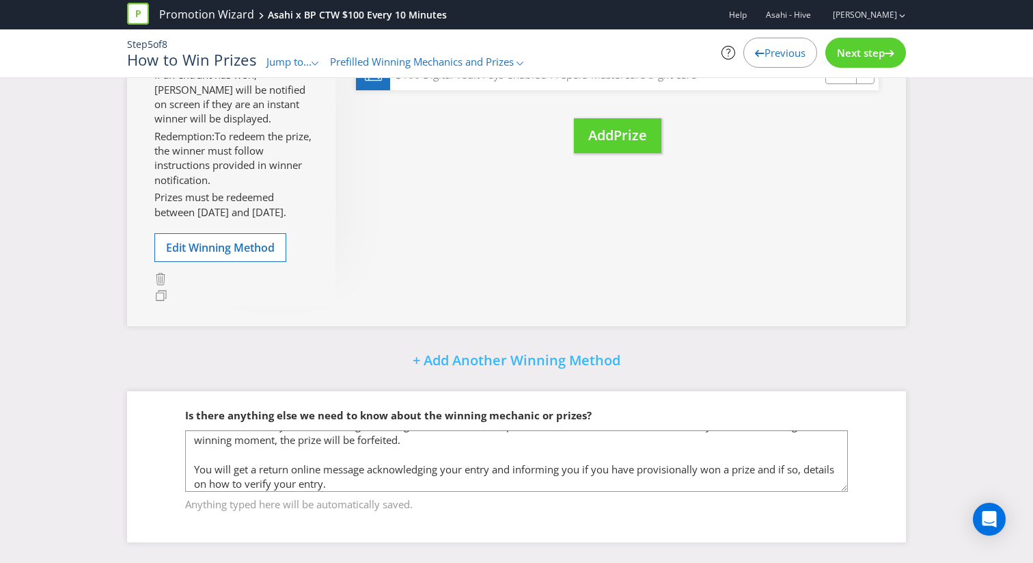
scroll to position [65, 0]
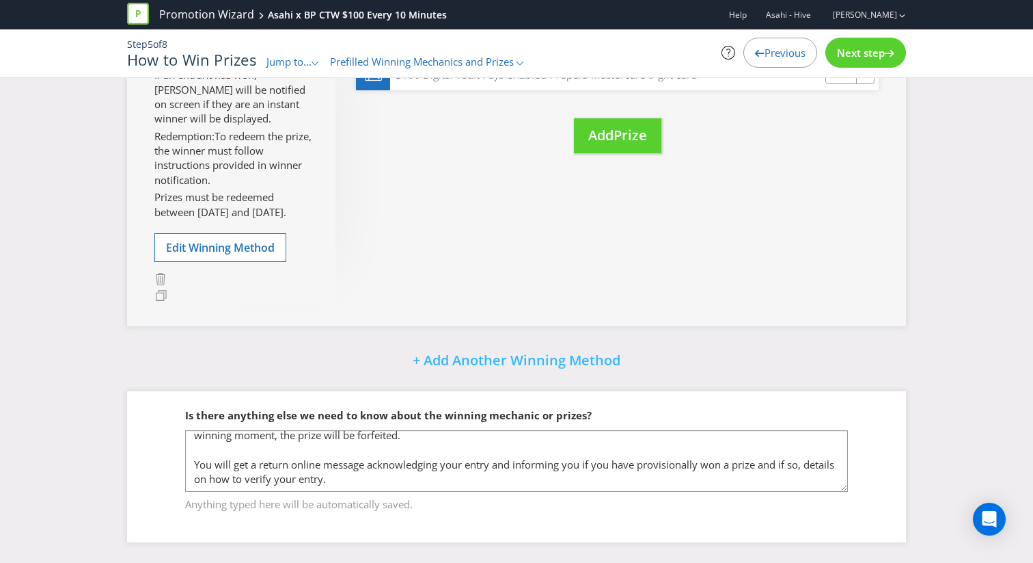
click at [855, 55] on span "Next step" at bounding box center [861, 53] width 48 height 14
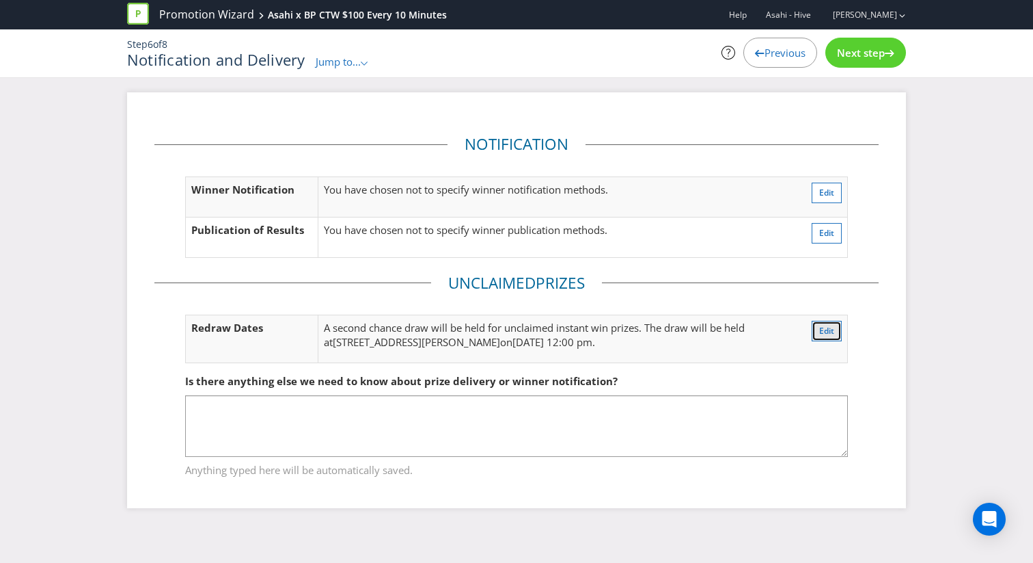
click at [824, 329] on span "Edit" at bounding box center [827, 331] width 15 height 12
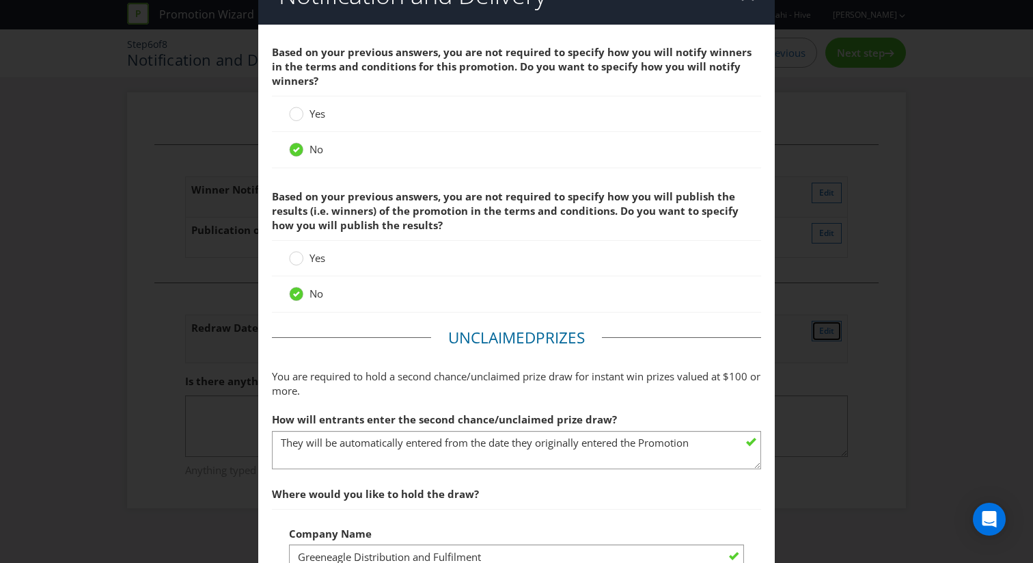
scroll to position [36, 0]
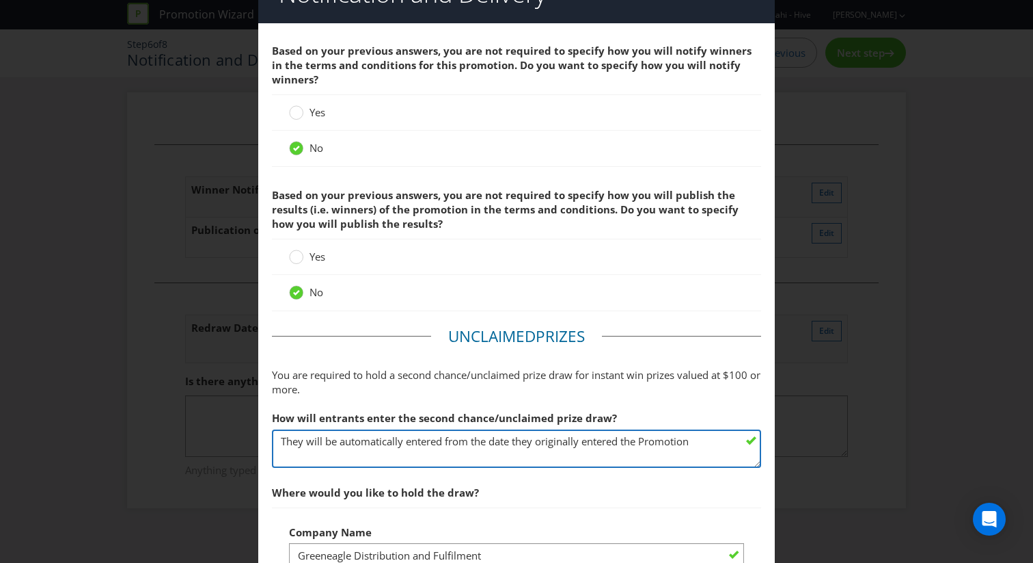
click at [447, 446] on textarea "They will be automatically entered from the date they originally entered the Pr…" at bounding box center [516, 448] width 489 height 39
click at [431, 459] on textarea "They will be automatically entered from the date they originally entered the Pr…" at bounding box center [516, 448] width 489 height 39
drag, startPoint x: 431, startPoint y: 459, endPoint x: 572, endPoint y: 439, distance: 142.9
click at [572, 439] on textarea "They will be automatically entered from the date they originally entered the Pr…" at bounding box center [516, 448] width 489 height 39
click at [571, 448] on textarea "They will be automatically entered from the date they originally entered the Pr…" at bounding box center [516, 448] width 489 height 39
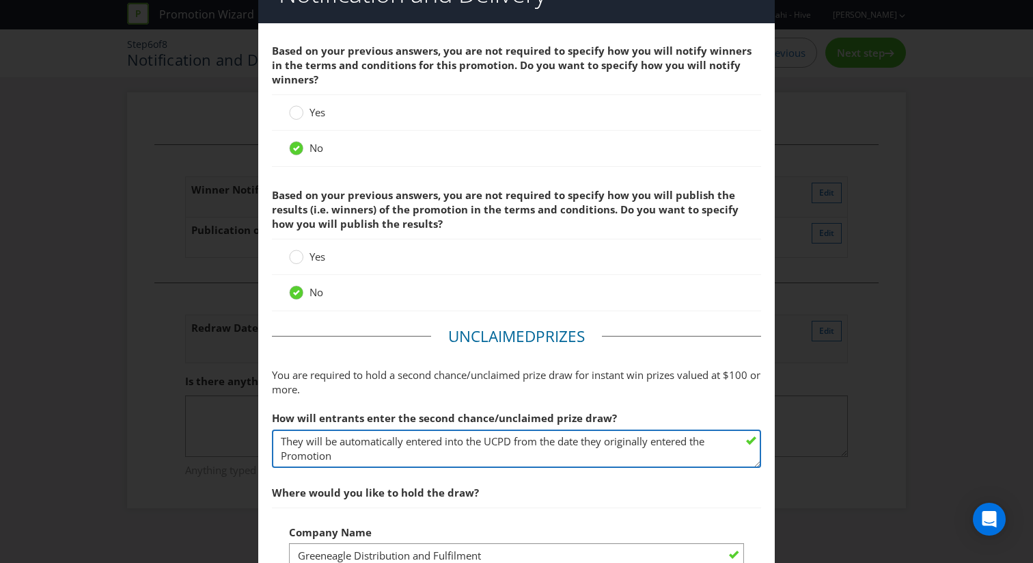
drag, startPoint x: 506, startPoint y: 452, endPoint x: 657, endPoint y: 437, distance: 151.8
click at [657, 437] on textarea "They will be automatically entered from the date they originally entered the Pr…" at bounding box center [516, 448] width 489 height 39
click at [284, 442] on textarea "They will be automatically entered from the date they originally entered the Pr…" at bounding box center [516, 448] width 489 height 39
click at [282, 441] on textarea "They will be automatically entered from the date they originally entered the Pr…" at bounding box center [516, 448] width 489 height 39
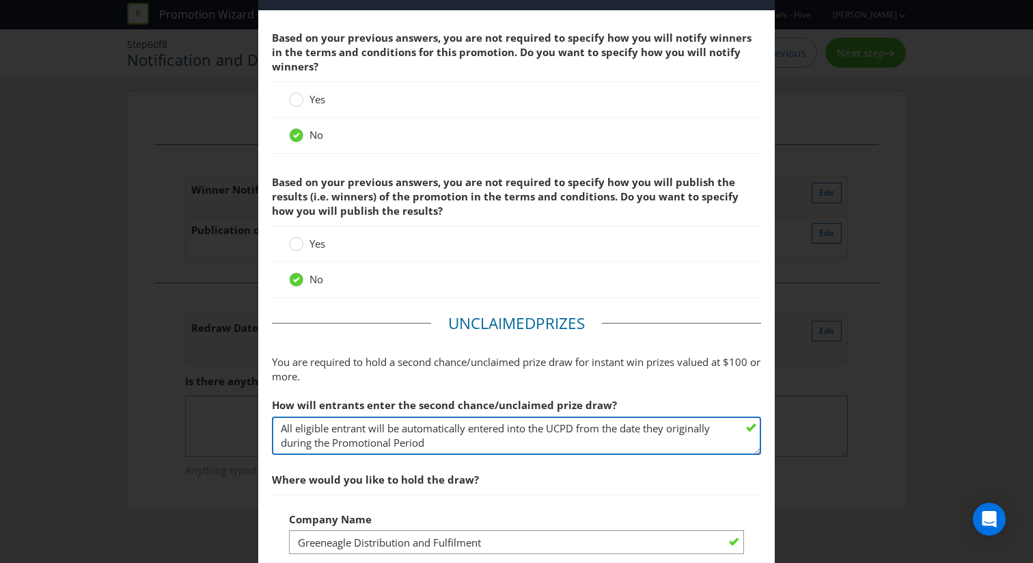
scroll to position [49, 0]
click at [281, 442] on textarea "They will be automatically entered from the date they originally entered the Pr…" at bounding box center [516, 435] width 489 height 39
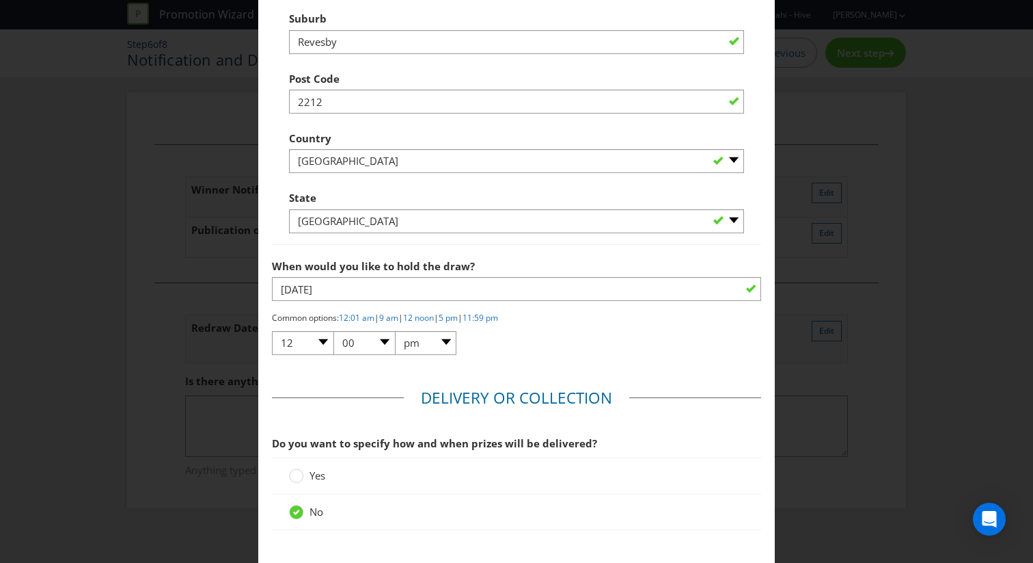
scroll to position [813, 0]
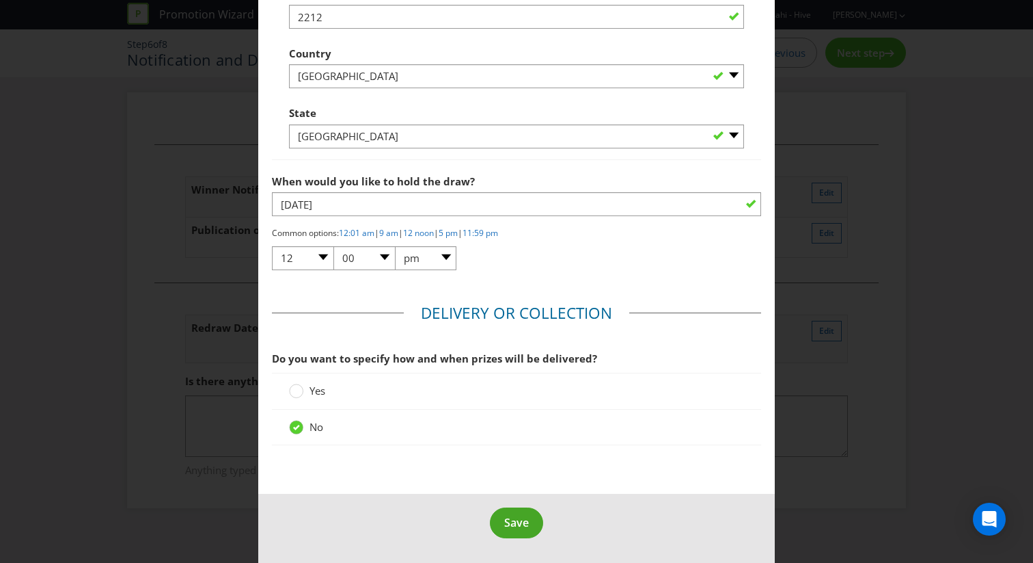
type textarea "All eligible entrant will be automatically entered into the UCPD from the date …"
click at [518, 521] on span "Save" at bounding box center [516, 522] width 25 height 15
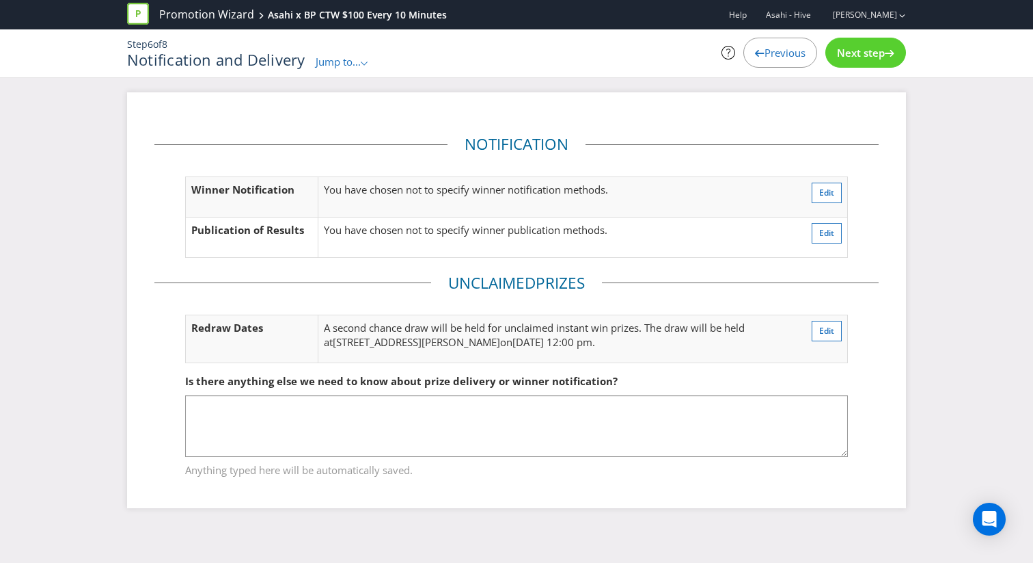
click at [845, 51] on span "Next step" at bounding box center [861, 53] width 48 height 14
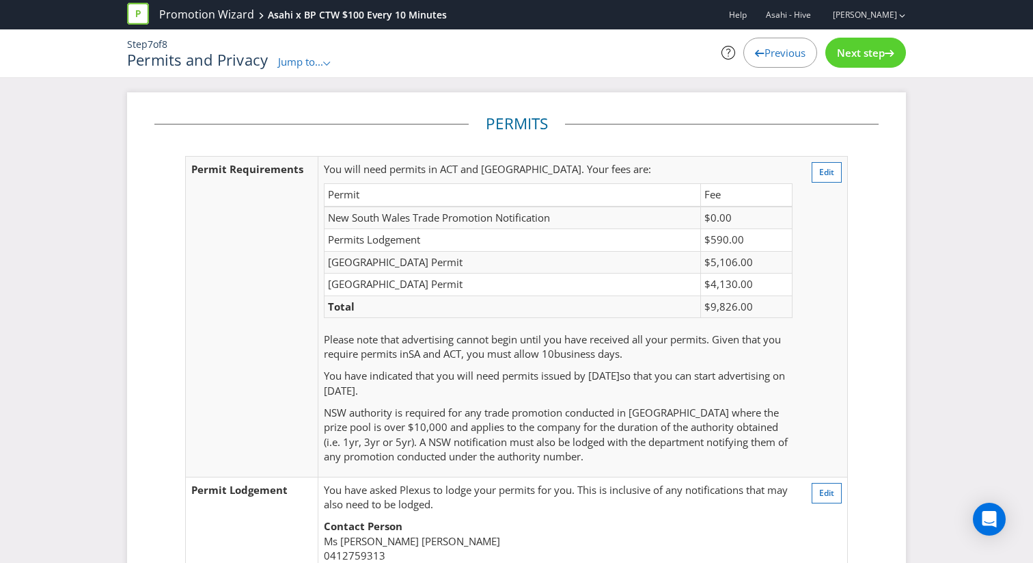
click at [845, 51] on span "Next step" at bounding box center [861, 53] width 48 height 14
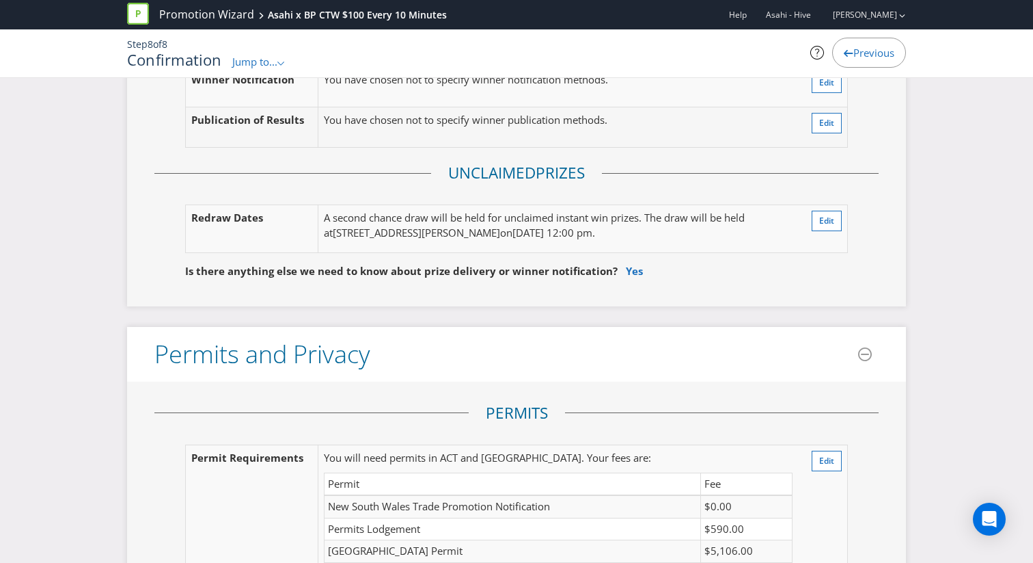
scroll to position [2281, 0]
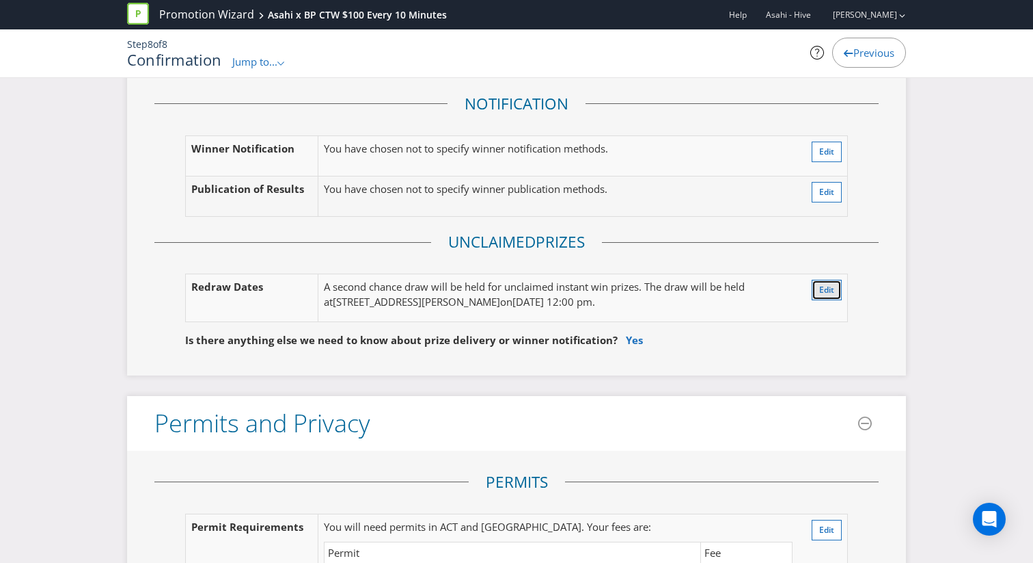
click at [815, 290] on button "Edit" at bounding box center [827, 290] width 30 height 21
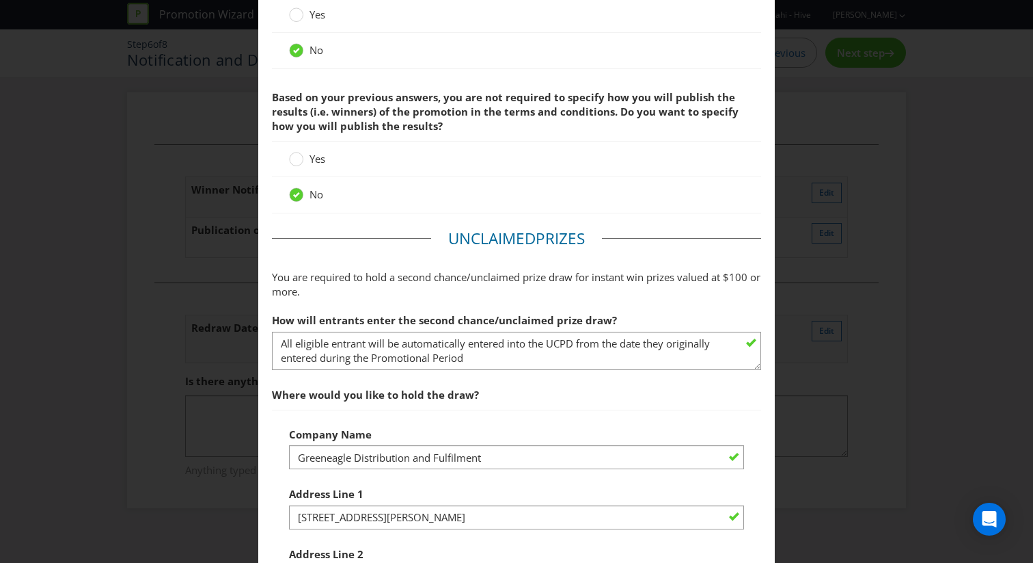
scroll to position [164, 0]
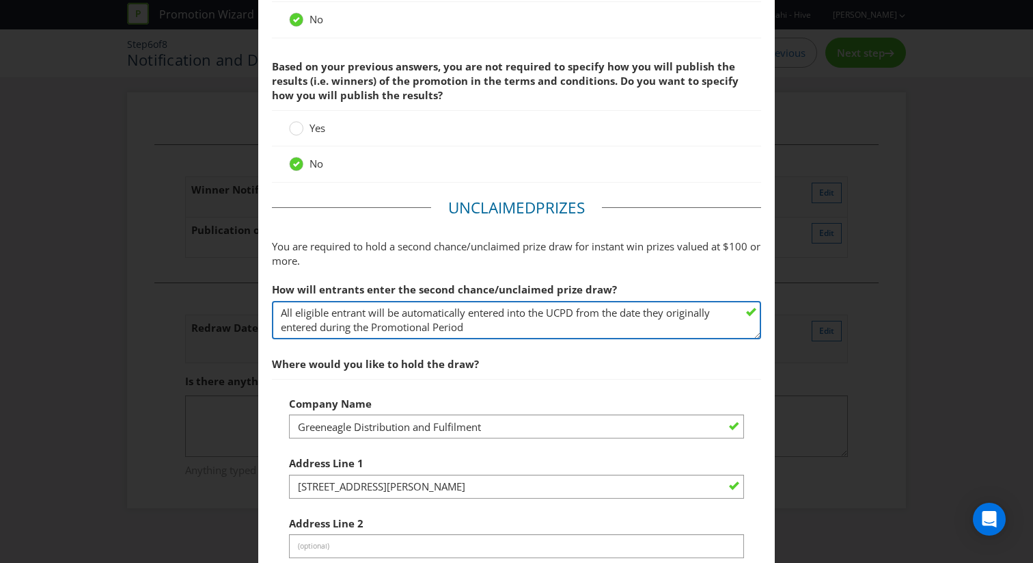
drag, startPoint x: 487, startPoint y: 329, endPoint x: 131, endPoint y: 311, distance: 357.2
click at [131, 311] on div "Notification and Delivery Based on your previous answers, you are not required …" at bounding box center [516, 281] width 1033 height 563
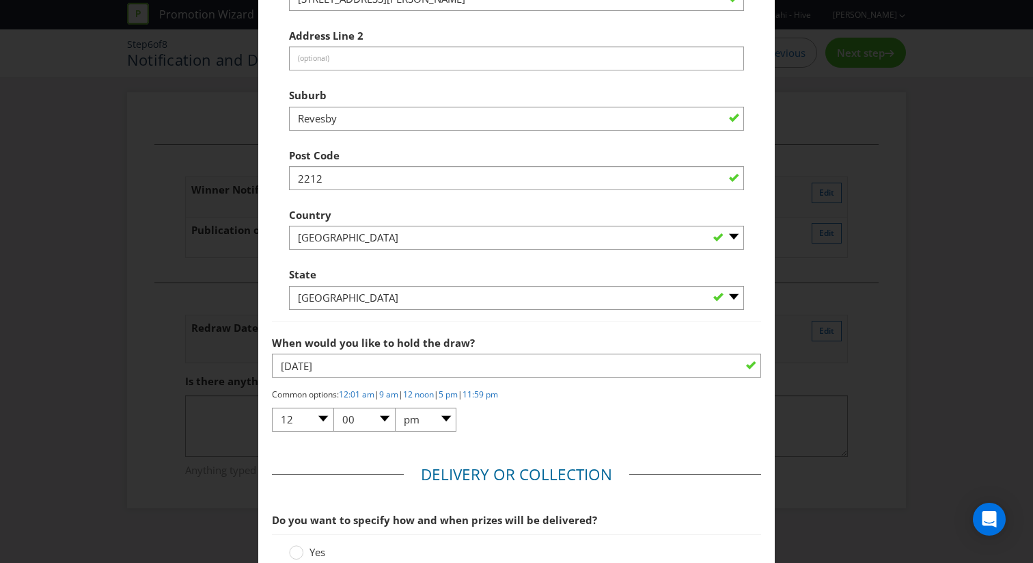
scroll to position [813, 0]
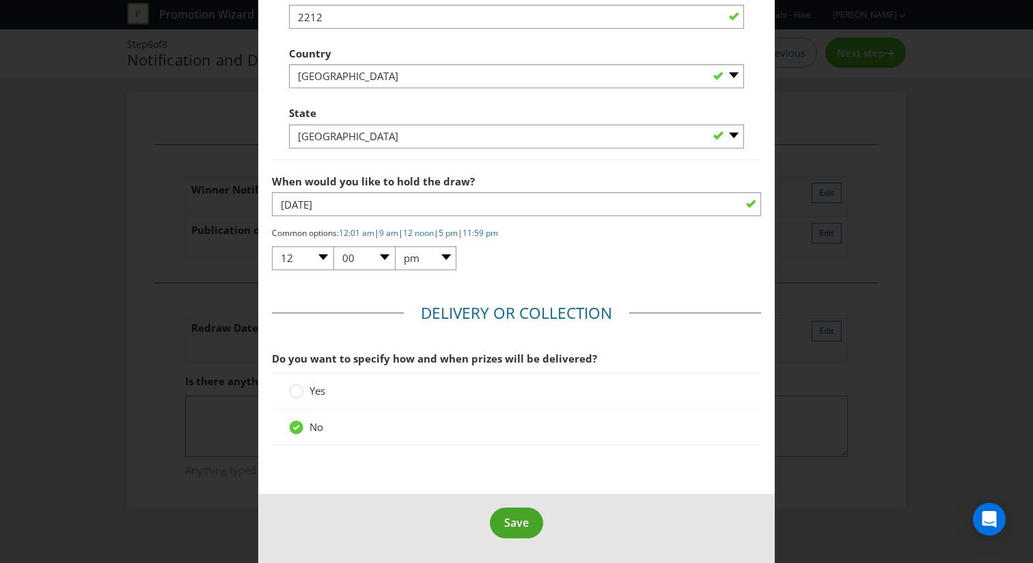
type textarea "Not applicable as the prizes are below $250?"
click at [517, 528] on span "Save" at bounding box center [516, 522] width 25 height 15
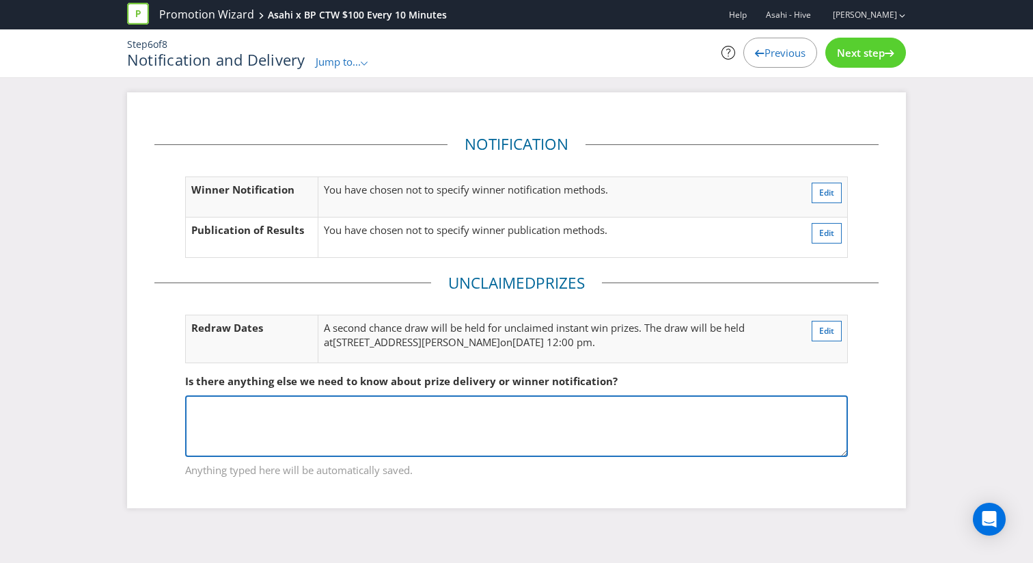
click at [444, 408] on textarea at bounding box center [516, 426] width 663 height 62
type textarea "From previous Promotions an unclaimed prize draw wont be required as the Prize …"
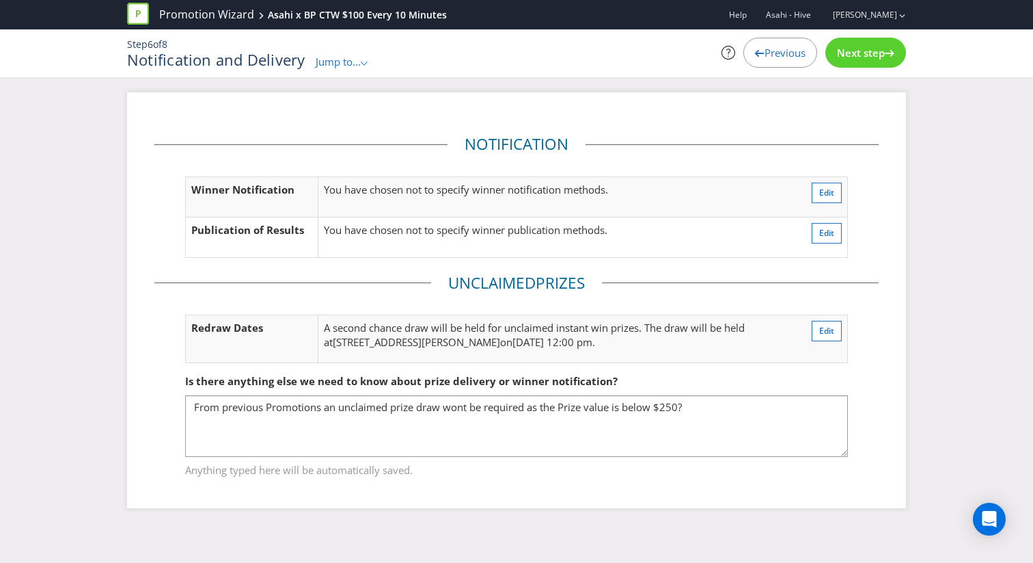
click at [793, 64] on div "Previous" at bounding box center [781, 53] width 74 height 30
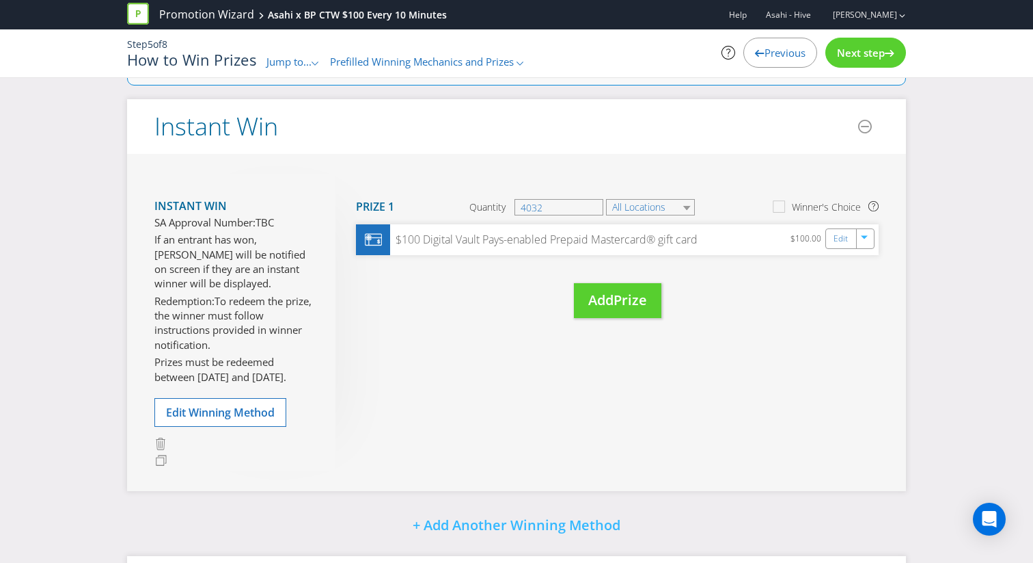
scroll to position [254, 0]
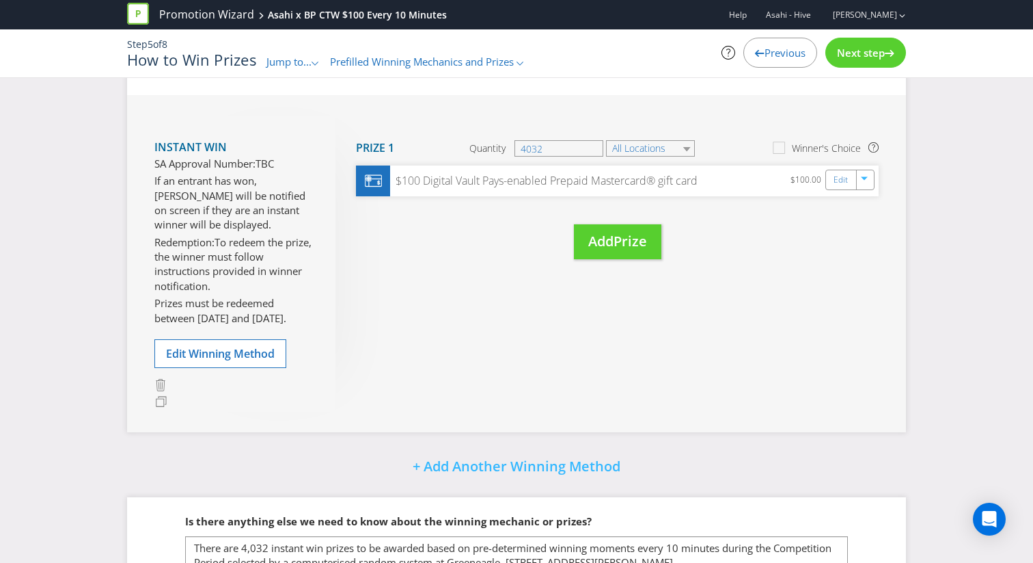
click at [255, 369] on div "Instant Win SA Approval Number: TBC If an entrant has won, Winner will be notif…" at bounding box center [244, 264] width 181 height 296
click at [255, 347] on span "Edit Winning Method" at bounding box center [220, 353] width 109 height 15
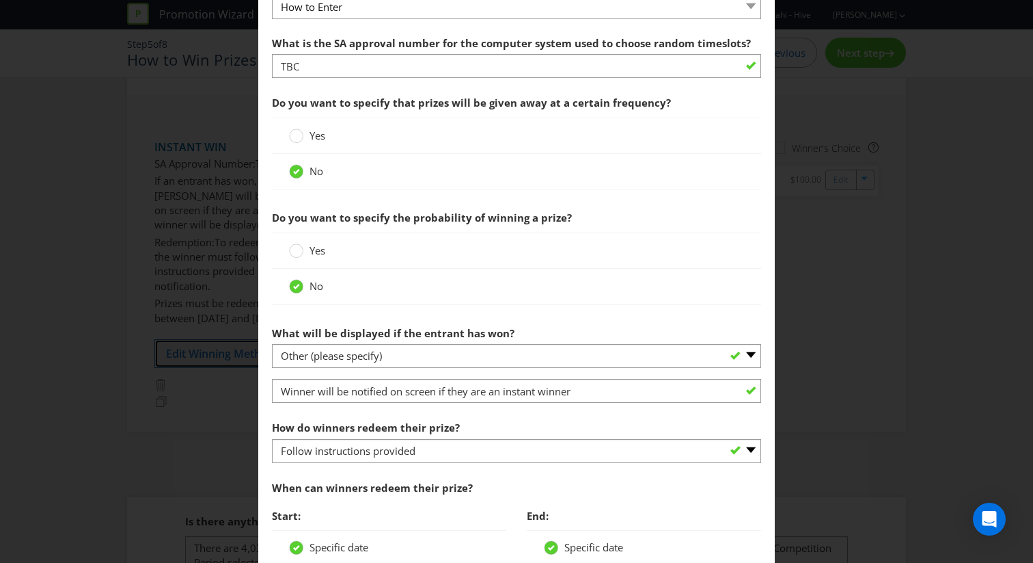
scroll to position [834, 0]
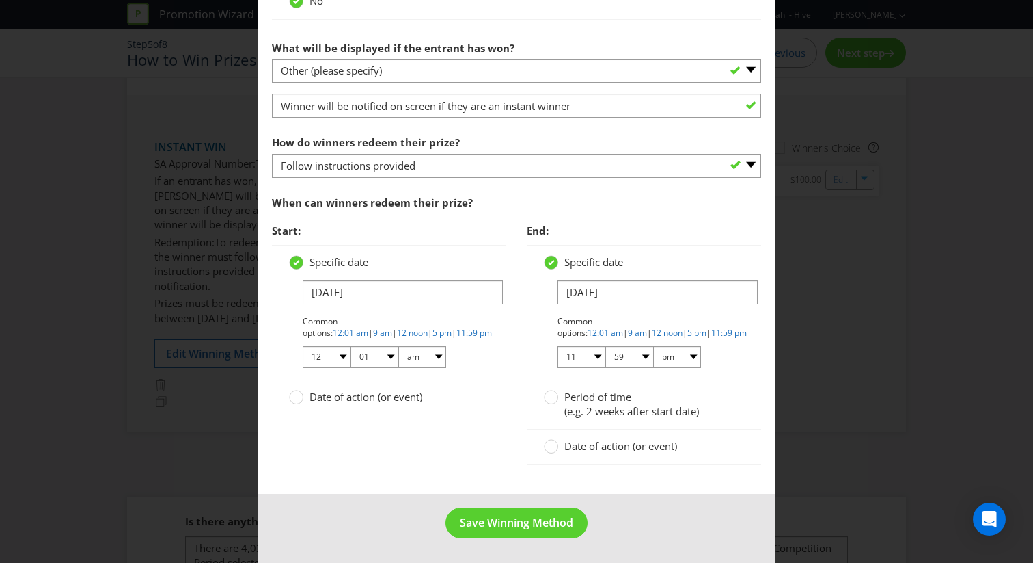
click at [601, 450] on span "Date of action (or event)" at bounding box center [621, 446] width 113 height 14
click at [0, 0] on input "Date of action (or event)" at bounding box center [0, 0] width 0 height 0
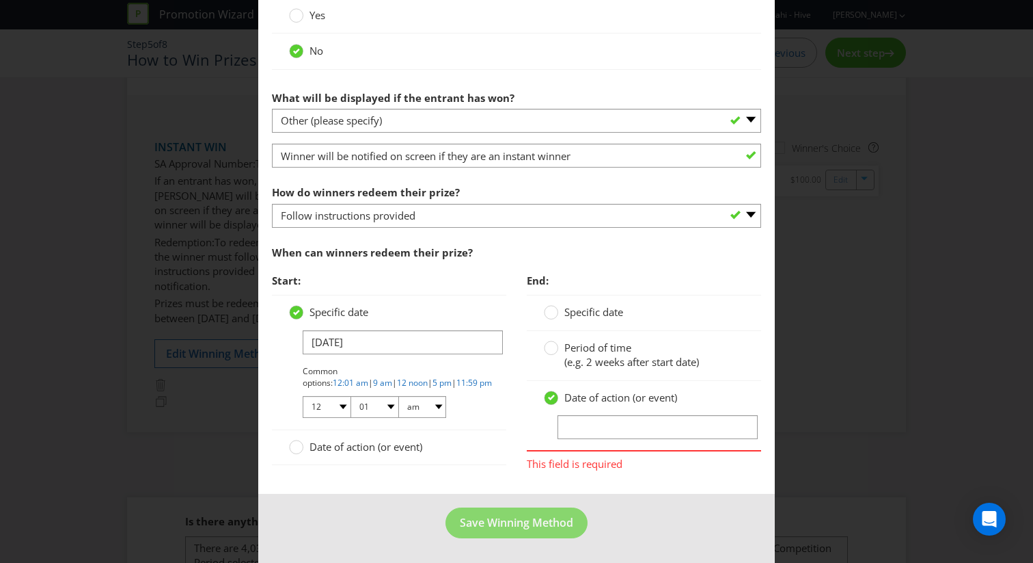
click at [596, 438] on div at bounding box center [644, 438] width 200 height 1
click at [596, 429] on input "text" at bounding box center [658, 427] width 200 height 24
type input "6 Months after the Promotional Period Ends"
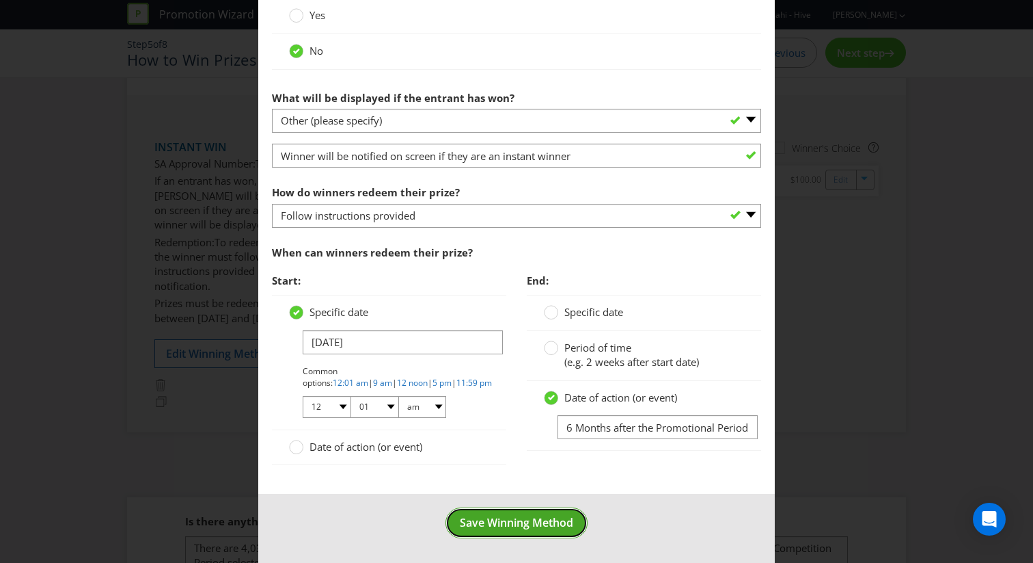
click at [543, 522] on span "Save Winning Method" at bounding box center [516, 522] width 113 height 15
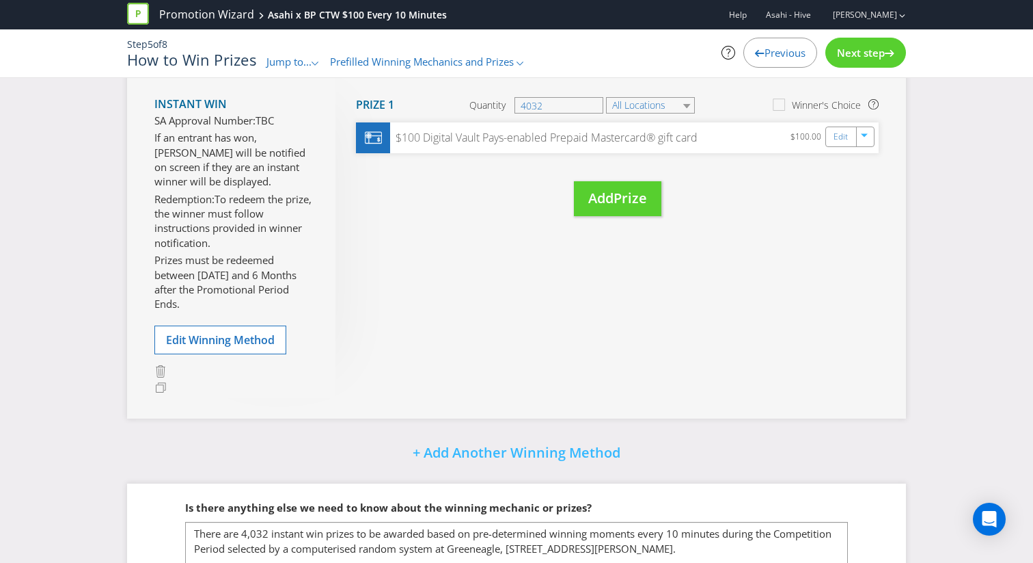
scroll to position [316, 0]
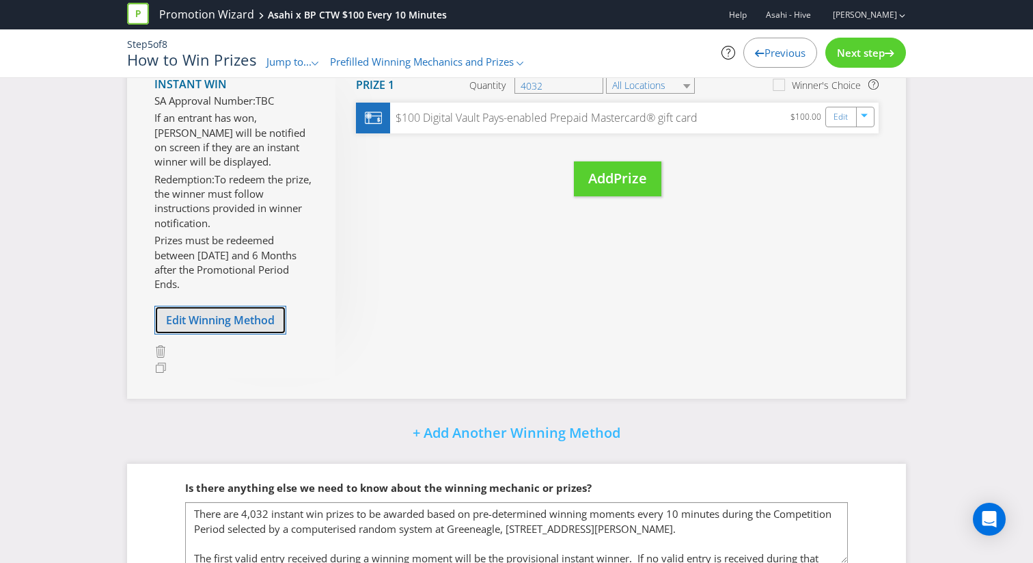
click at [256, 320] on span "Edit Winning Method" at bounding box center [220, 319] width 109 height 15
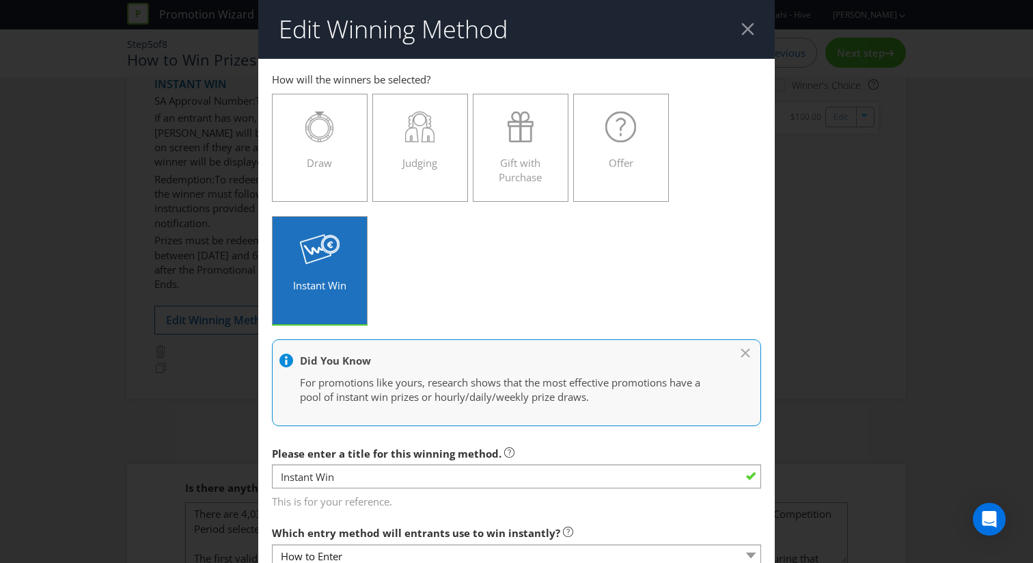
click at [748, 36] on header "Edit Winning Method" at bounding box center [516, 29] width 517 height 59
click at [748, 24] on div at bounding box center [748, 29] width 13 height 13
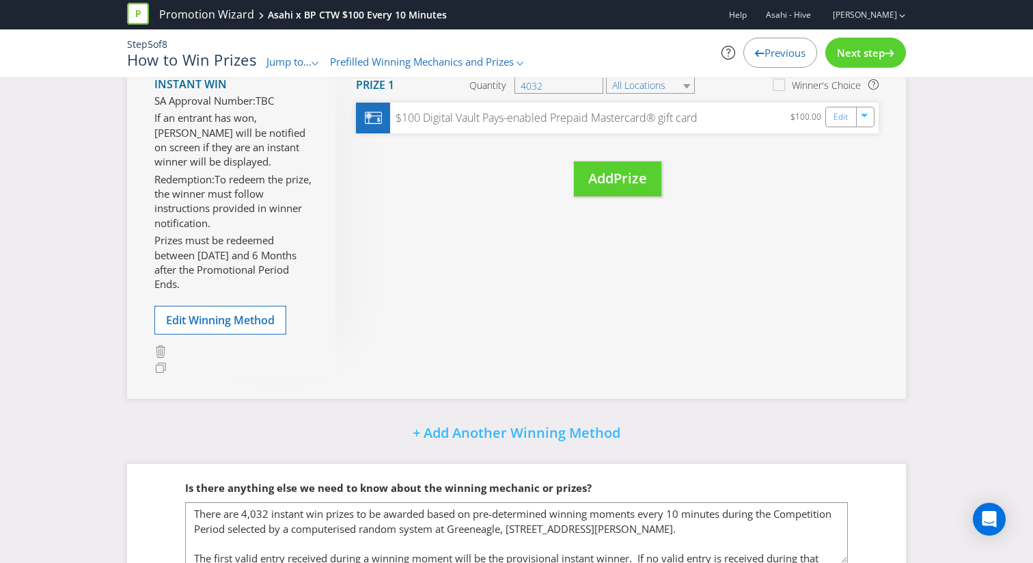
click at [861, 57] on span "Next step" at bounding box center [861, 53] width 48 height 14
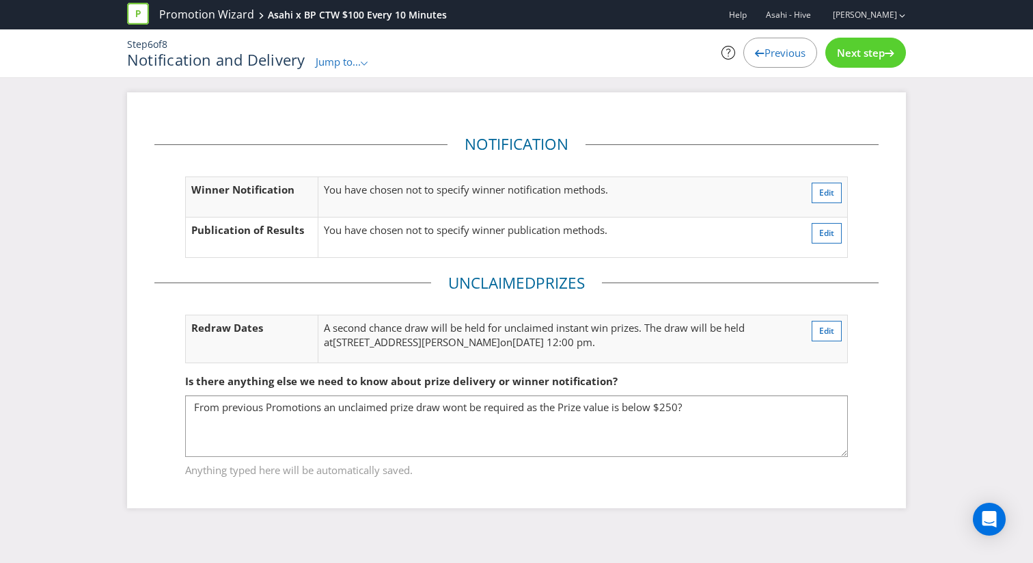
click at [861, 57] on span "Next step" at bounding box center [861, 53] width 48 height 14
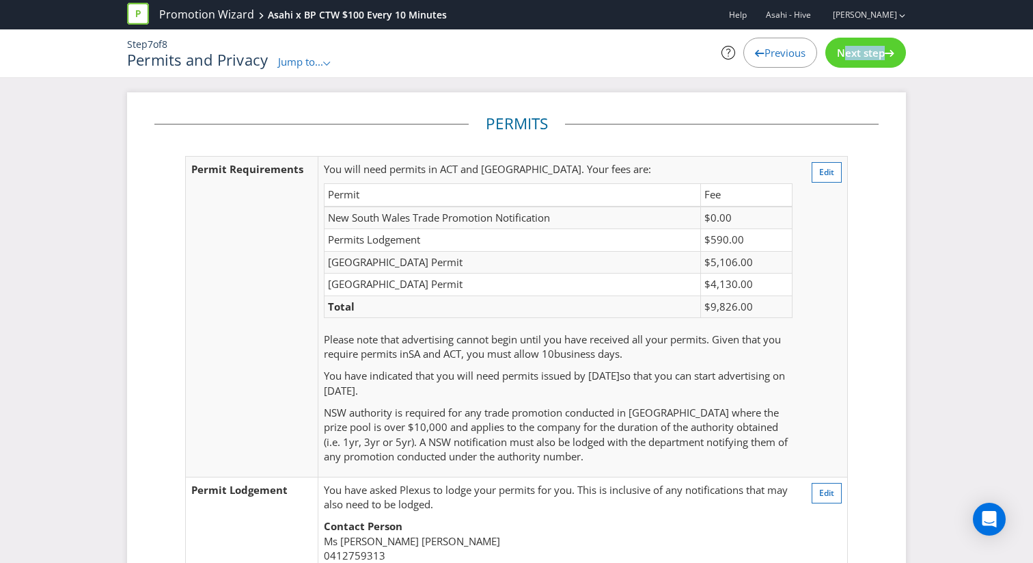
click at [861, 57] on span "Next step" at bounding box center [861, 53] width 48 height 14
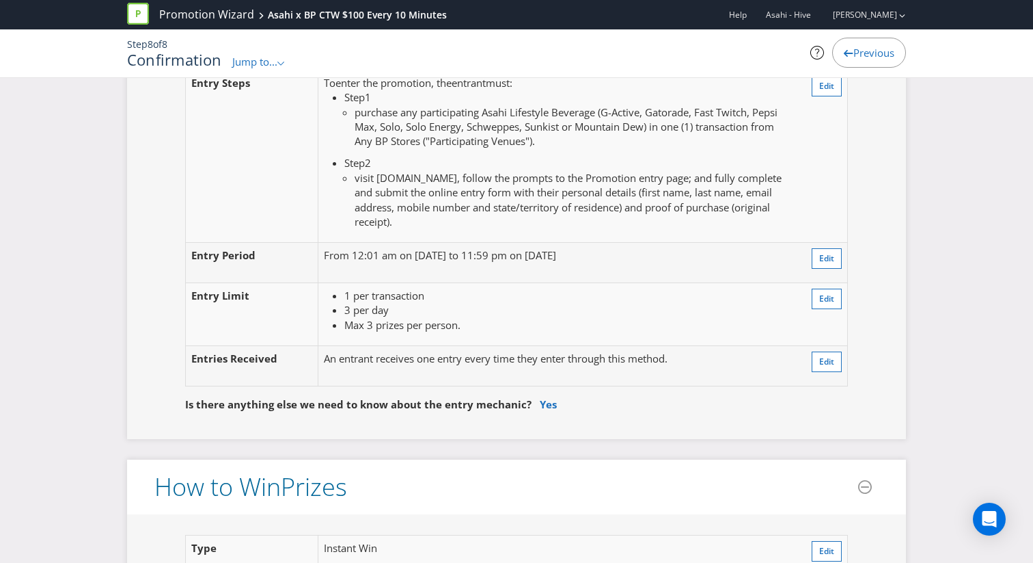
scroll to position [1252, 0]
